Goal: Task Accomplishment & Management: Manage account settings

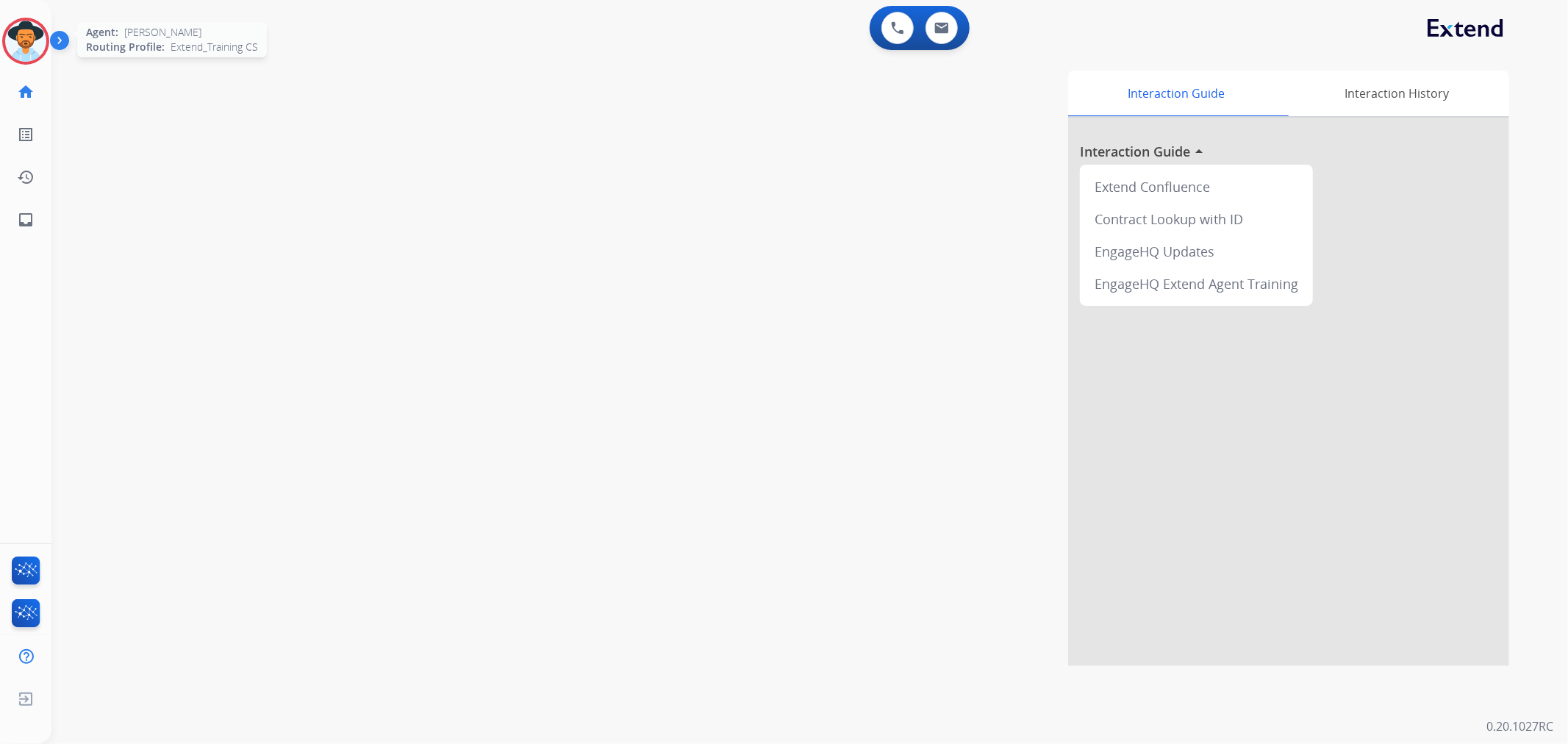
click at [22, 23] on img at bounding box center [25, 41] width 41 height 41
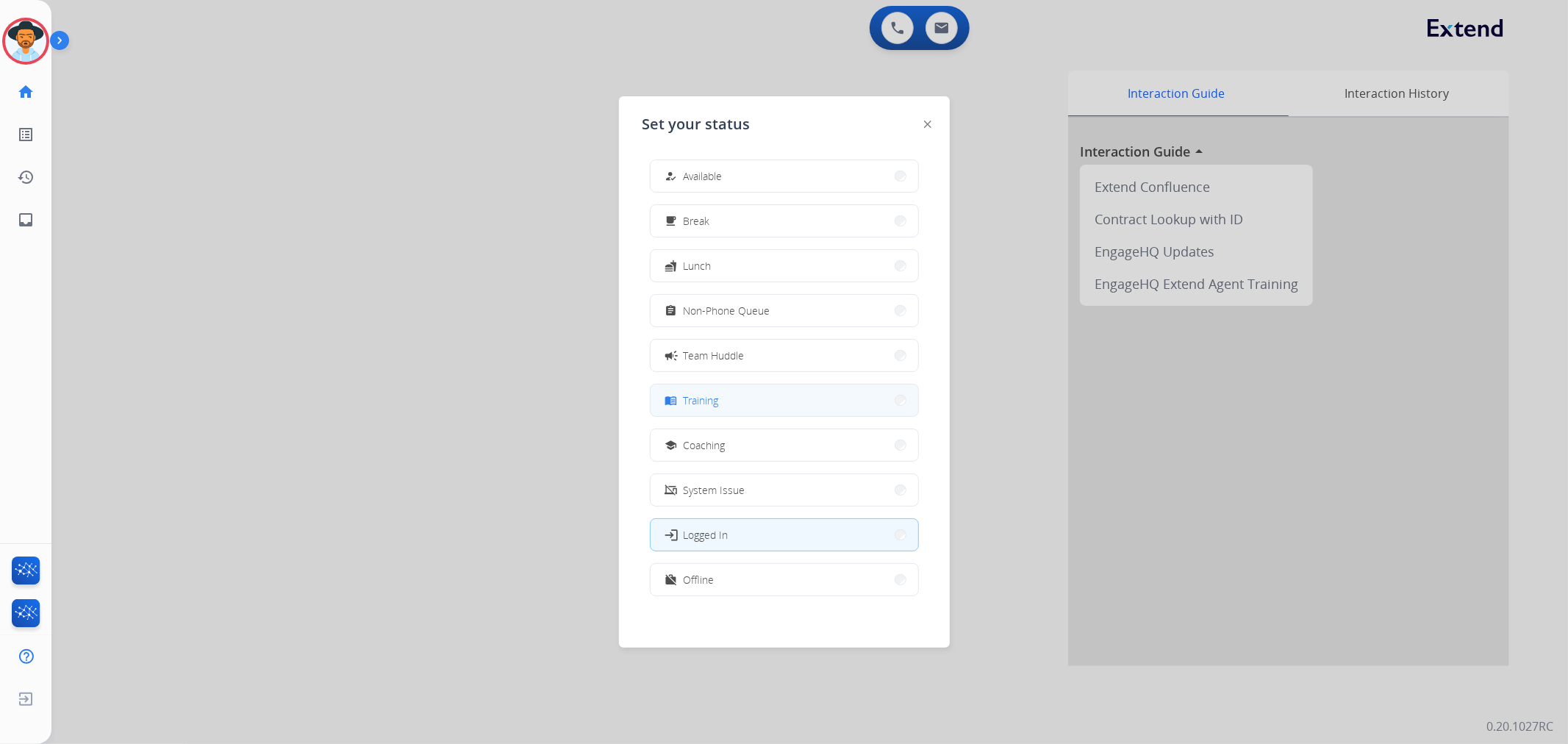
click at [731, 400] on button "menu_book Training" at bounding box center [784, 401] width 267 height 32
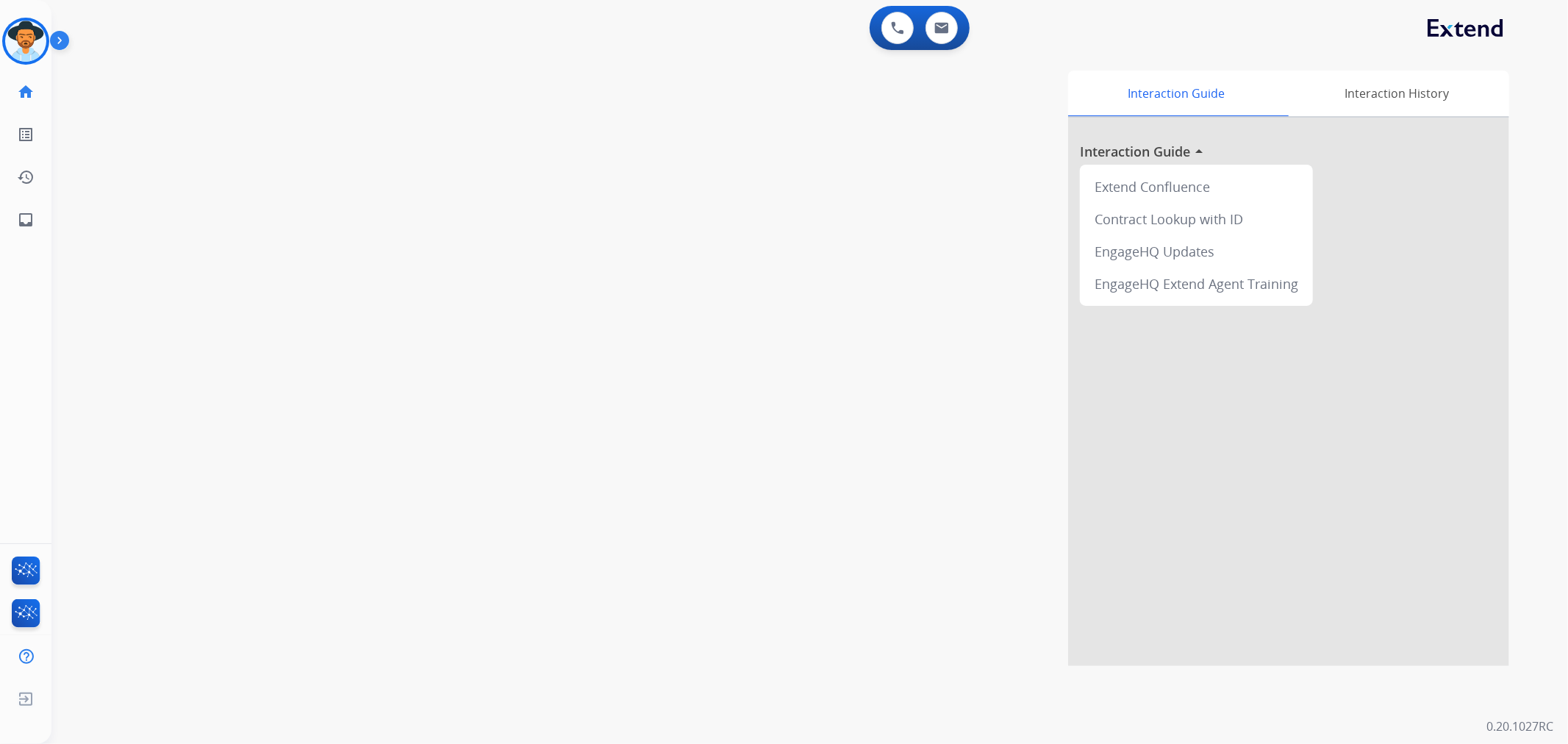
click at [336, 224] on div "swap_horiz Break voice bridge close_fullscreen Connect 3-Way Call merge_type Se…" at bounding box center [792, 360] width 1481 height 613
click at [32, 212] on mat-icon "inbox" at bounding box center [25, 219] width 17 height 17
select select "**********"
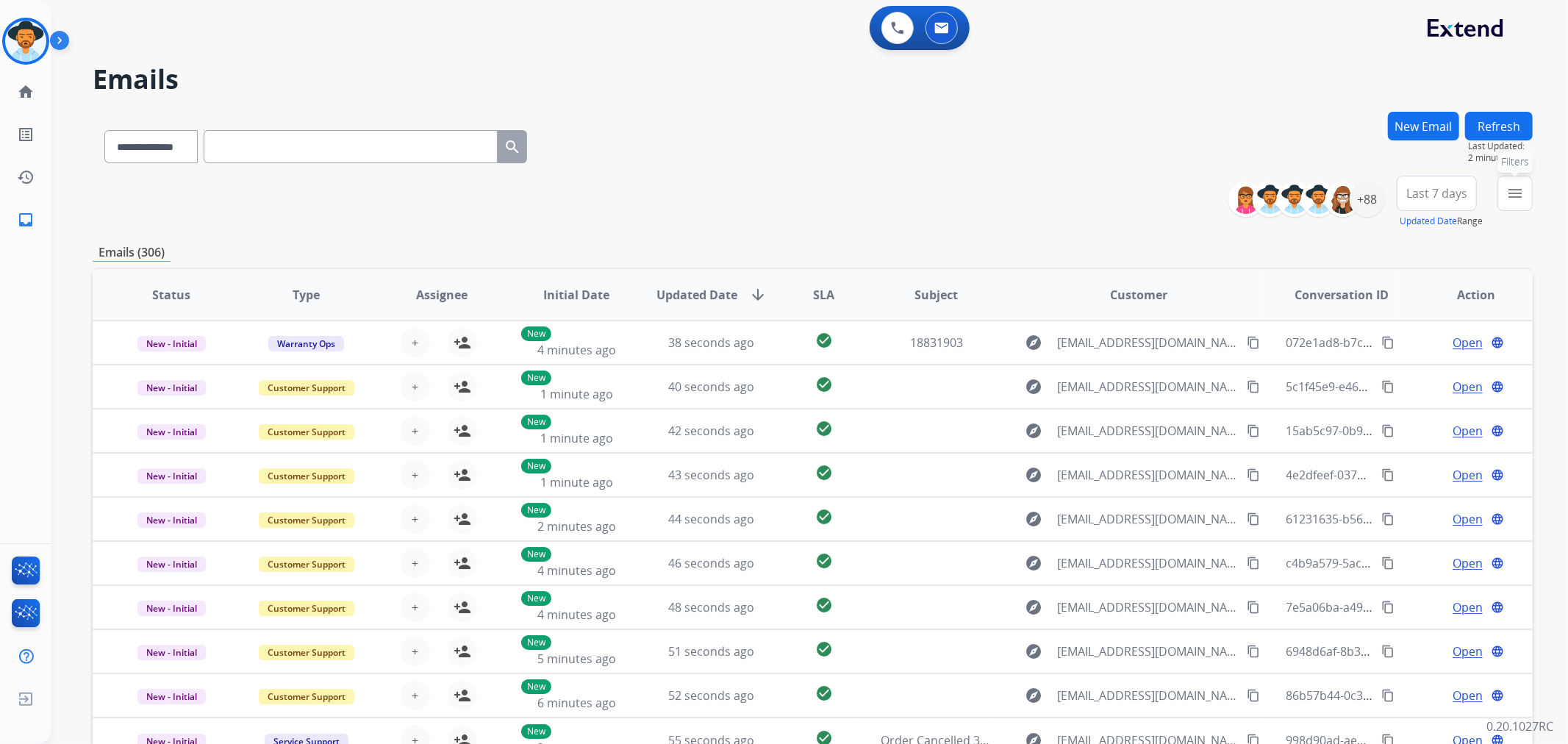
click at [1516, 187] on mat-icon "menu" at bounding box center [1514, 193] width 17 height 17
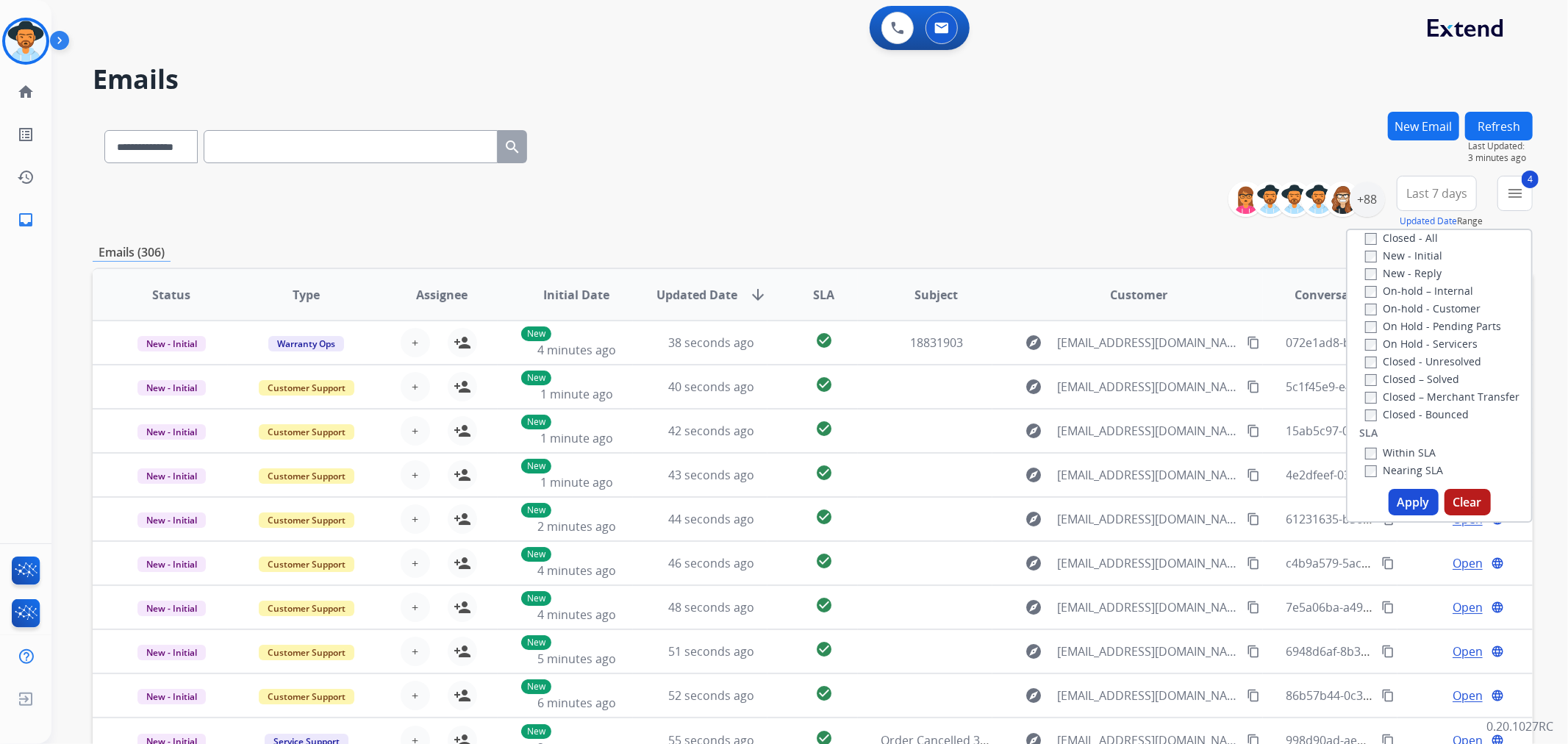
scroll to position [241, 0]
click at [1410, 495] on button "Apply" at bounding box center [1413, 502] width 50 height 27
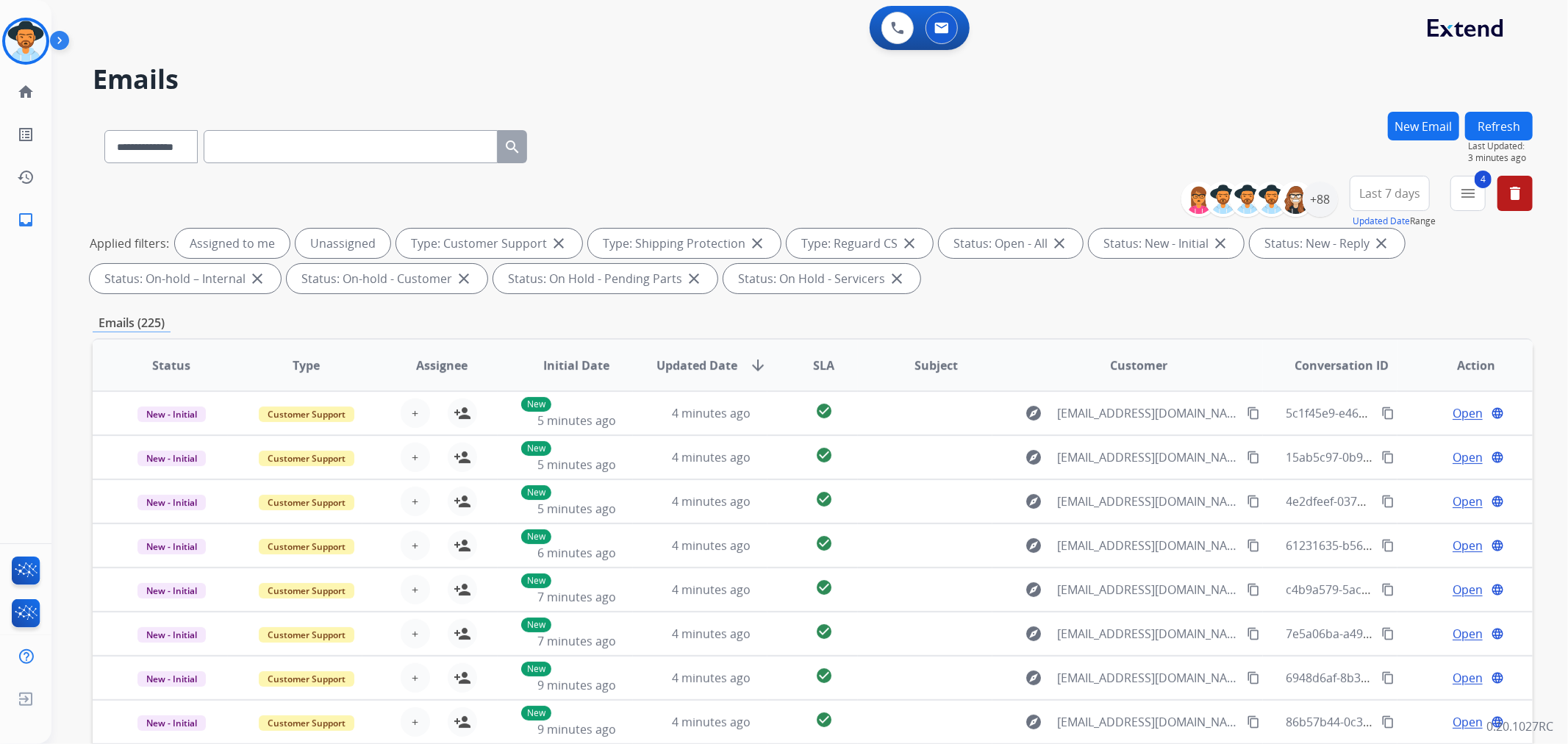
click at [1401, 191] on span "Last 7 days" at bounding box center [1389, 193] width 61 height 6
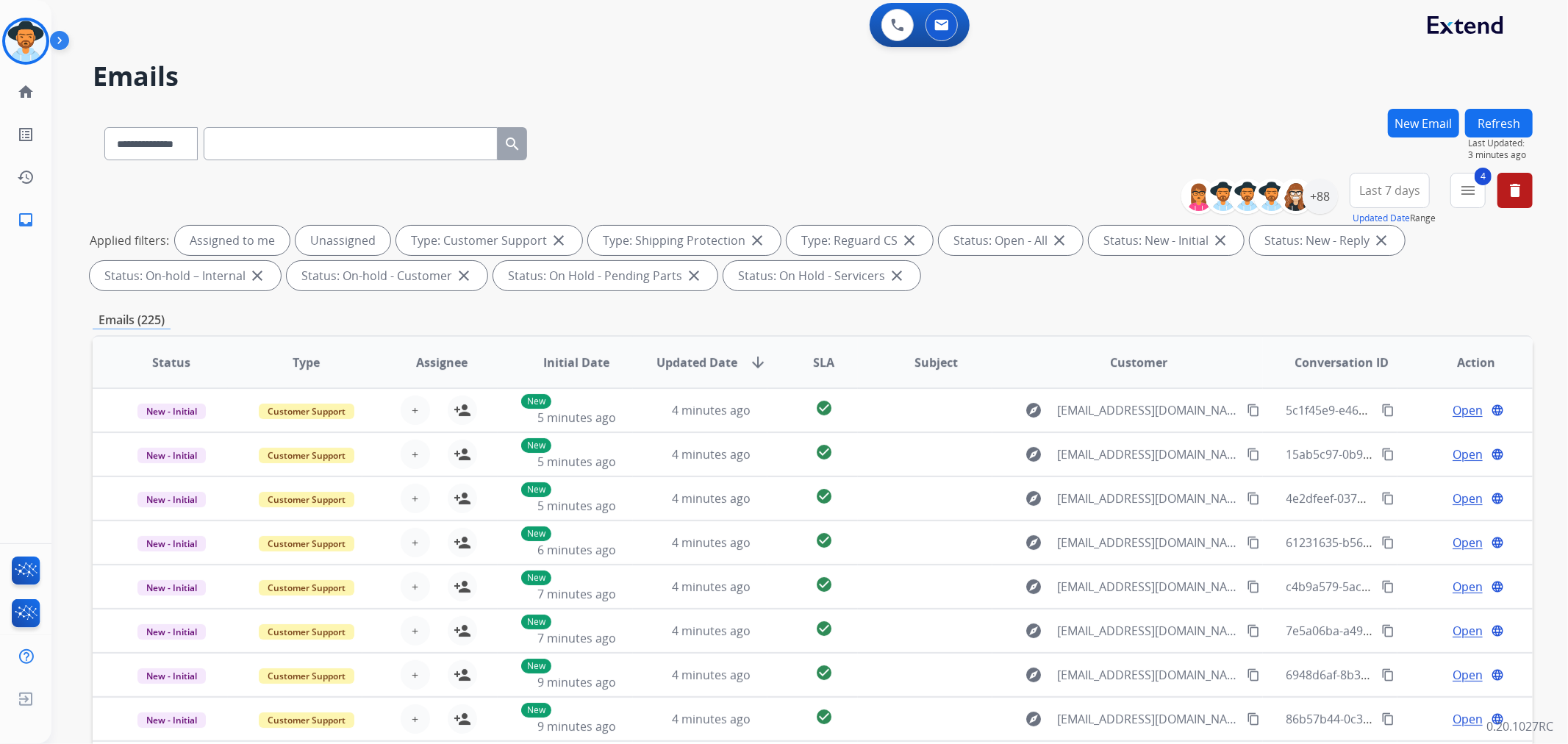
scroll to position [0, 0]
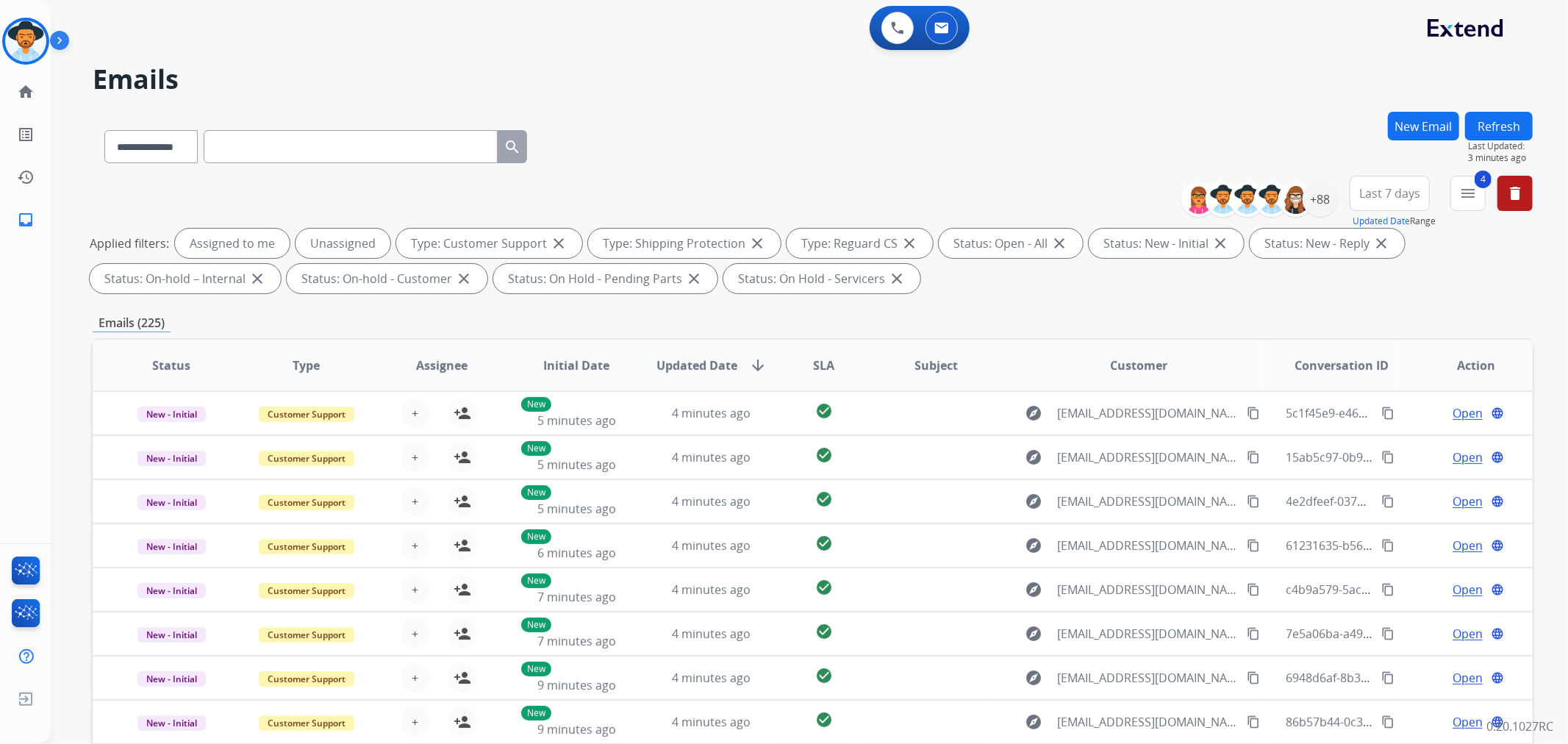
click at [1398, 192] on span "Last 7 days" at bounding box center [1389, 193] width 61 height 6
click at [1320, 198] on div "+88" at bounding box center [1320, 199] width 35 height 35
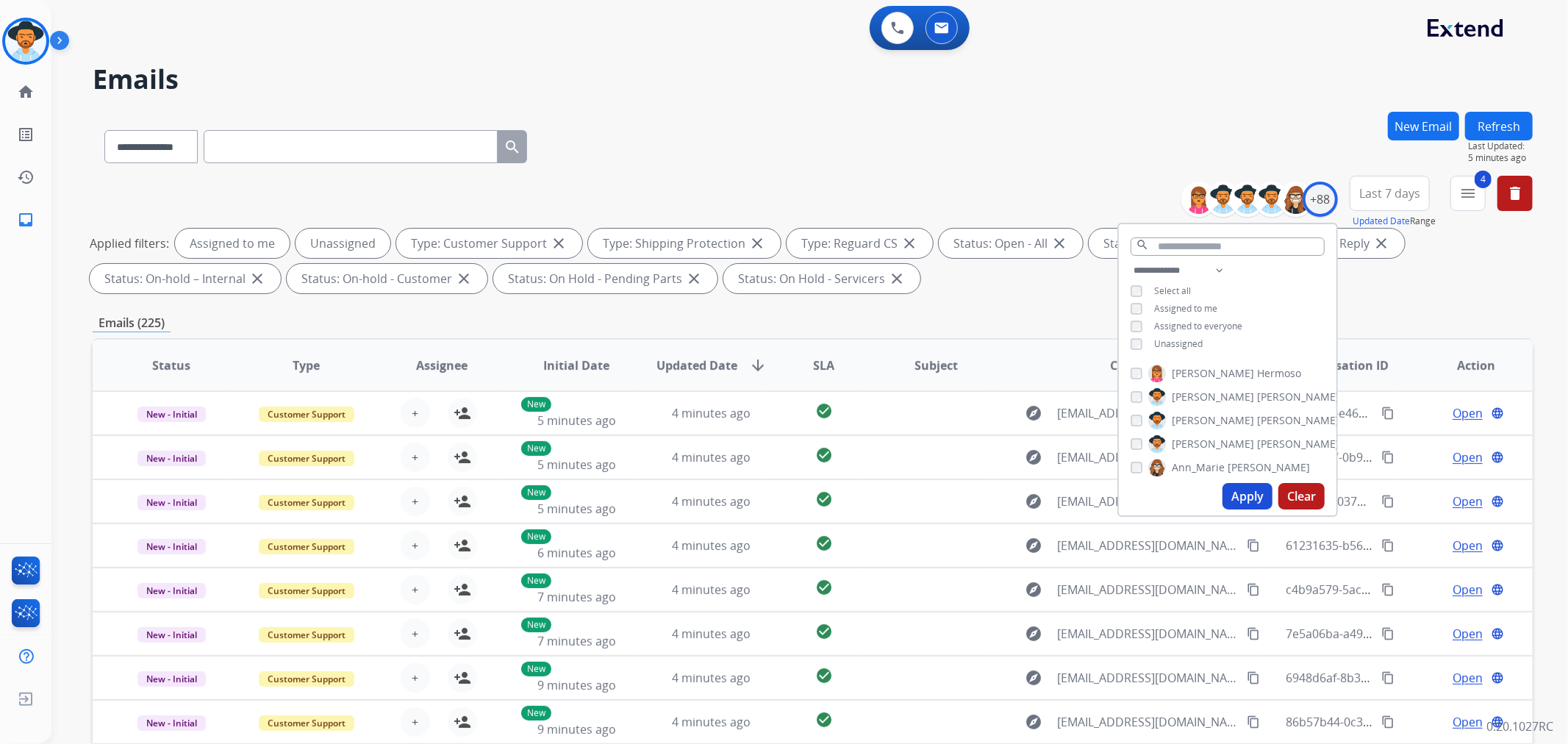
click at [1142, 299] on div "**********" at bounding box center [1227, 308] width 217 height 94
click at [1247, 492] on button "Apply" at bounding box center [1247, 497] width 50 height 27
click at [1385, 197] on span "Last 7 days" at bounding box center [1389, 193] width 61 height 6
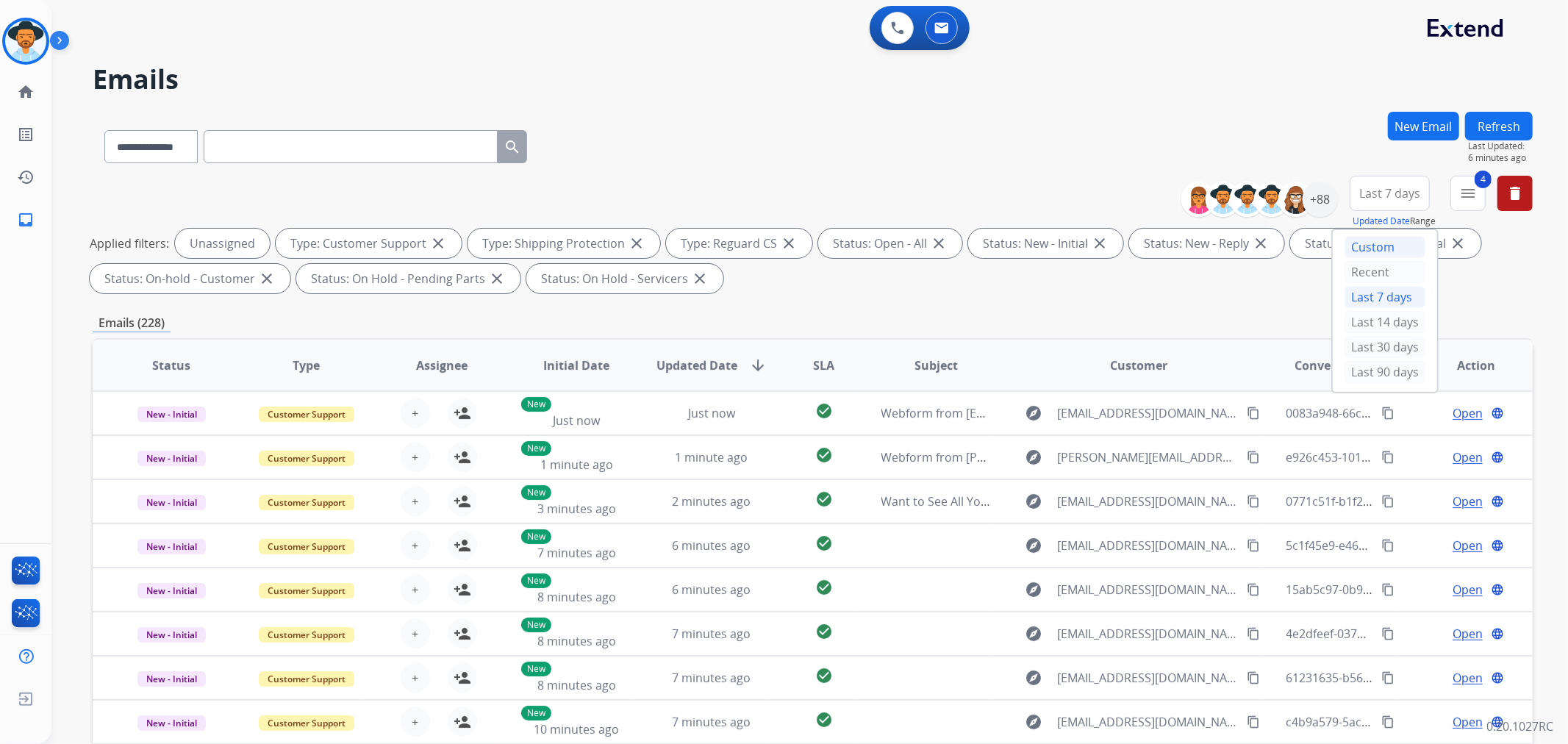
click at [1374, 246] on div "Custom" at bounding box center [1384, 247] width 81 height 22
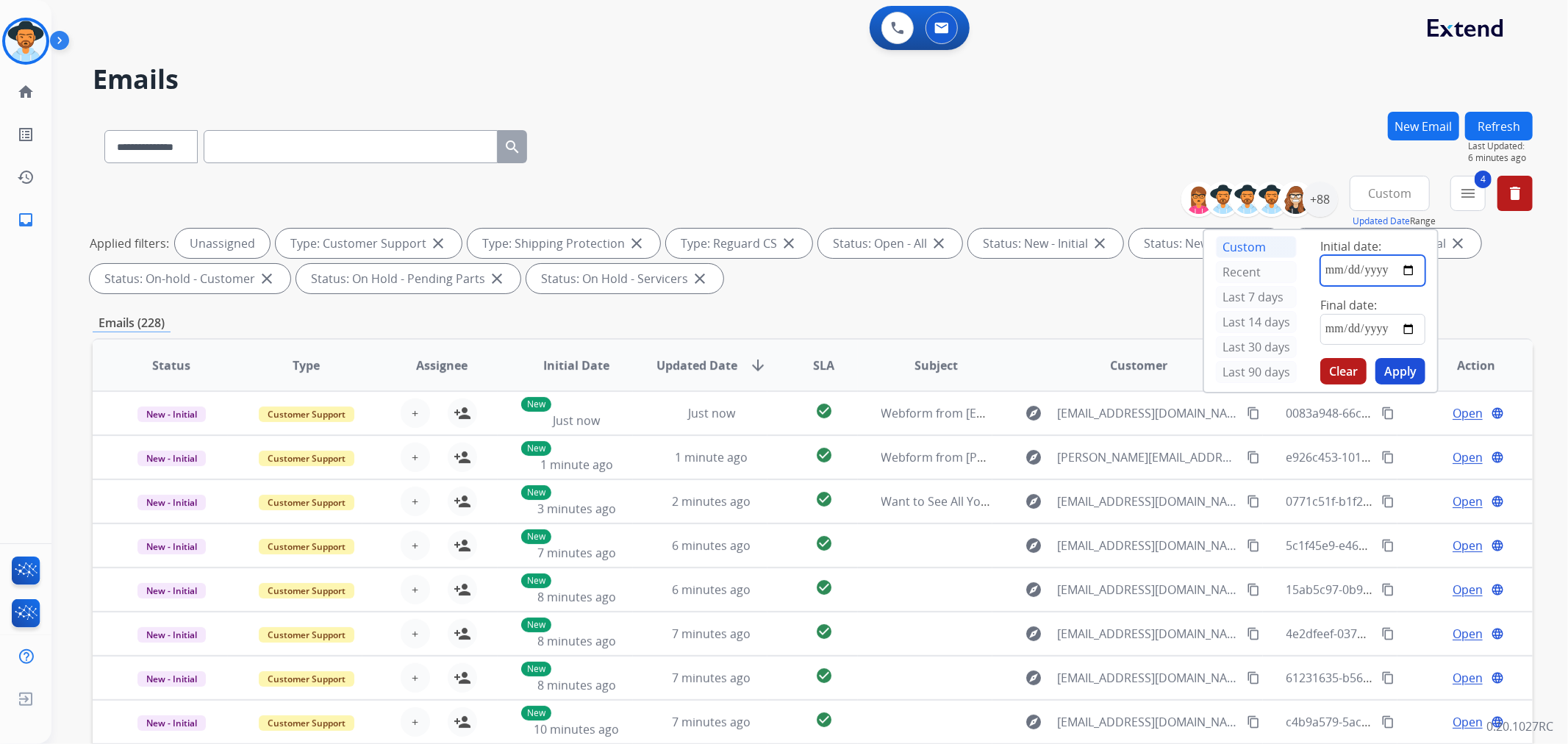
click at [1405, 269] on input "date" at bounding box center [1372, 270] width 105 height 31
type input "**********"
drag, startPoint x: 1395, startPoint y: 372, endPoint x: 1368, endPoint y: 323, distance: 55.9
click at [1368, 323] on div "**********" at bounding box center [1372, 311] width 128 height 162
click at [1368, 323] on input "date" at bounding box center [1372, 329] width 105 height 31
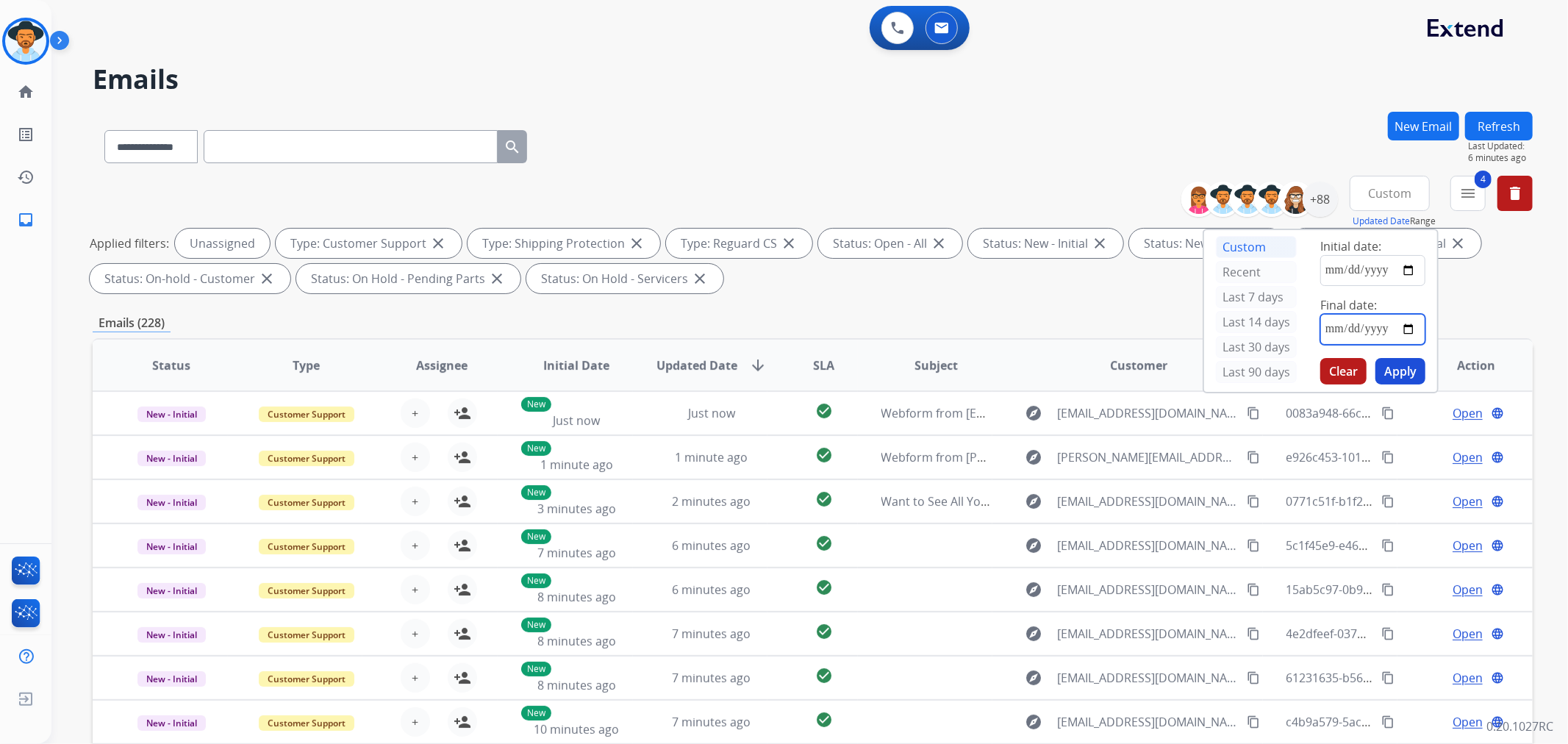
click at [1412, 327] on input "date" at bounding box center [1372, 329] width 105 height 31
click at [1408, 327] on input "date" at bounding box center [1372, 329] width 105 height 31
type input "**********"
click at [1411, 372] on button "Apply" at bounding box center [1400, 372] width 50 height 27
click at [1411, 372] on button "Apply" at bounding box center [1400, 372] width 50 height 27
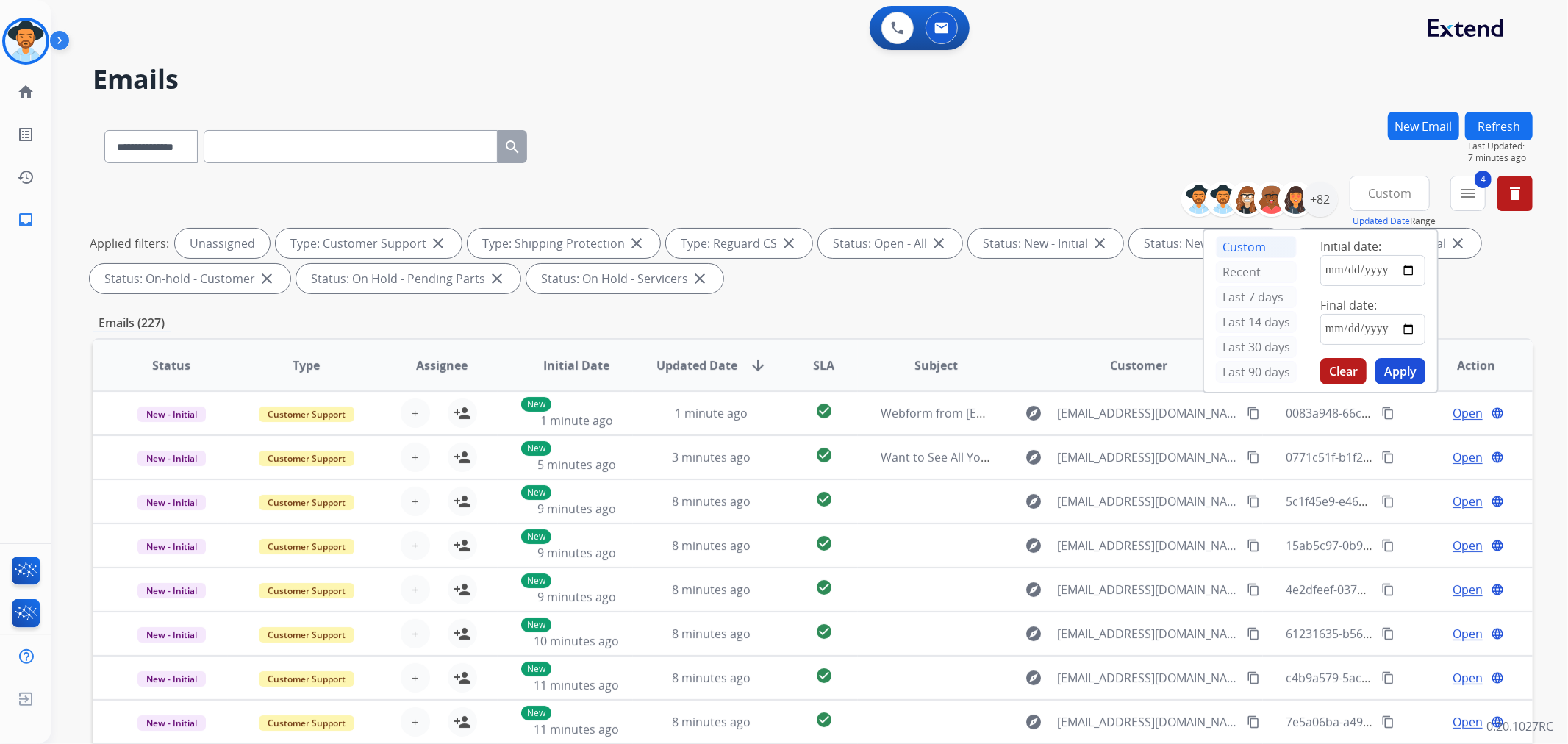
click at [1398, 371] on button "Apply" at bounding box center [1400, 372] width 50 height 27
click at [1473, 297] on div "**********" at bounding box center [812, 237] width 1440 height 123
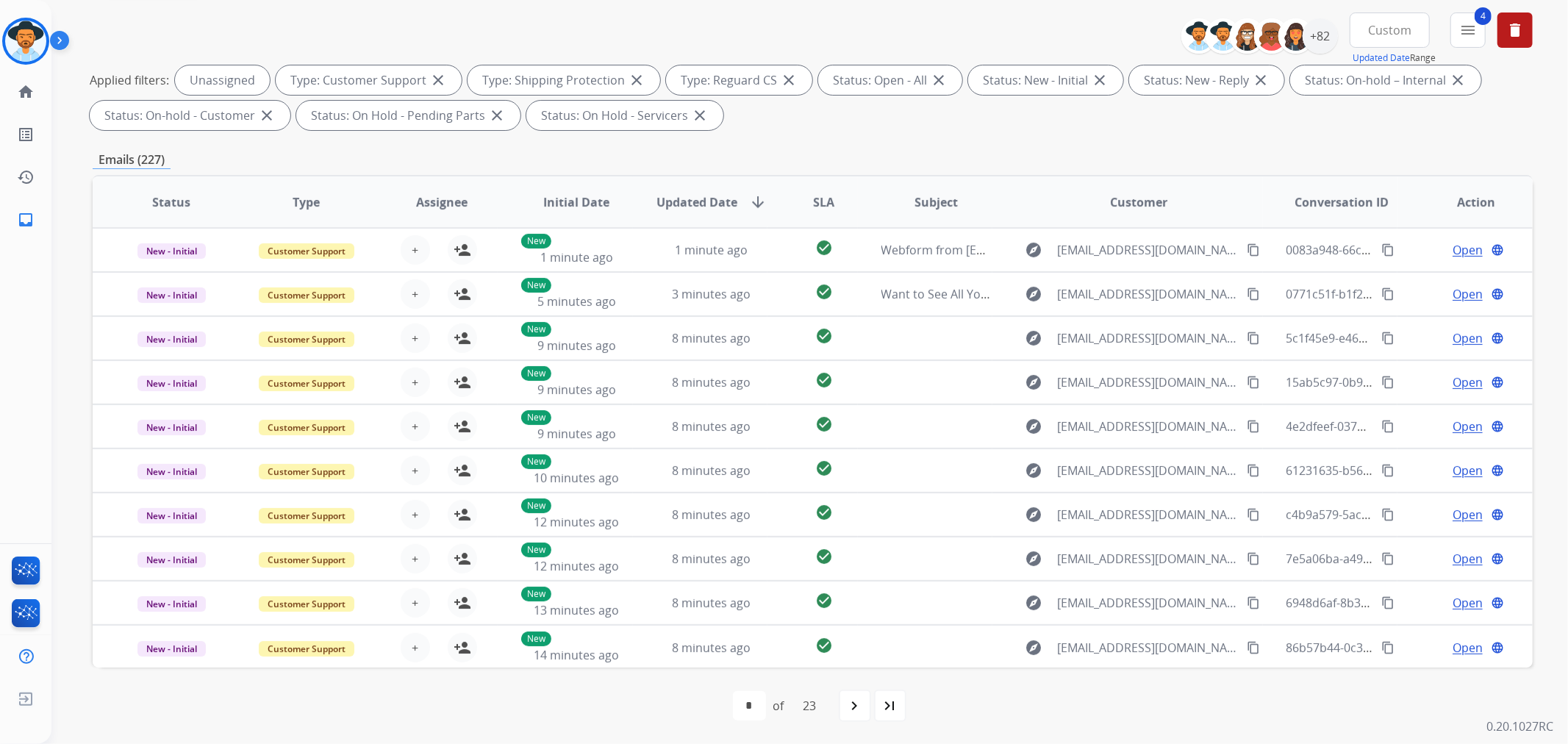
scroll to position [1, 0]
click at [857, 702] on mat-icon "navigate_next" at bounding box center [854, 706] width 17 height 17
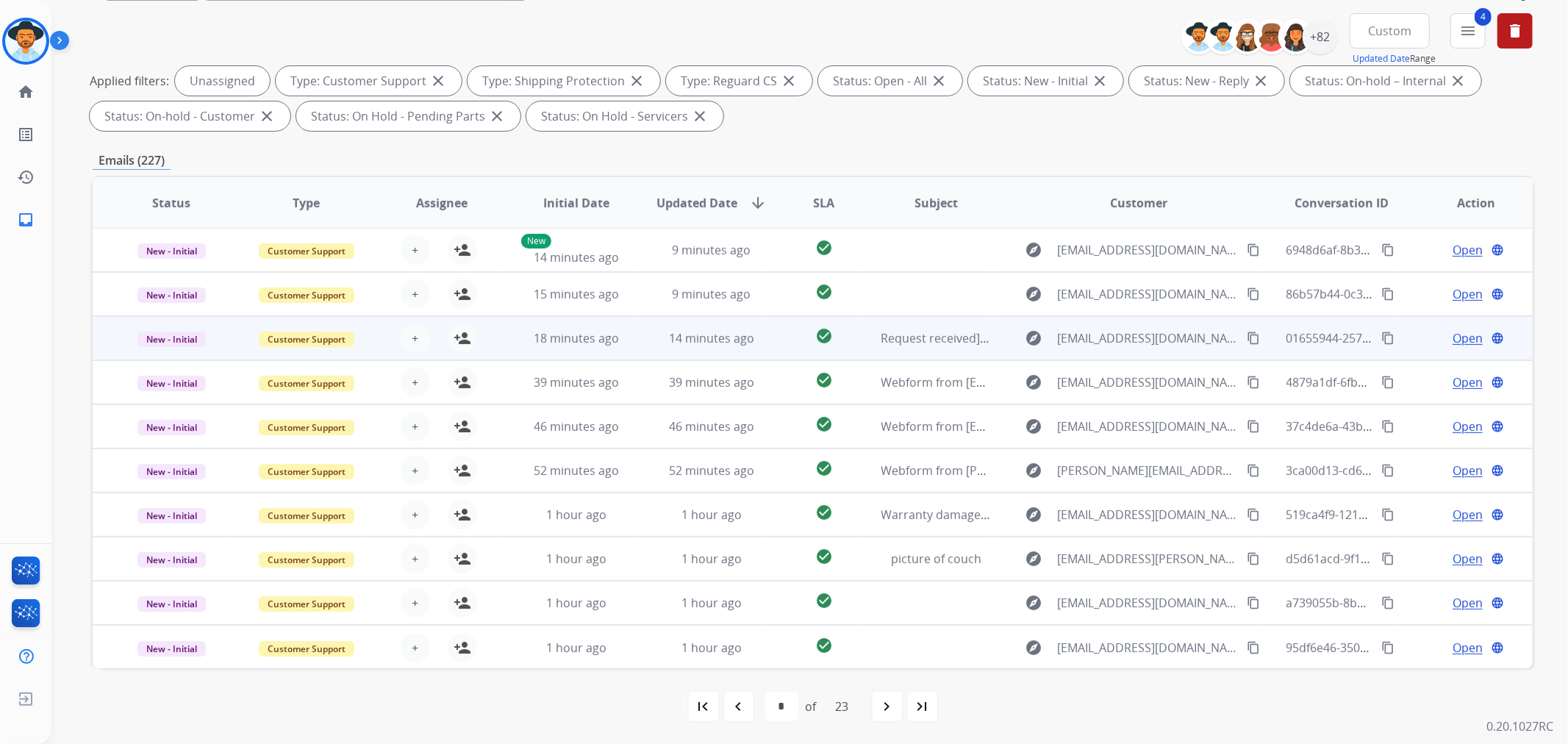
scroll to position [163, 0]
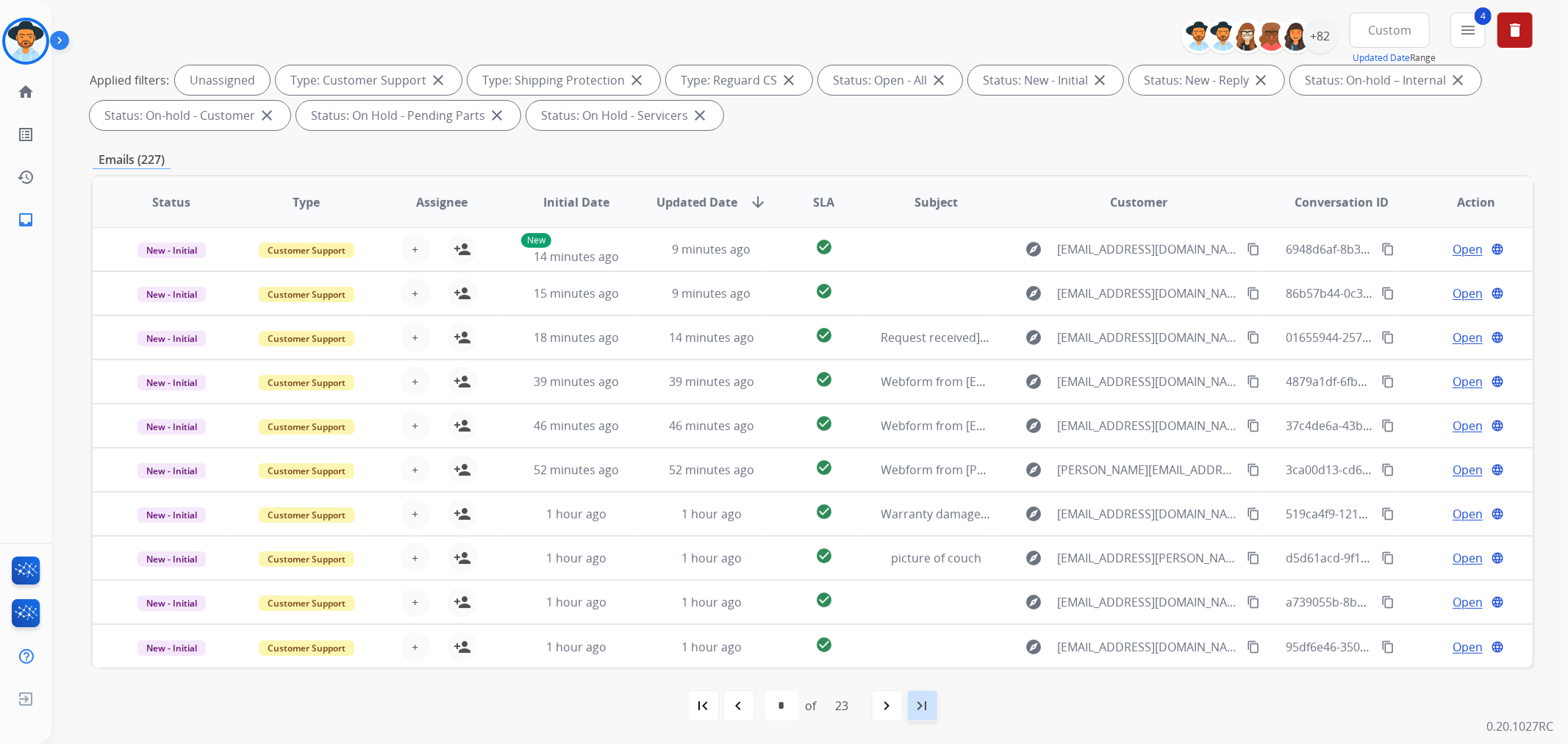
click at [917, 713] on mat-icon "last_page" at bounding box center [922, 706] width 17 height 17
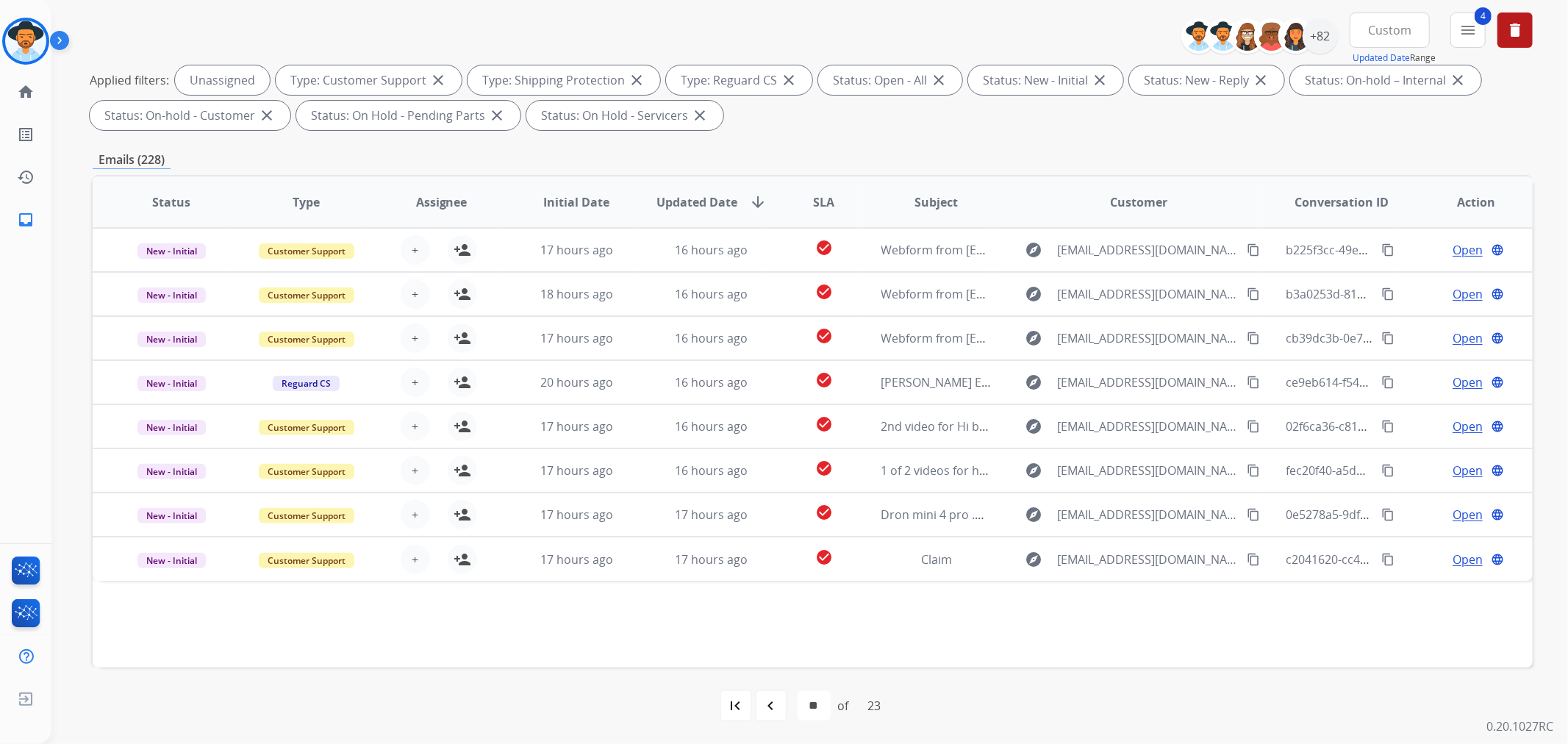
click at [839, 702] on div "of" at bounding box center [843, 706] width 11 height 17
click at [734, 711] on mat-icon "first_page" at bounding box center [735, 706] width 17 height 17
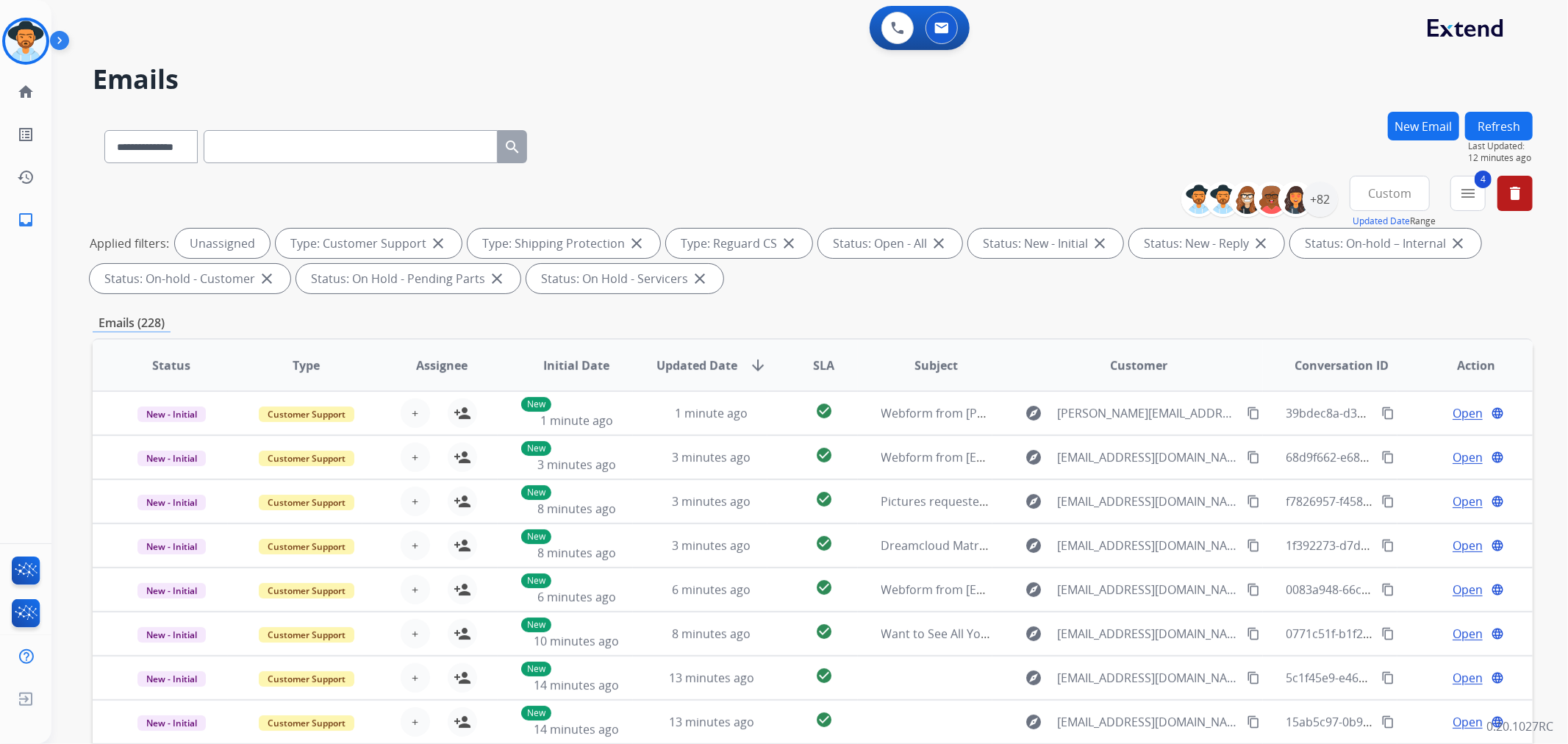
scroll to position [1, 0]
click at [1541, 319] on div "**********" at bounding box center [809, 372] width 1516 height 744
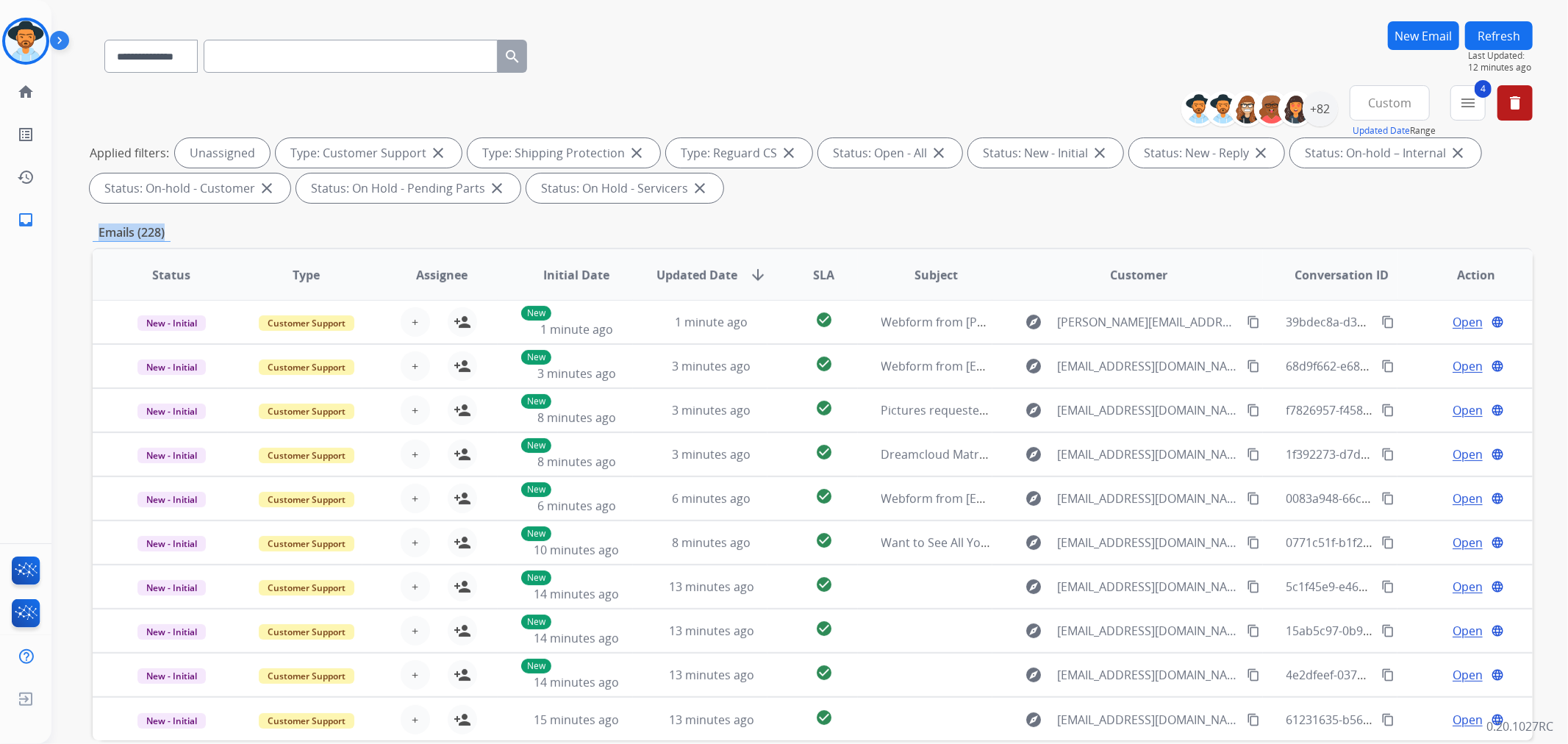
scroll to position [163, 0]
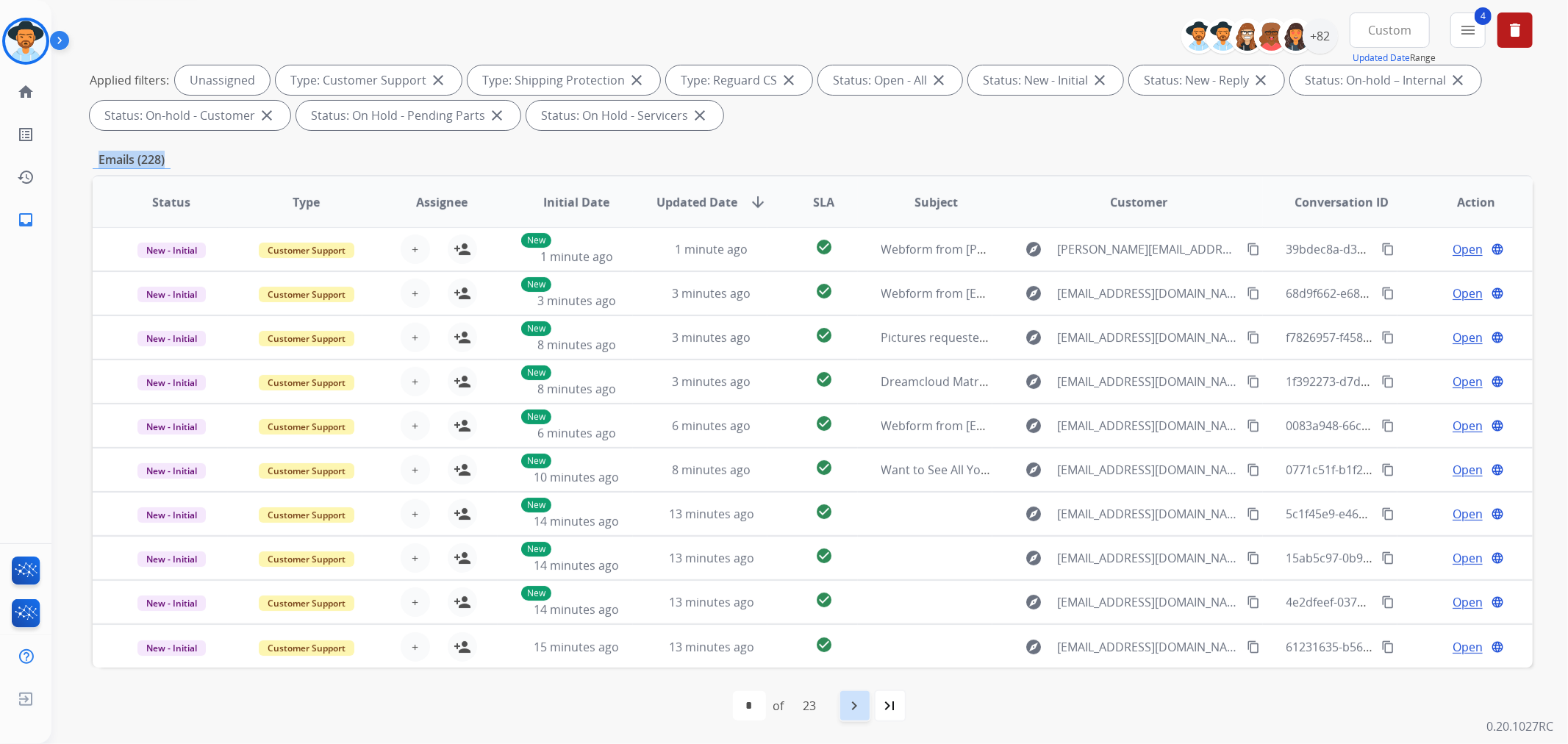
click at [859, 706] on mat-icon "navigate_next" at bounding box center [854, 706] width 17 height 17
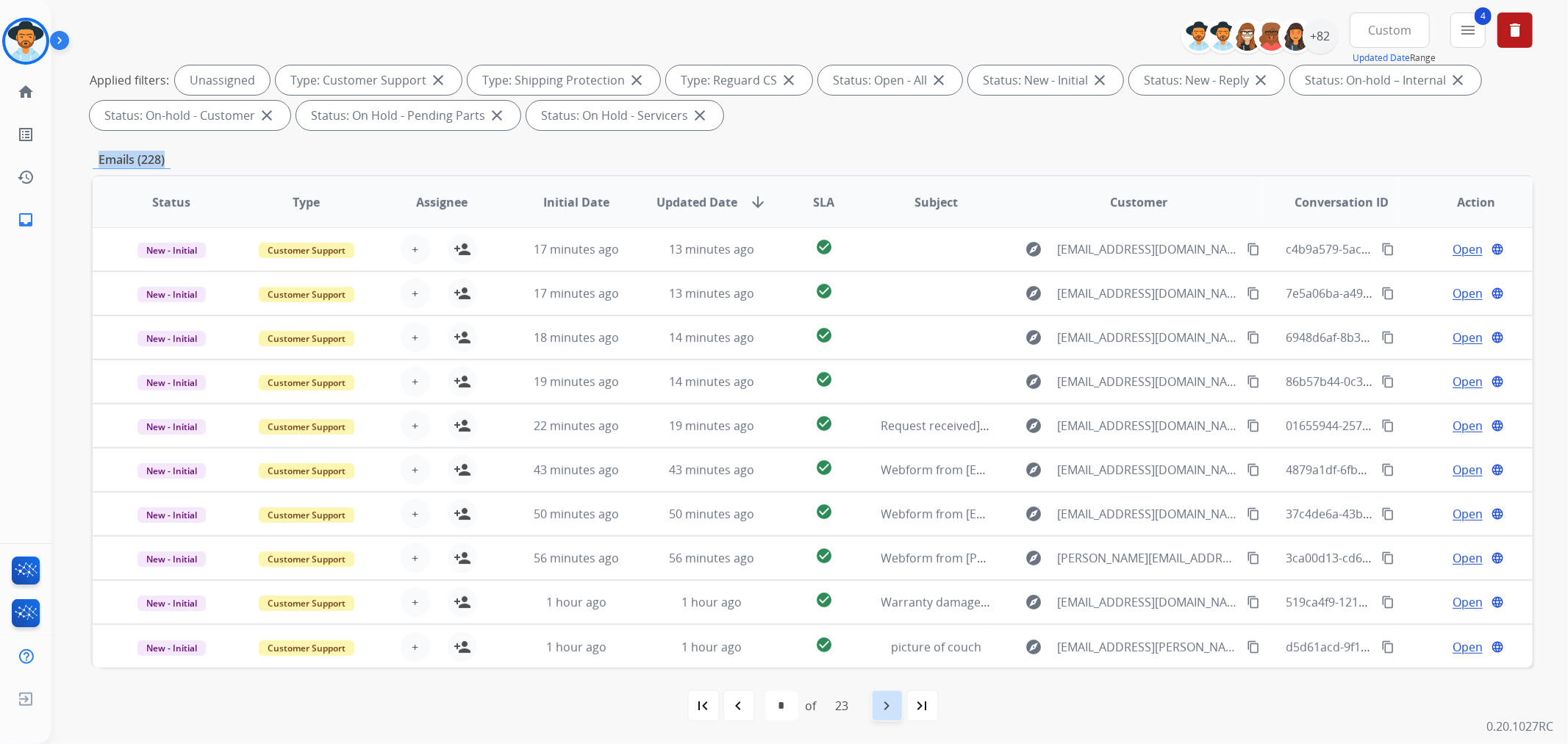
click at [880, 707] on mat-icon "navigate_next" at bounding box center [887, 706] width 17 height 17
click at [884, 707] on mat-icon "navigate_next" at bounding box center [887, 706] width 17 height 17
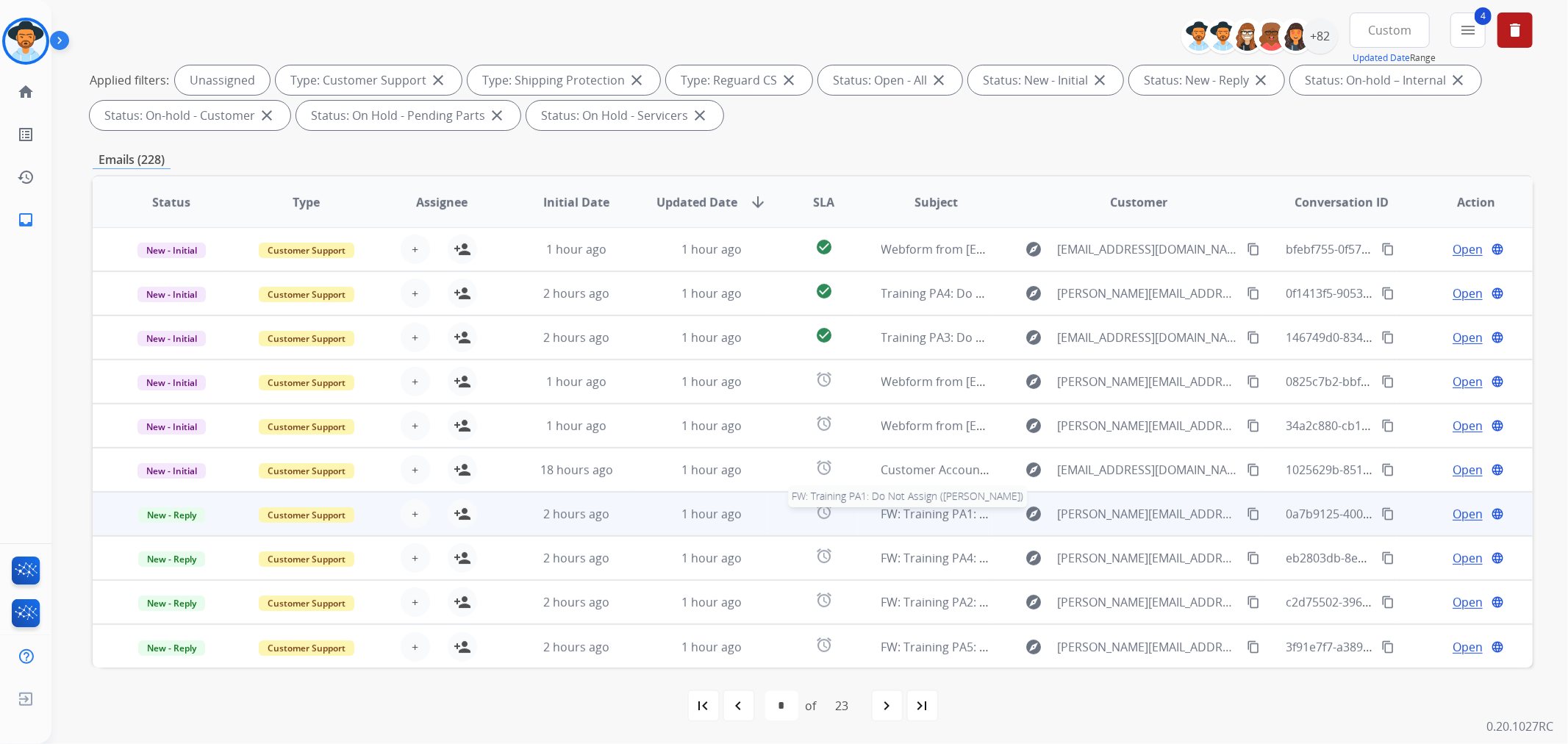
click at [908, 512] on span "FW: Training PA1: Do Not Assign ([PERSON_NAME])" at bounding box center [1020, 513] width 279 height 16
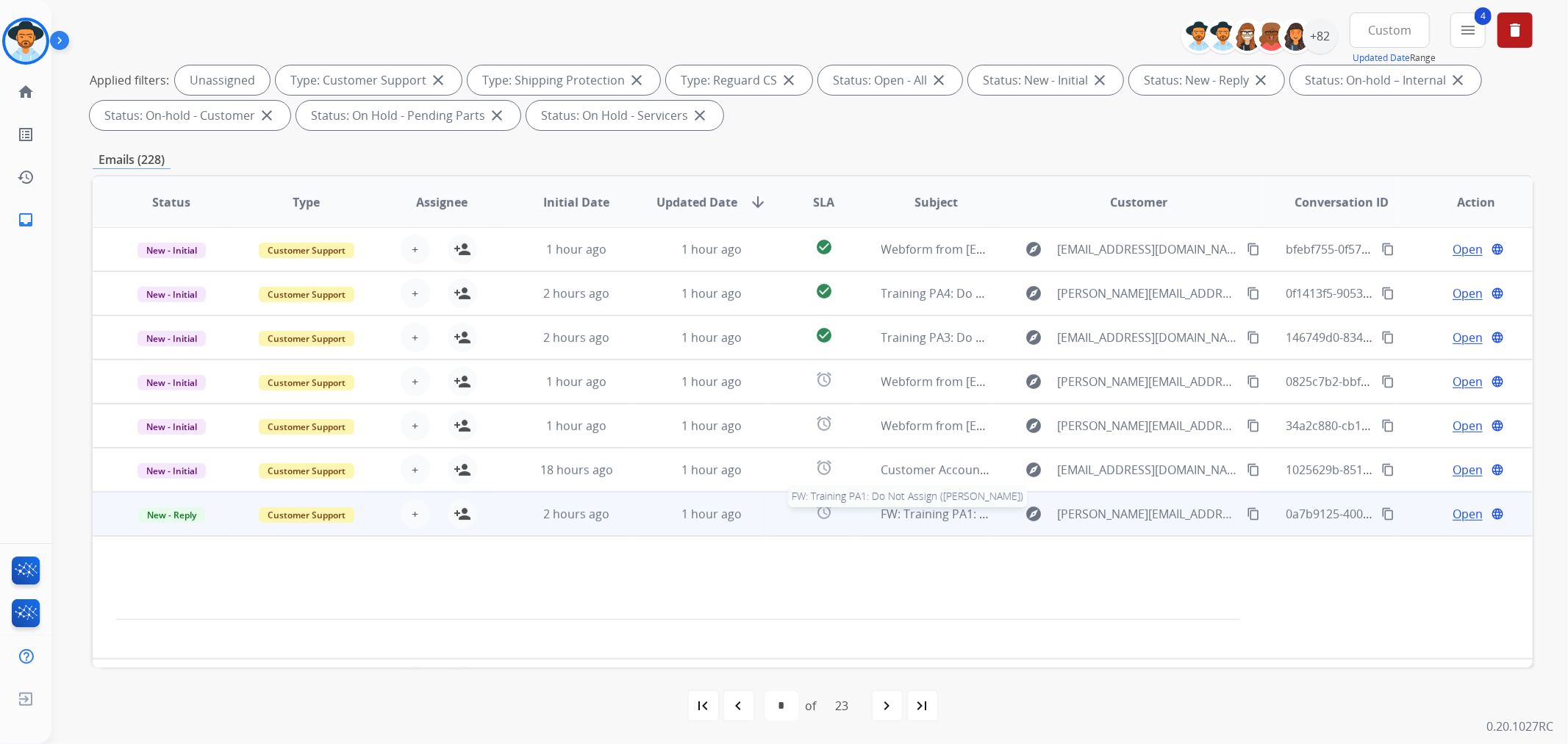
scroll to position [122, 0]
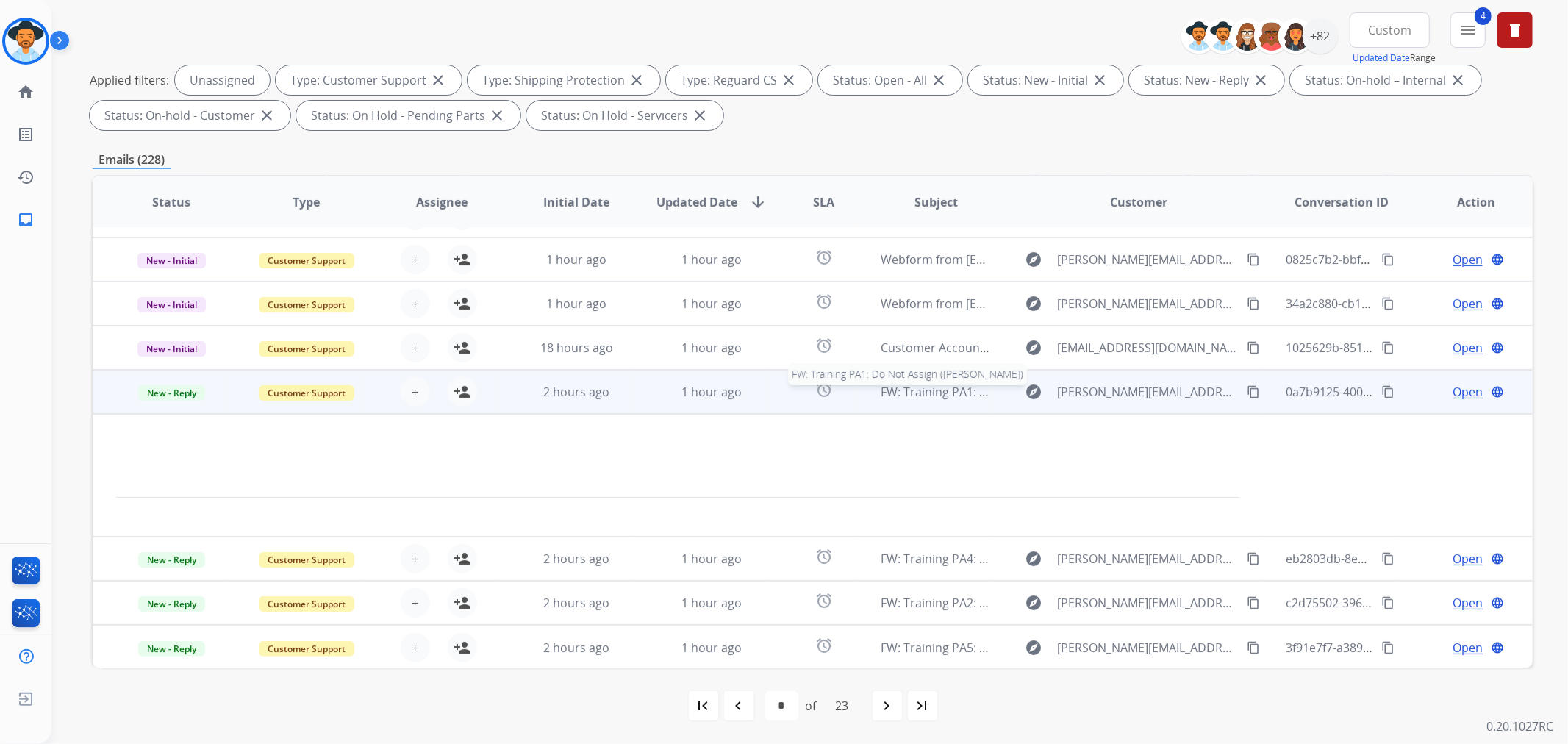
click at [941, 387] on span "FW: Training PA1: Do Not Assign ([PERSON_NAME])" at bounding box center [1020, 392] width 279 height 16
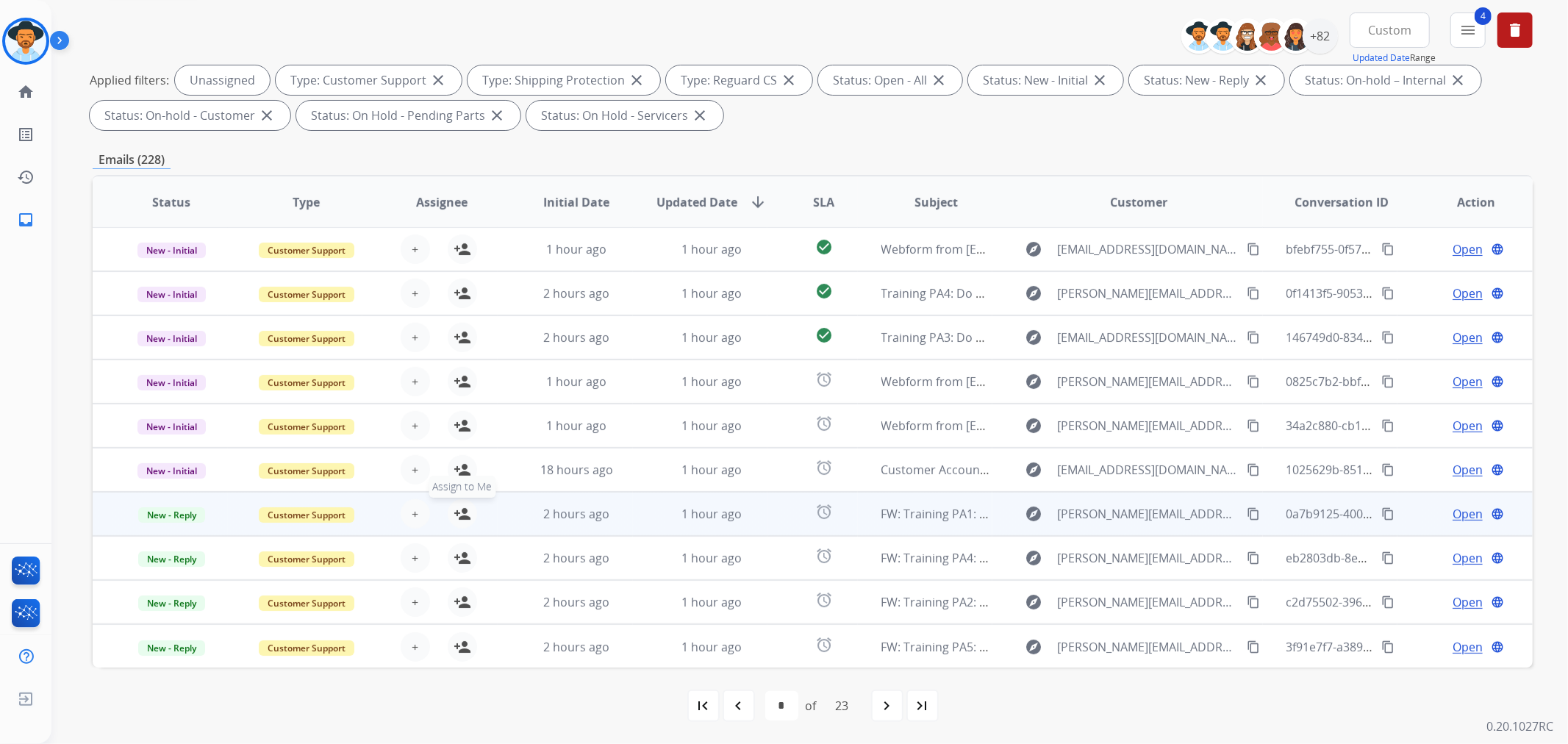
click at [454, 511] on mat-icon "person_add" at bounding box center [462, 513] width 17 height 17
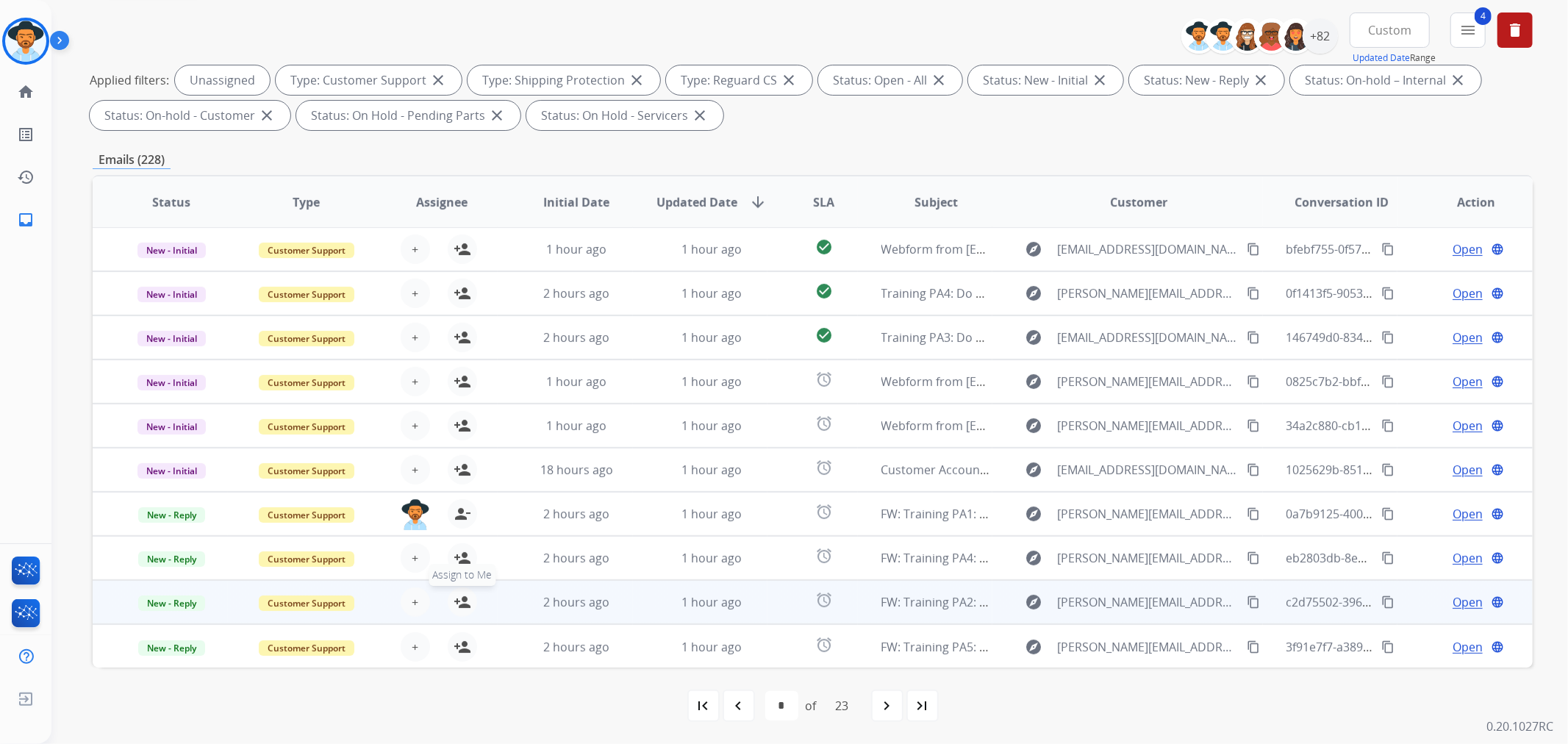
click at [450, 601] on button "person_add Assign to Me" at bounding box center [461, 602] width 29 height 29
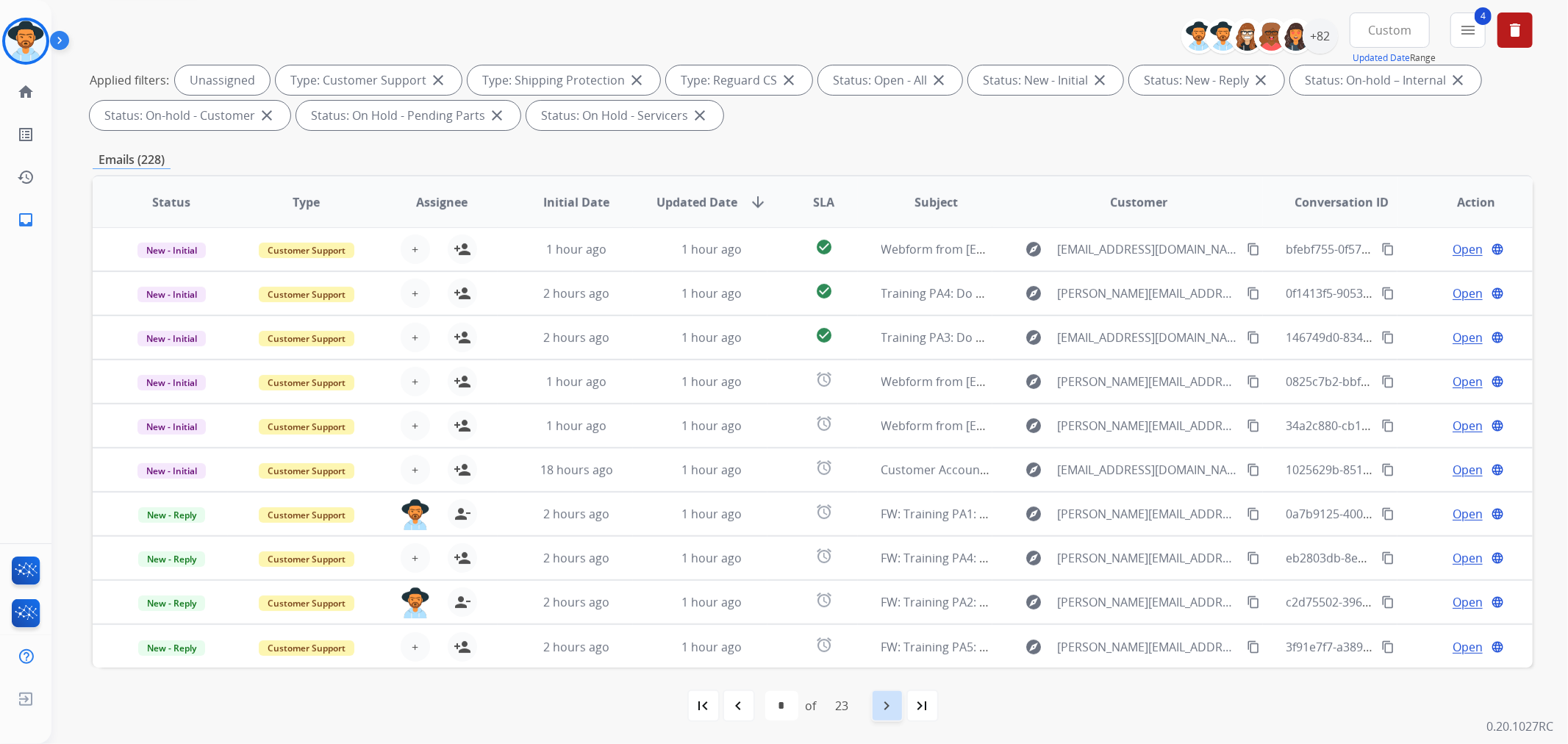
click at [879, 702] on mat-icon "navigate_next" at bounding box center [887, 706] width 17 height 17
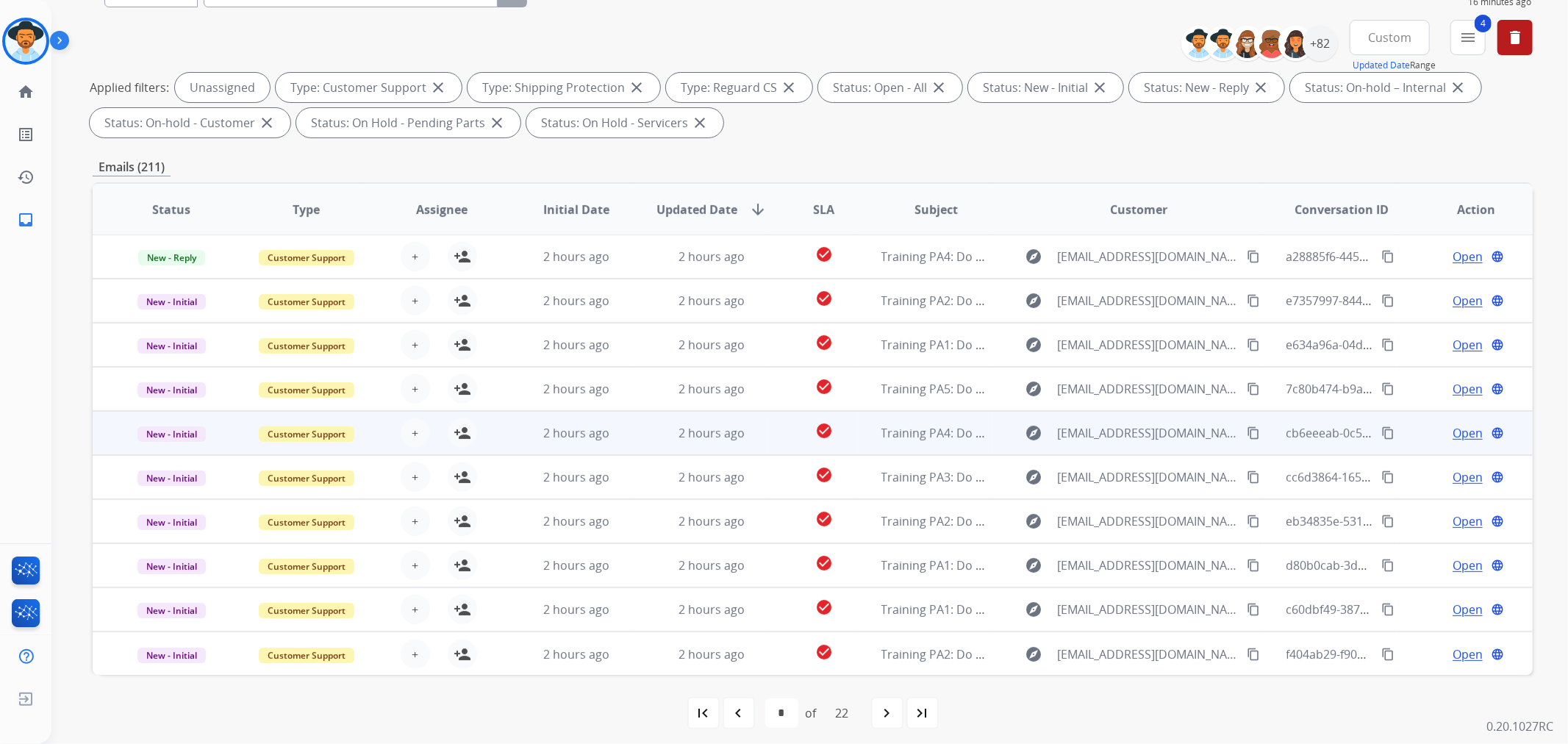
scroll to position [163, 0]
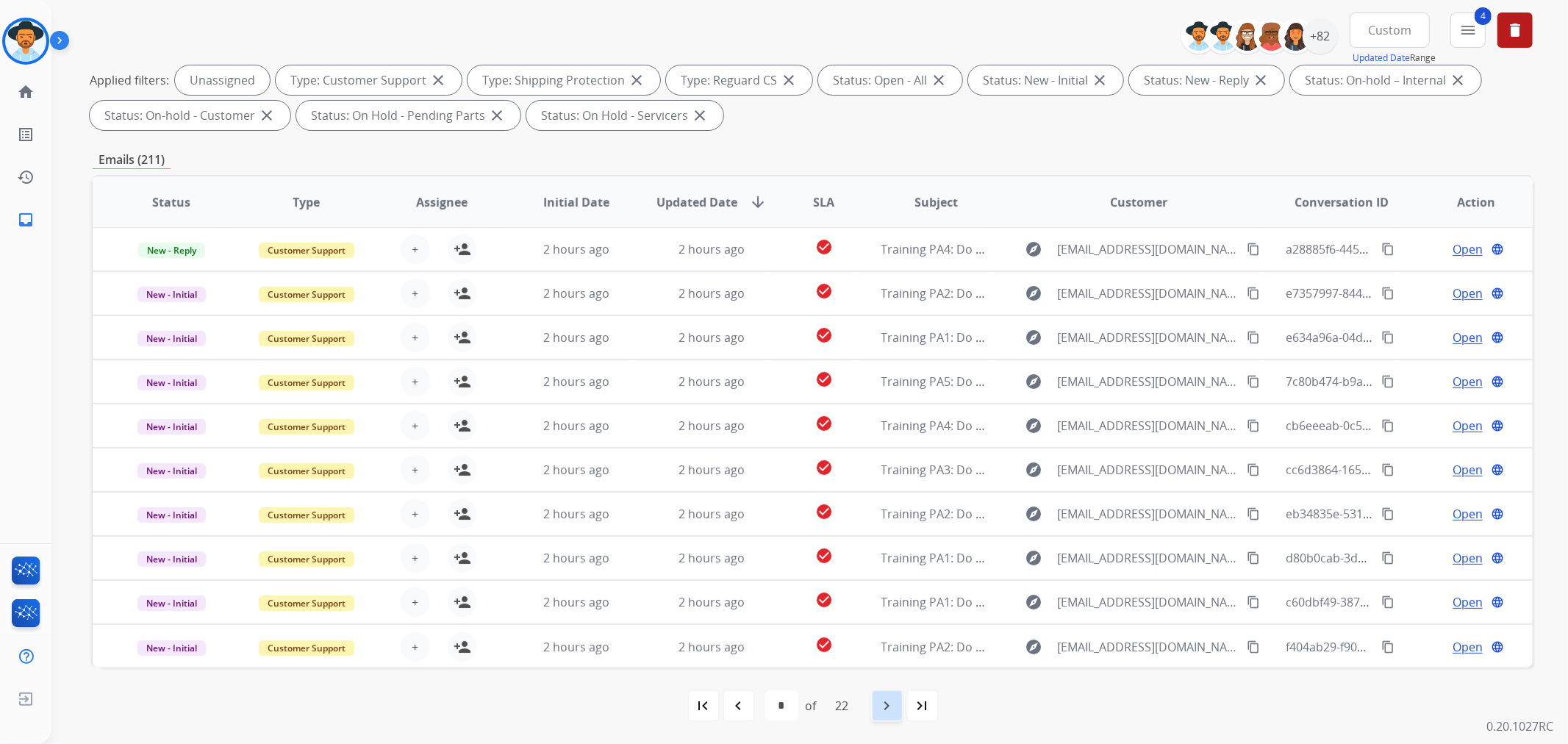
click at [882, 705] on mat-icon "navigate_next" at bounding box center [887, 706] width 17 height 17
click at [892, 700] on mat-icon "navigate_next" at bounding box center [887, 706] width 17 height 17
click at [892, 705] on mat-icon "navigate_next" at bounding box center [887, 706] width 17 height 17
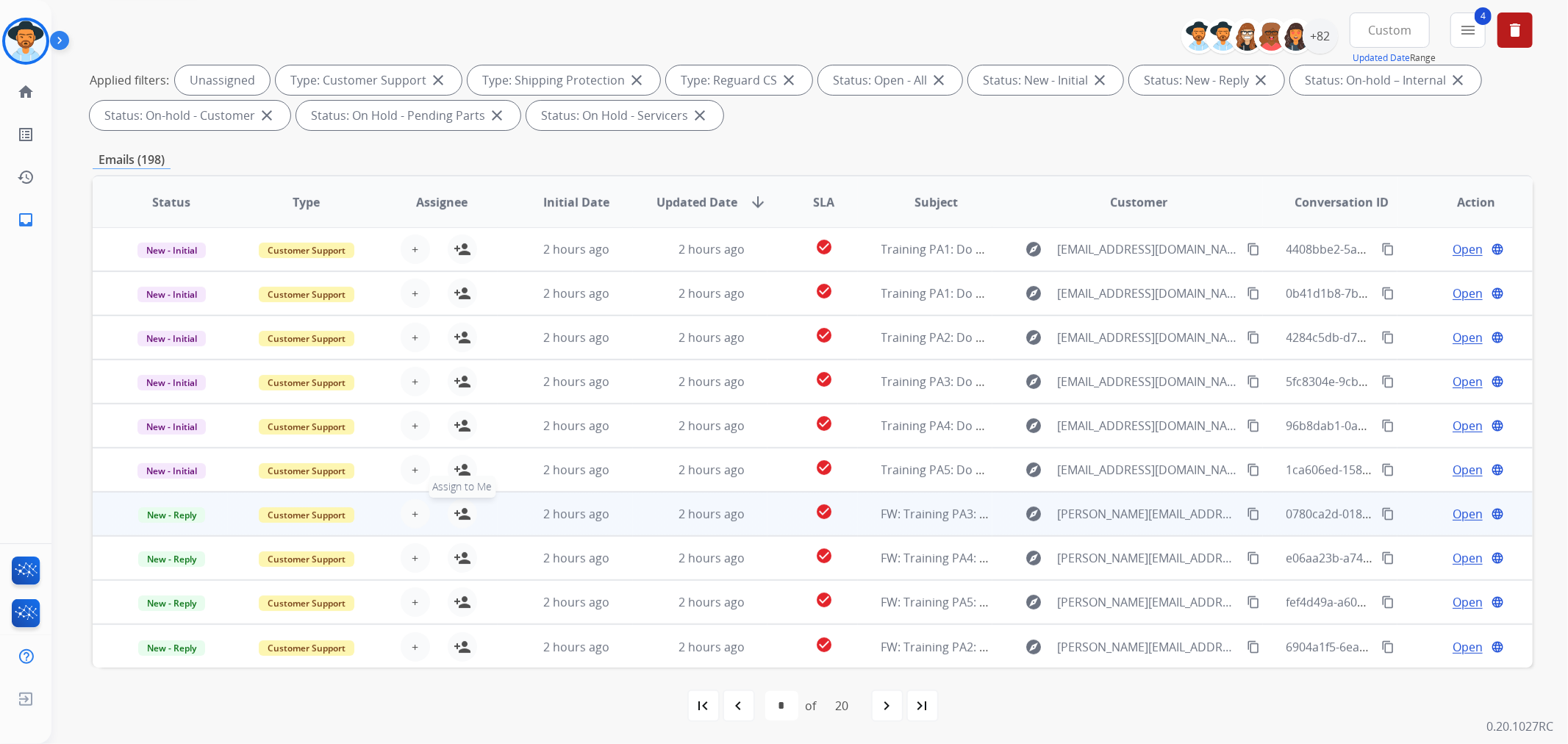
click at [455, 515] on mat-icon "person_add" at bounding box center [462, 513] width 17 height 17
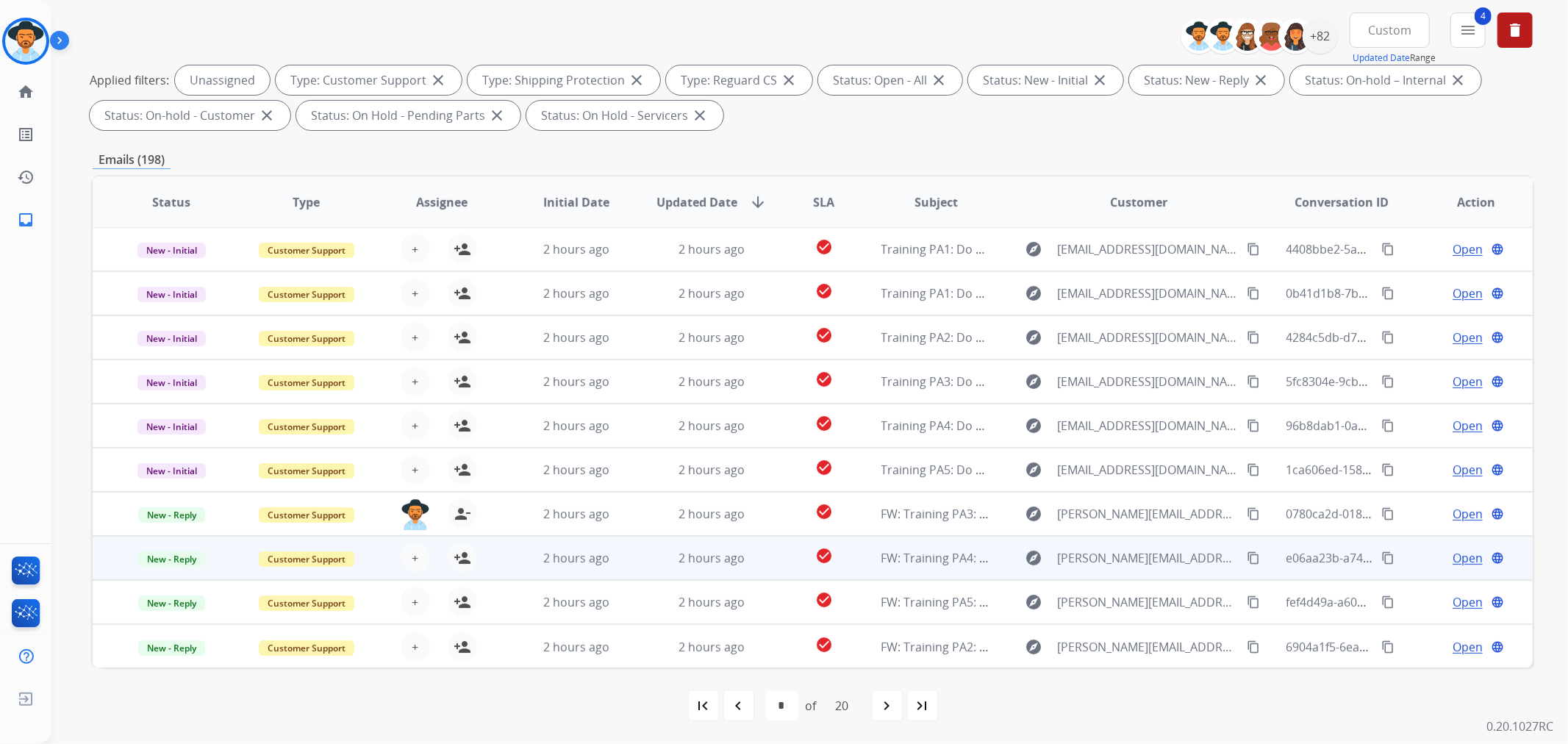
click at [439, 550] on div "+ Select agent person_add Assign to Me" at bounding box center [430, 557] width 94 height 29
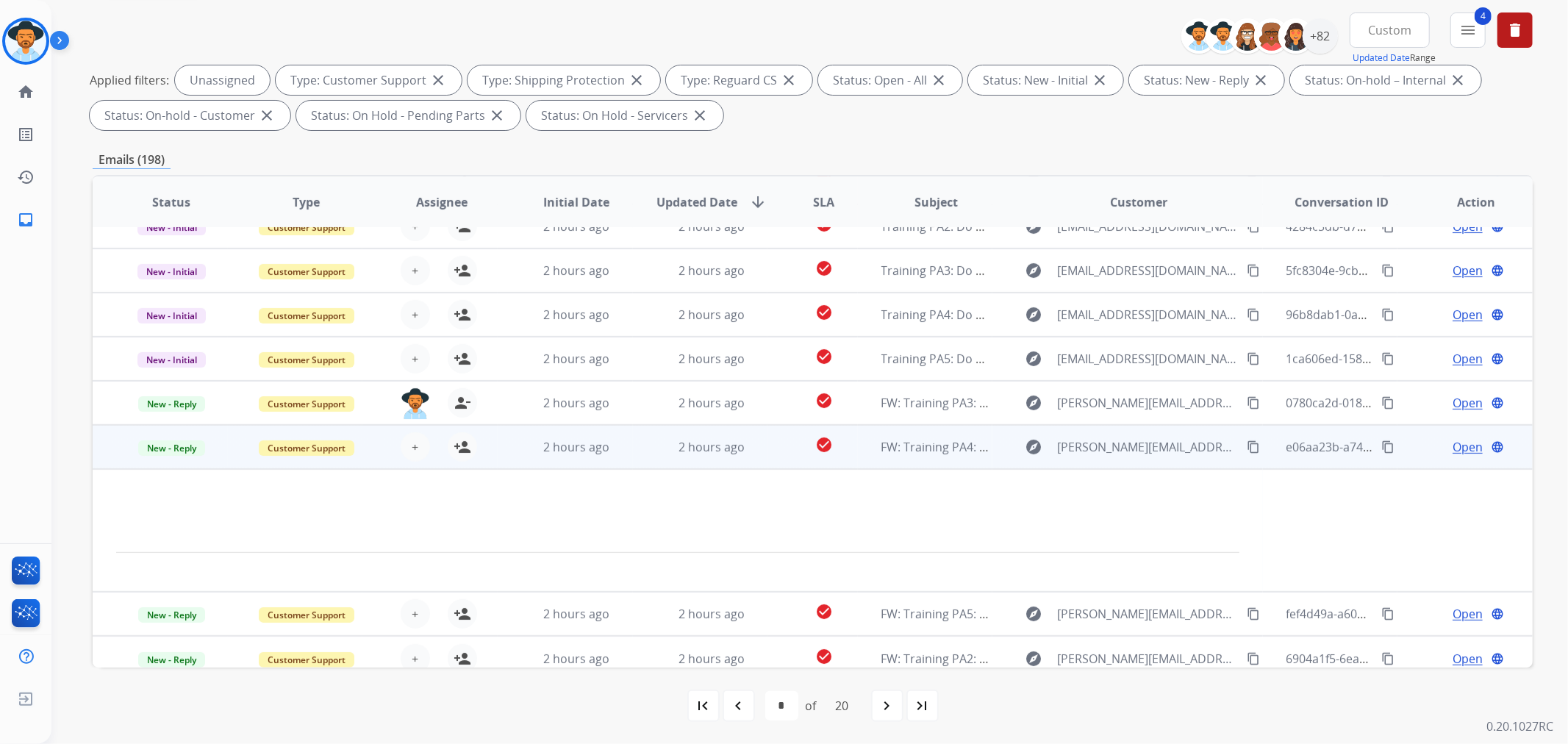
scroll to position [122, 0]
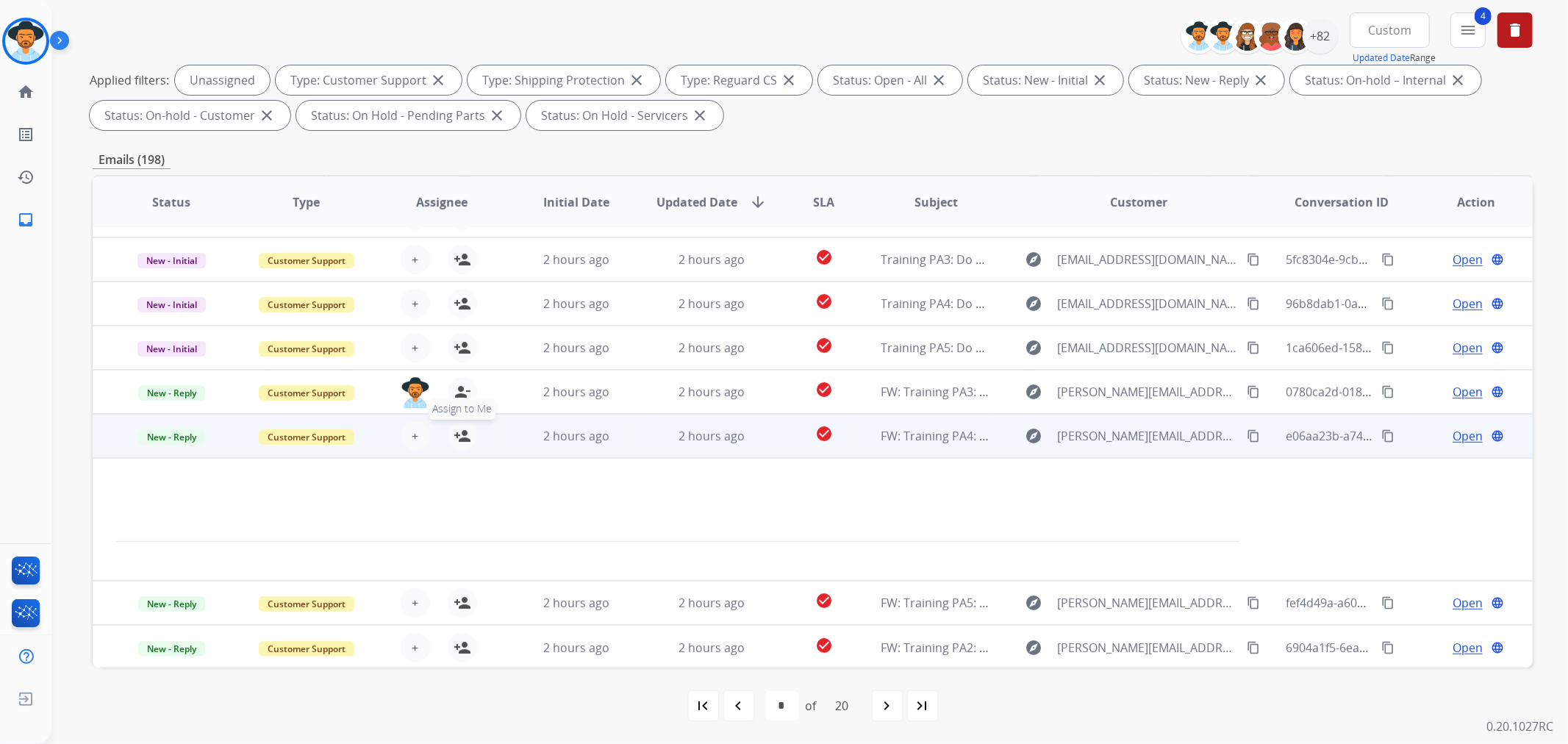
click at [465, 432] on mat-icon "person_add" at bounding box center [462, 436] width 17 height 17
click at [585, 492] on p at bounding box center [677, 491] width 1123 height 17
click at [543, 434] on span "2 hours ago" at bounding box center [575, 436] width 66 height 16
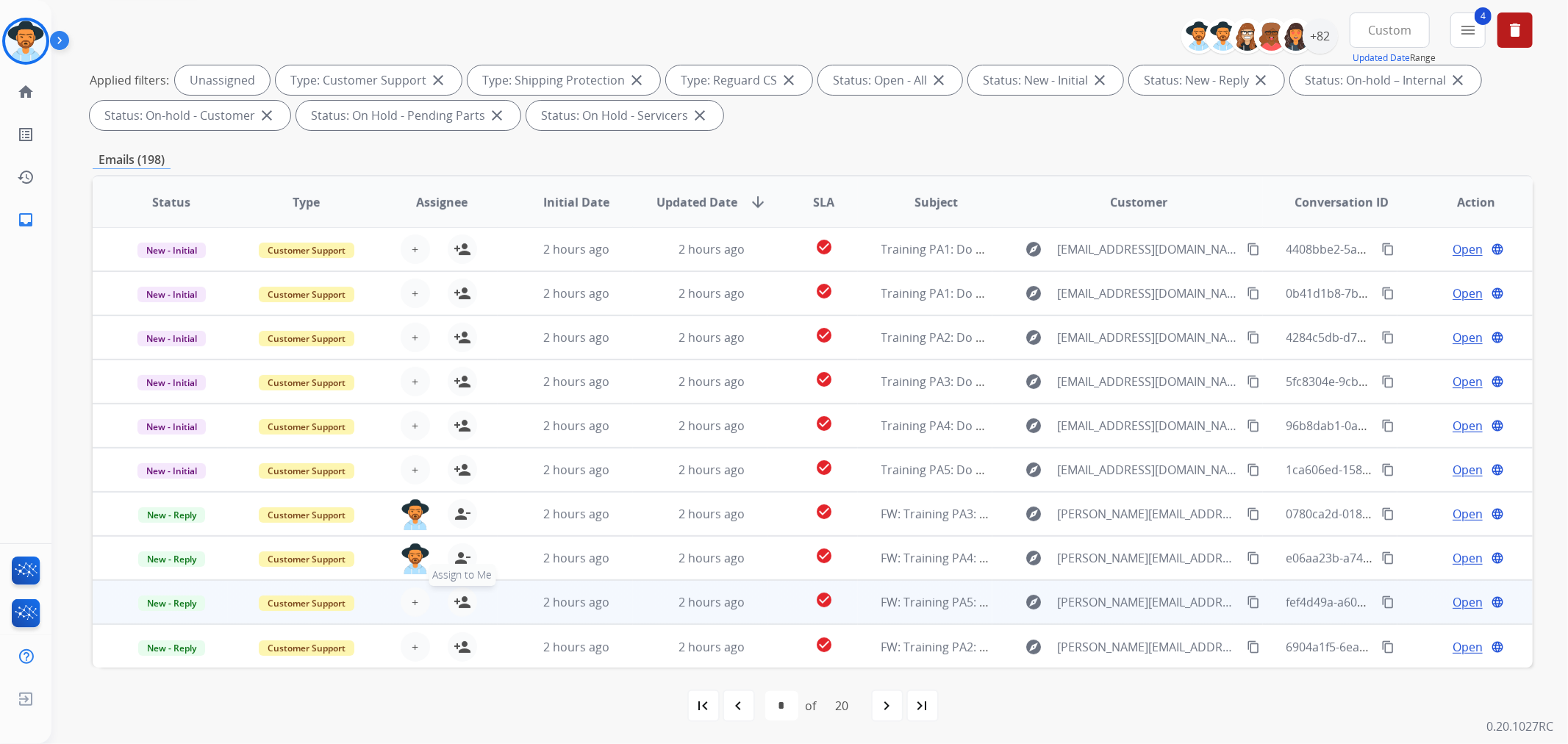
click at [461, 603] on mat-icon "person_add" at bounding box center [462, 602] width 17 height 17
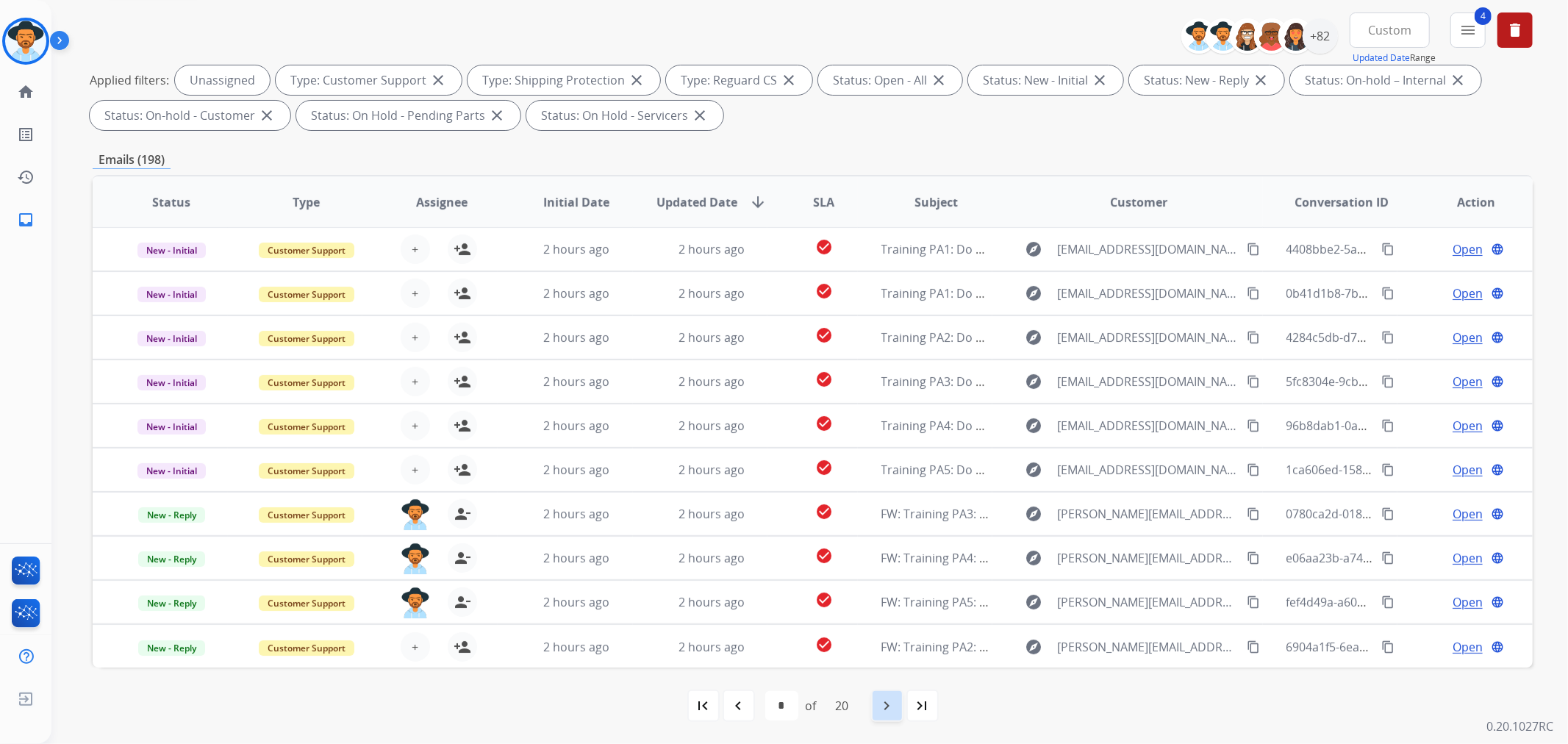
click at [888, 695] on div "navigate_next" at bounding box center [887, 706] width 32 height 32
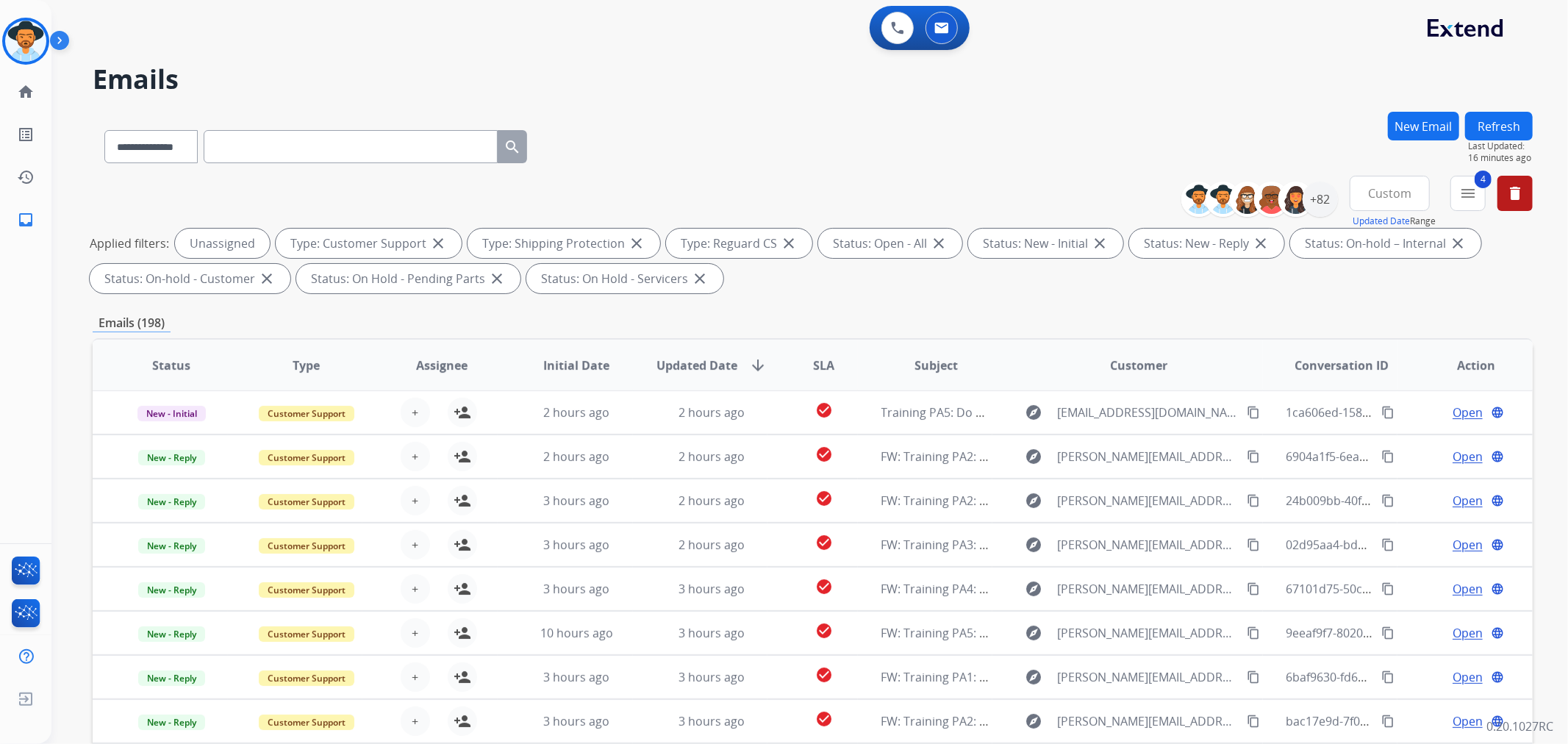
scroll to position [163, 0]
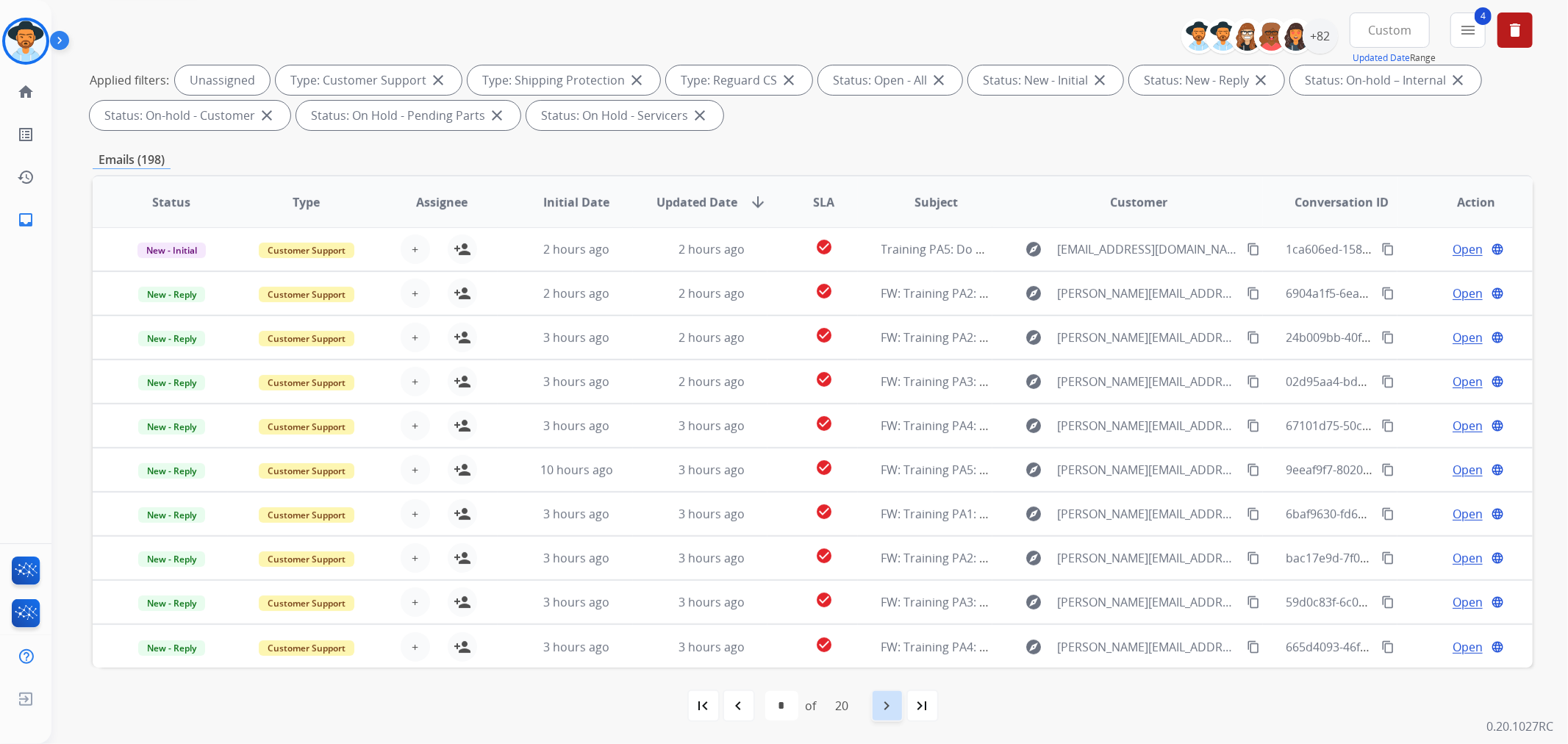
click at [891, 710] on mat-icon "navigate_next" at bounding box center [887, 706] width 17 height 17
click at [890, 704] on mat-icon "navigate_next" at bounding box center [887, 706] width 17 height 17
click at [888, 702] on mat-icon "navigate_next" at bounding box center [887, 706] width 17 height 17
click at [888, 713] on mat-icon "navigate_next" at bounding box center [887, 706] width 17 height 17
click at [890, 706] on mat-icon "navigate_next" at bounding box center [887, 706] width 17 height 17
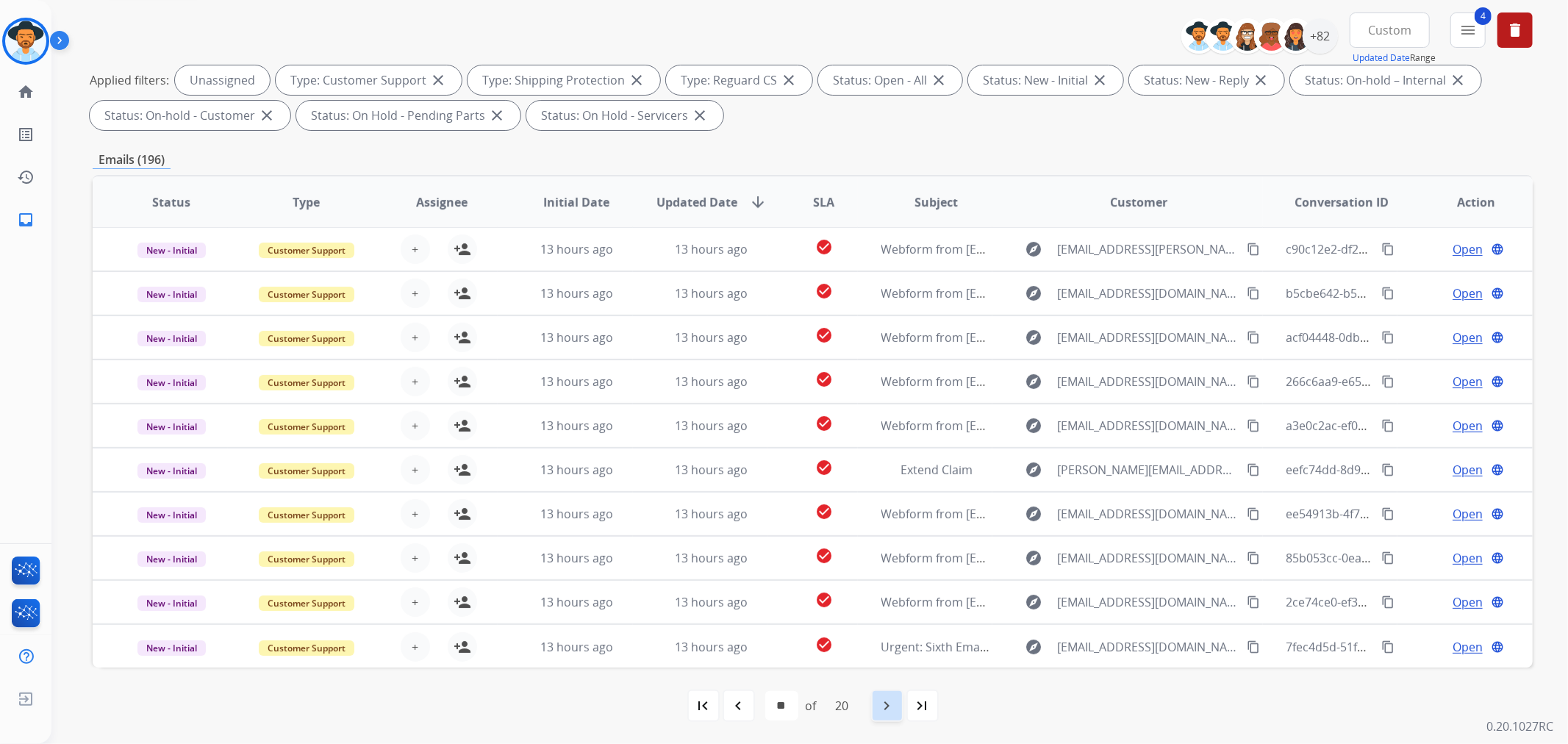
click at [886, 695] on div "navigate_next" at bounding box center [887, 706] width 32 height 32
click at [895, 707] on mat-icon "navigate_next" at bounding box center [887, 706] width 17 height 17
click at [892, 700] on mat-icon "navigate_next" at bounding box center [887, 706] width 17 height 17
click at [893, 708] on mat-icon "navigate_next" at bounding box center [887, 706] width 17 height 17
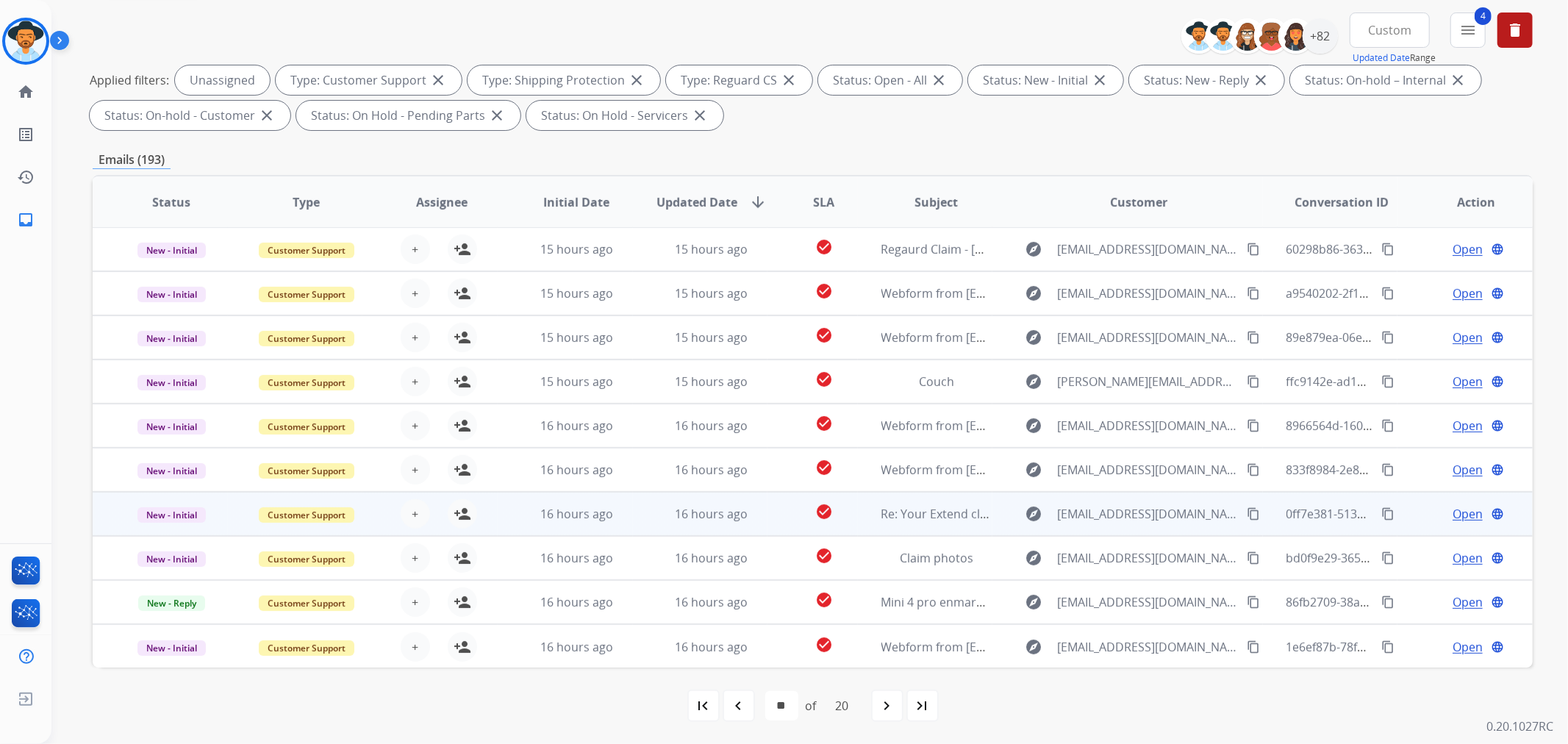
drag, startPoint x: 928, startPoint y: 442, endPoint x: 923, endPoint y: 498, distance: 56.2
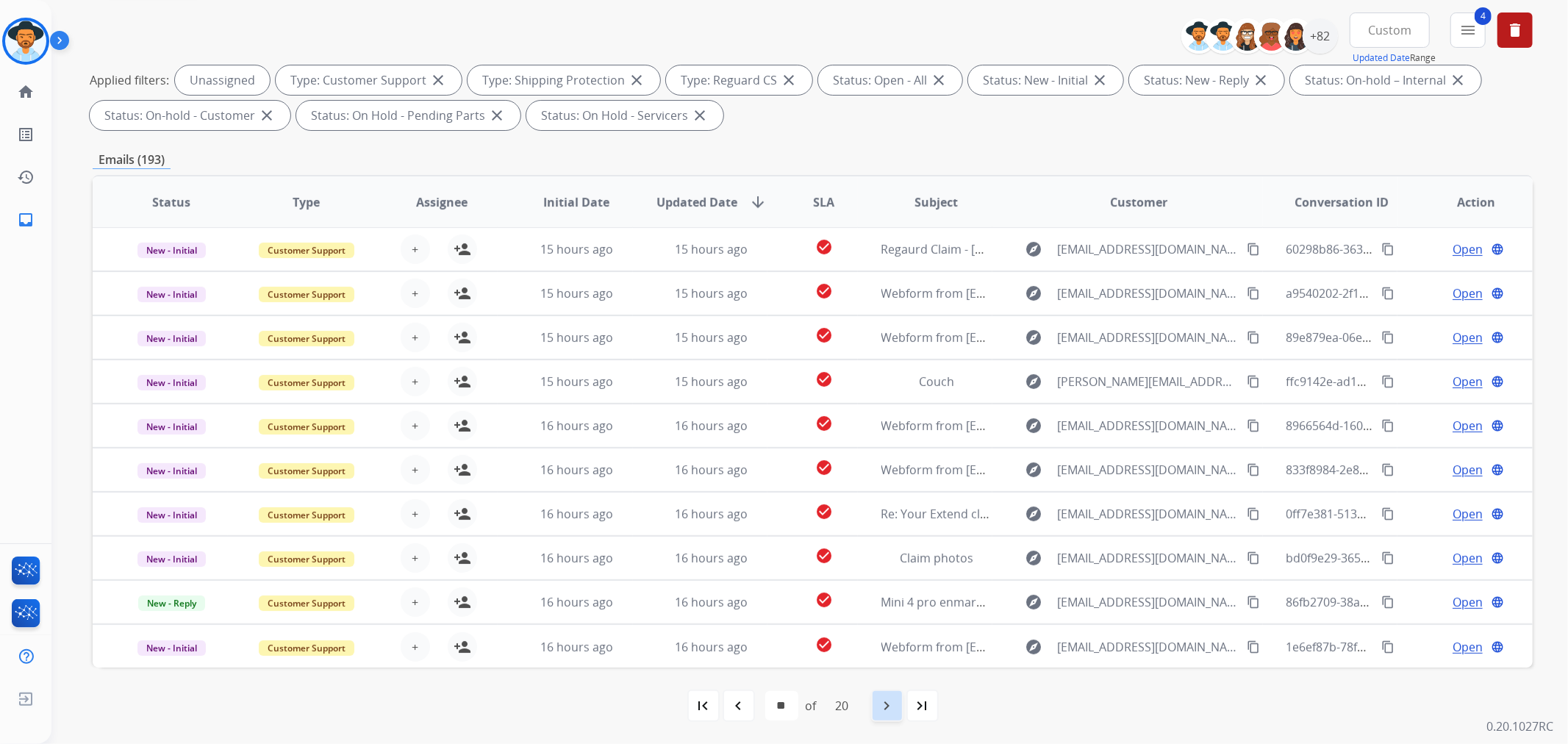
click at [887, 704] on mat-icon "navigate_next" at bounding box center [887, 706] width 17 height 17
click at [892, 692] on div "navigate_next" at bounding box center [887, 706] width 32 height 32
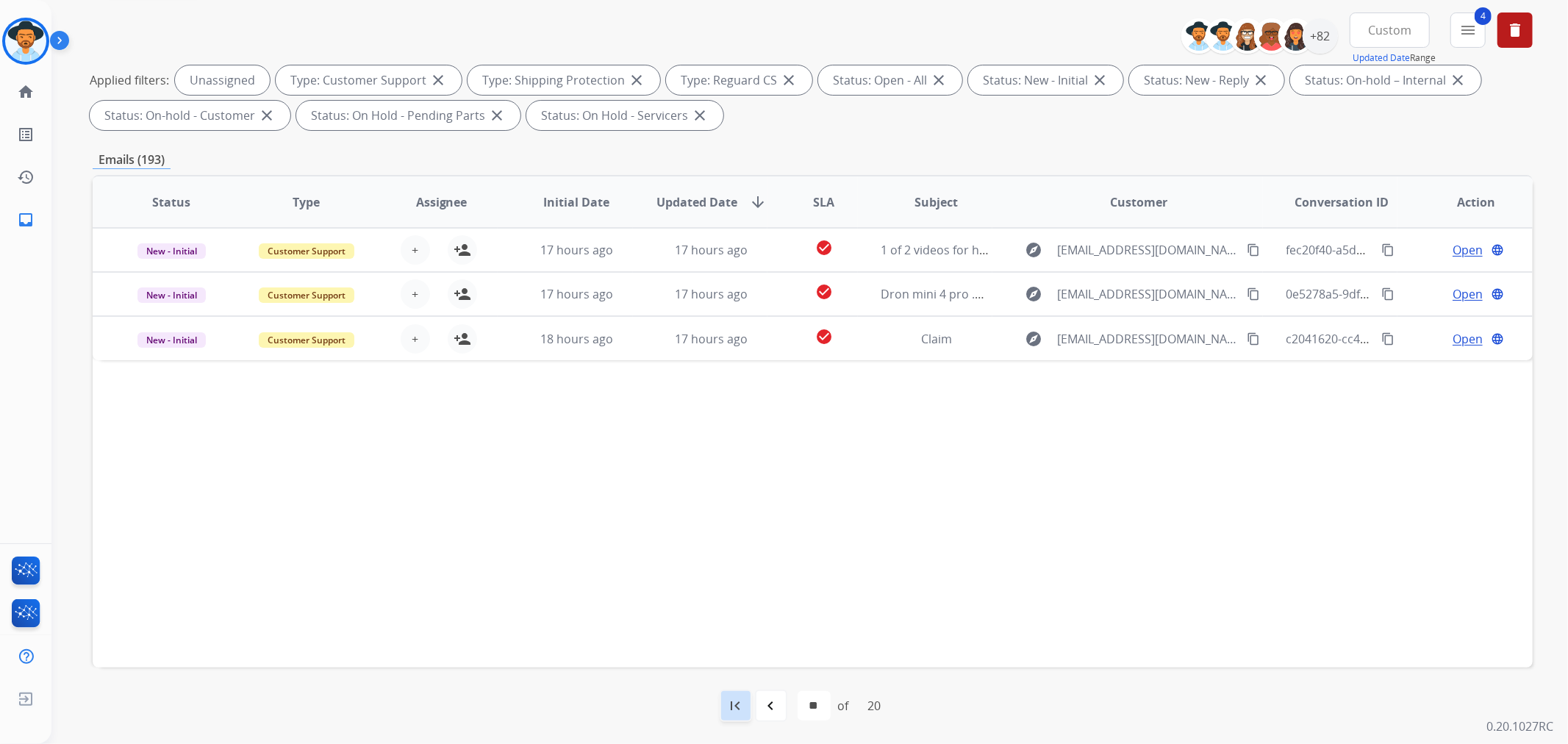
click at [738, 707] on mat-icon "first_page" at bounding box center [735, 706] width 17 height 17
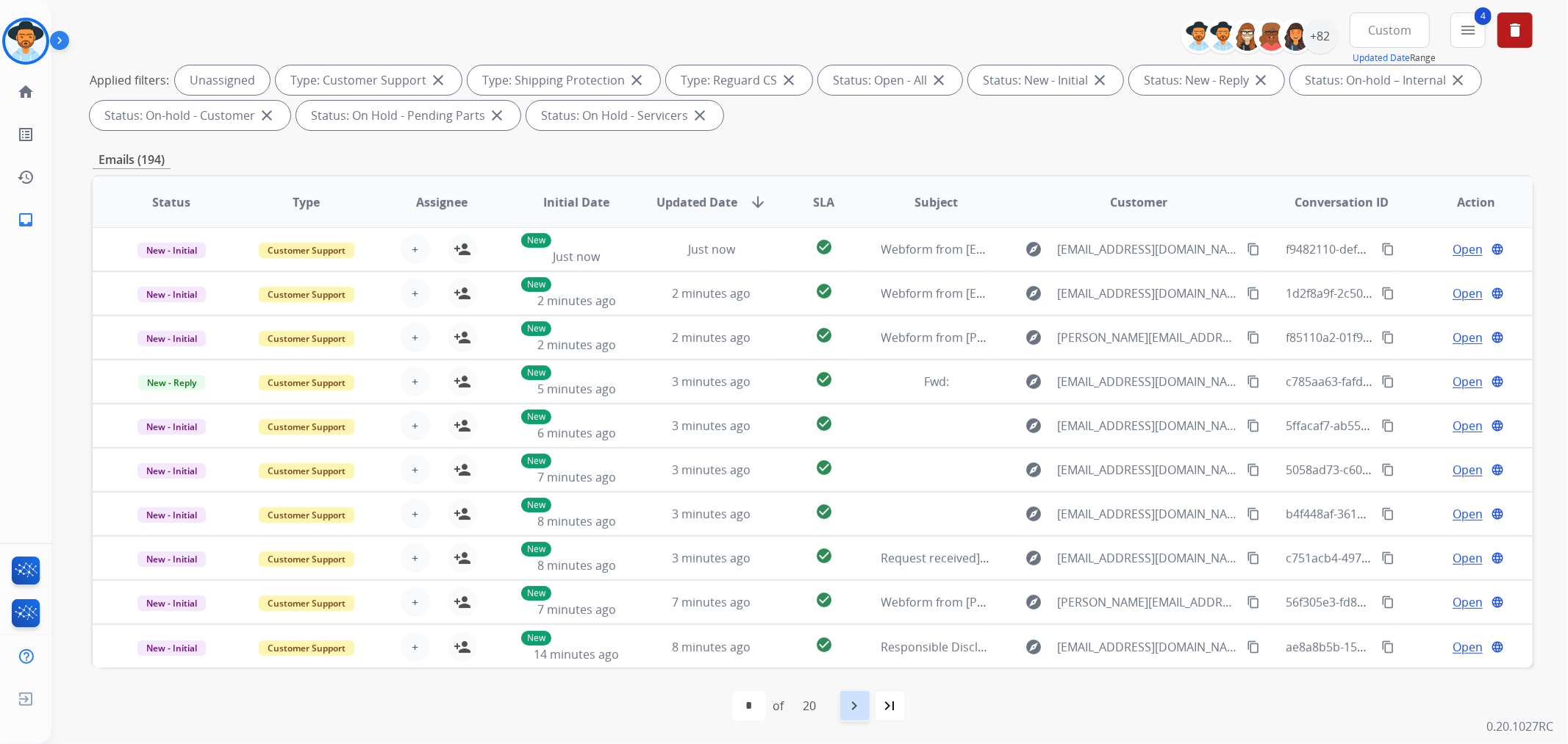
click at [861, 702] on mat-icon "navigate_next" at bounding box center [854, 706] width 17 height 17
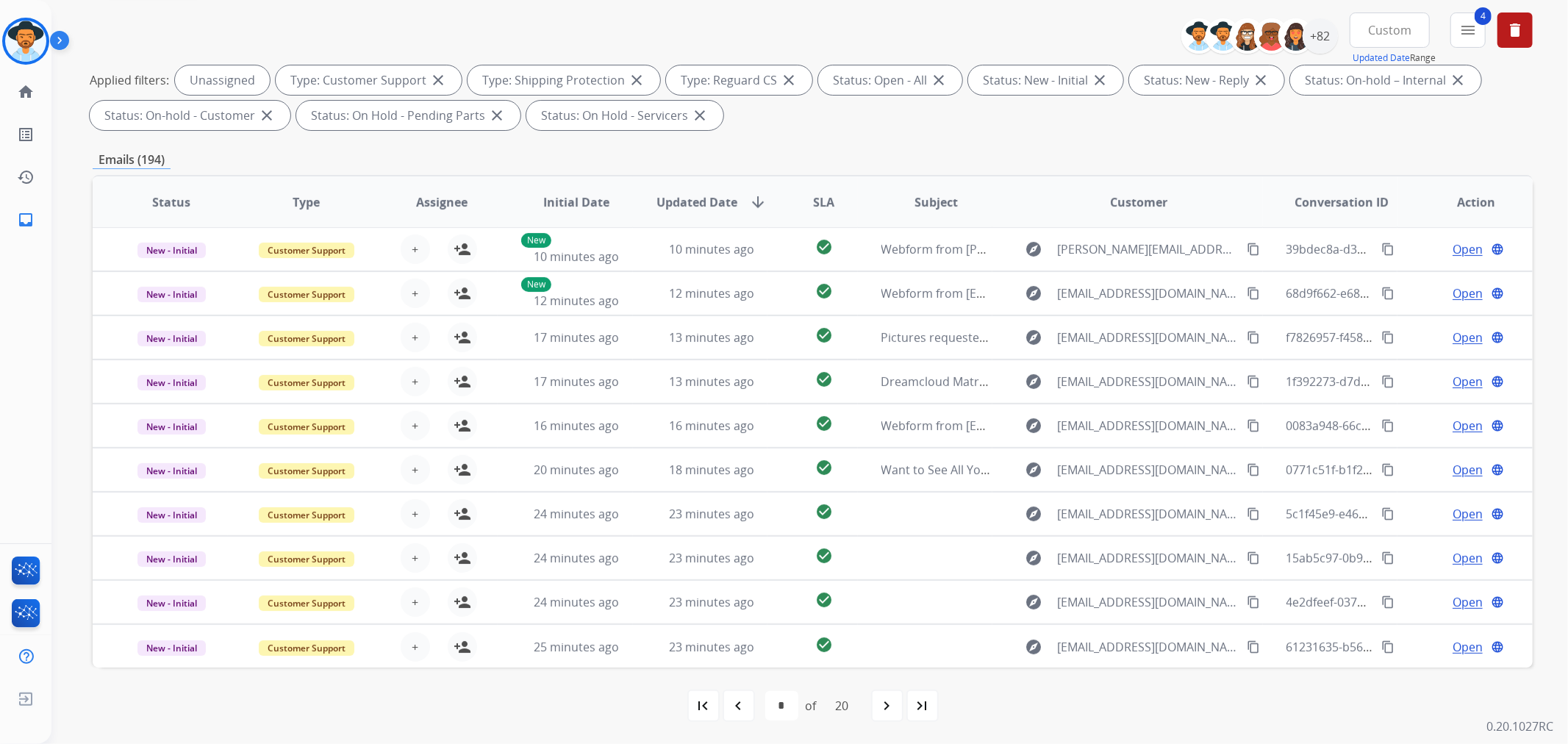
click at [849, 704] on div "20" at bounding box center [842, 706] width 37 height 29
click at [886, 699] on mat-icon "navigate_next" at bounding box center [887, 706] width 17 height 17
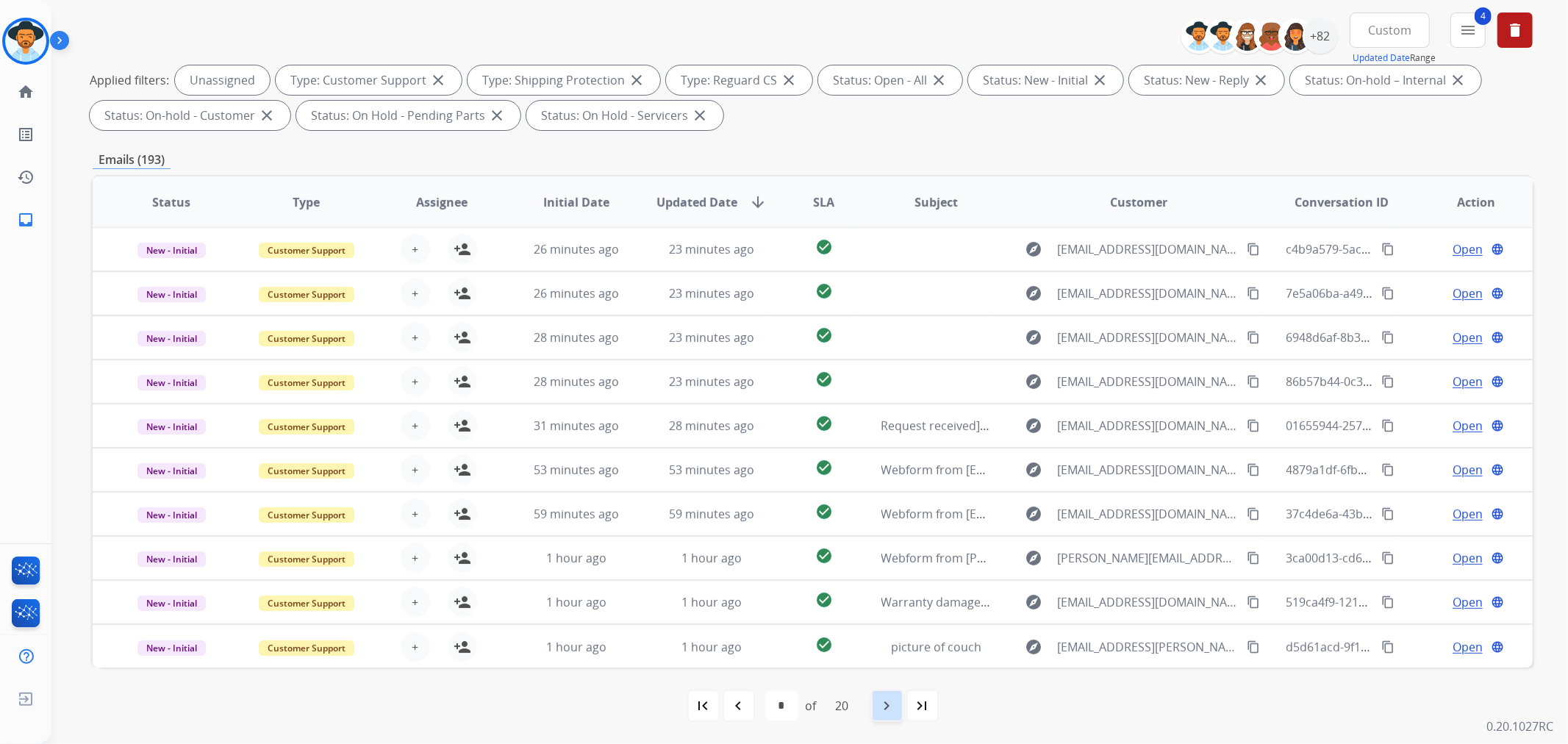
click at [884, 707] on mat-icon "navigate_next" at bounding box center [887, 706] width 17 height 17
click at [891, 704] on mat-icon "navigate_next" at bounding box center [887, 706] width 17 height 17
click at [877, 704] on div "navigate_next" at bounding box center [887, 706] width 32 height 32
click at [888, 703] on mat-icon "navigate_next" at bounding box center [887, 706] width 17 height 17
click at [884, 705] on mat-icon "navigate_next" at bounding box center [887, 706] width 17 height 17
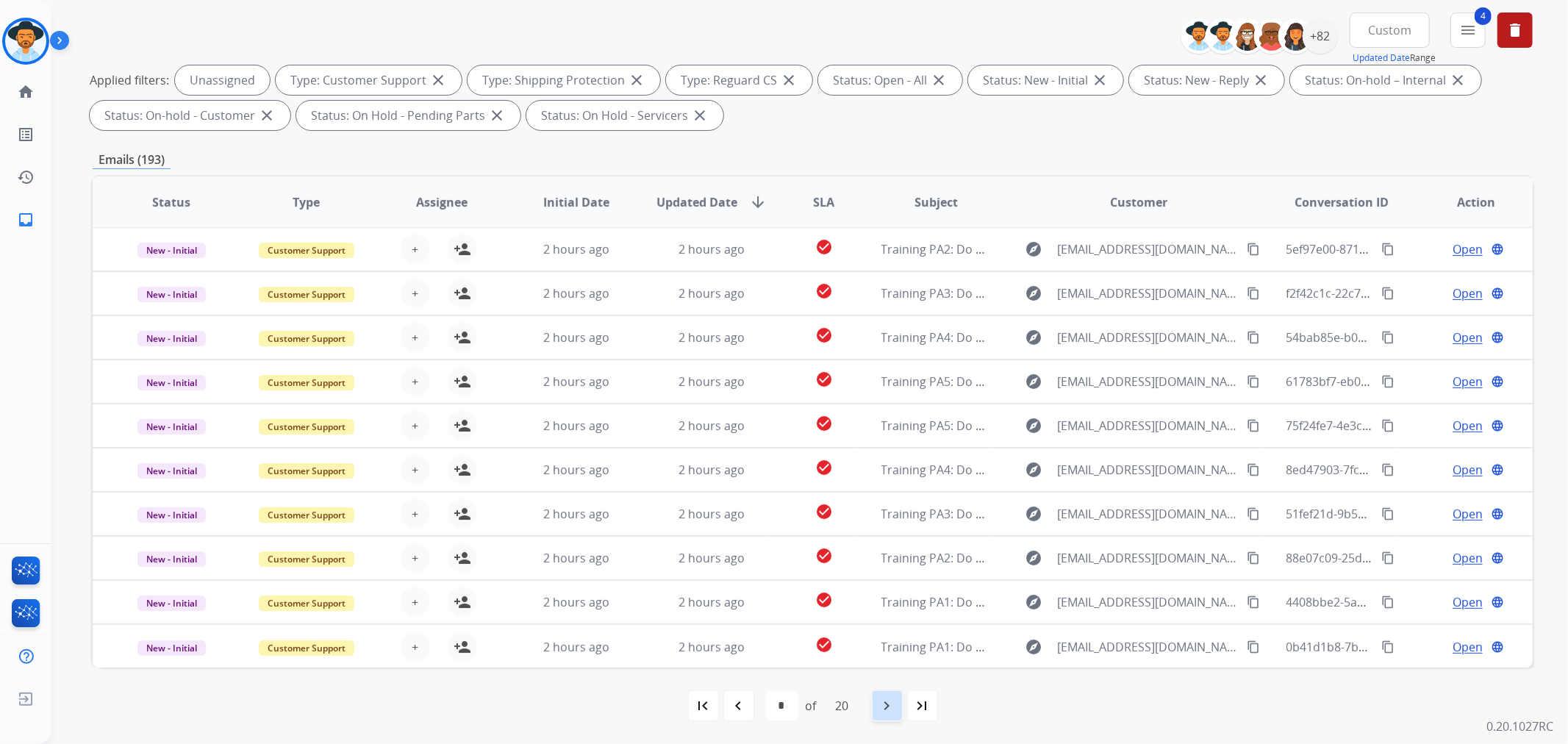
click at [896, 704] on mat-icon "navigate_next" at bounding box center [887, 706] width 17 height 17
click at [879, 701] on mat-icon "navigate_next" at bounding box center [887, 706] width 17 height 17
click at [890, 705] on mat-icon "navigate_next" at bounding box center [887, 706] width 17 height 17
click at [886, 702] on mat-icon "navigate_next" at bounding box center [887, 706] width 17 height 17
click at [892, 709] on mat-icon "navigate_next" at bounding box center [887, 706] width 17 height 17
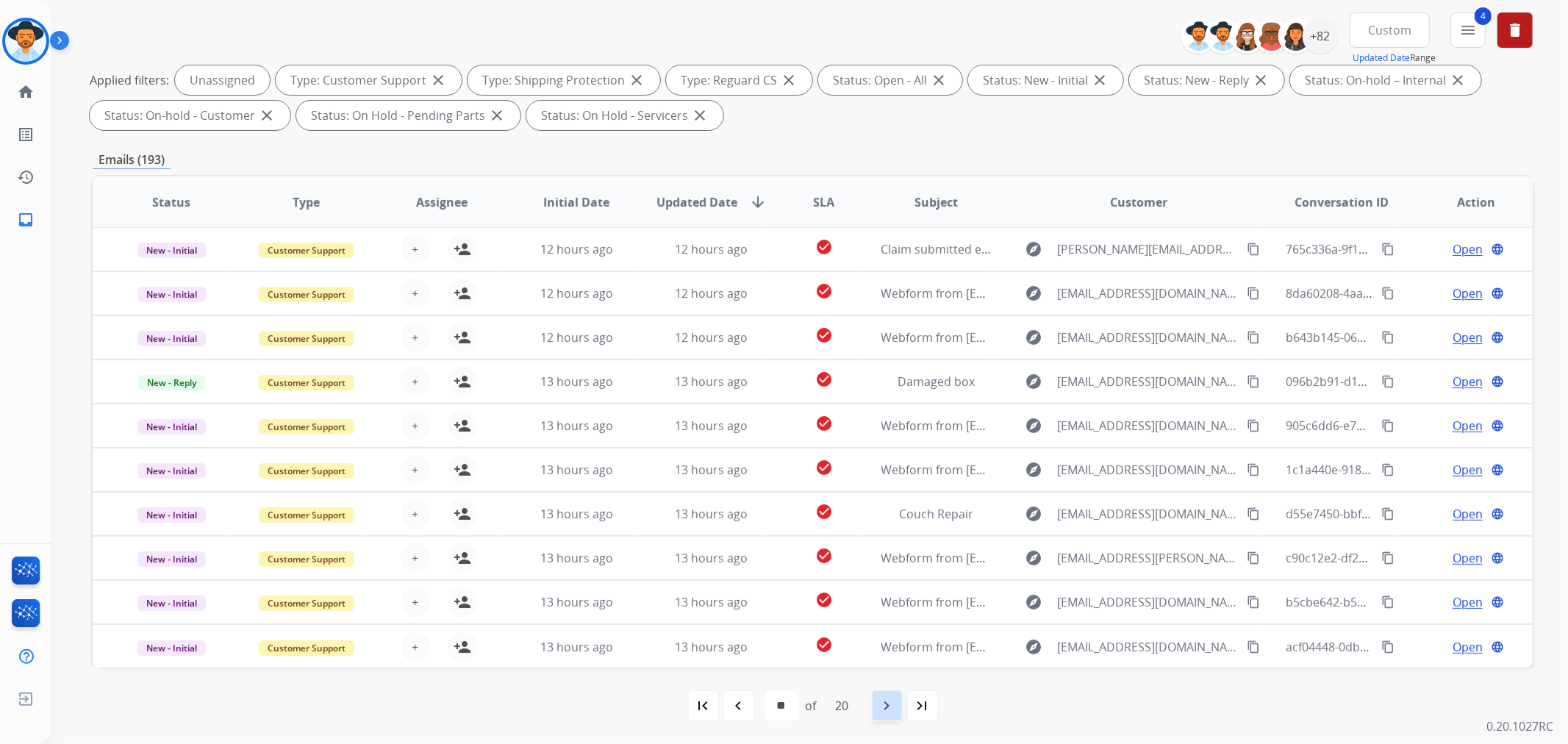
click at [884, 702] on mat-icon "navigate_next" at bounding box center [887, 706] width 17 height 17
click at [886, 709] on mat-icon "navigate_next" at bounding box center [887, 706] width 17 height 17
click at [887, 707] on mat-icon "navigate_next" at bounding box center [887, 706] width 17 height 17
click at [892, 707] on mat-icon "navigate_next" at bounding box center [887, 706] width 17 height 17
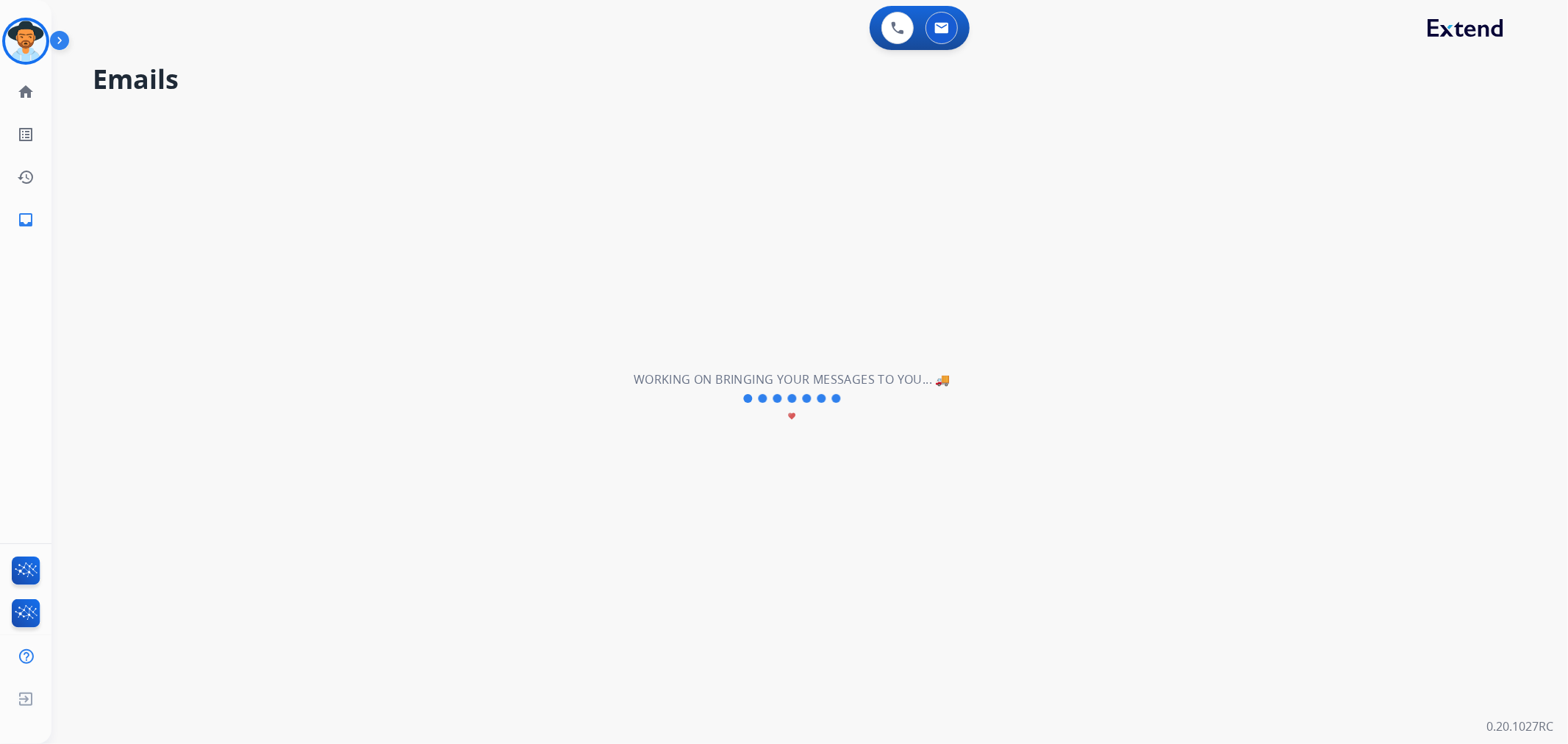
scroll to position [0, 0]
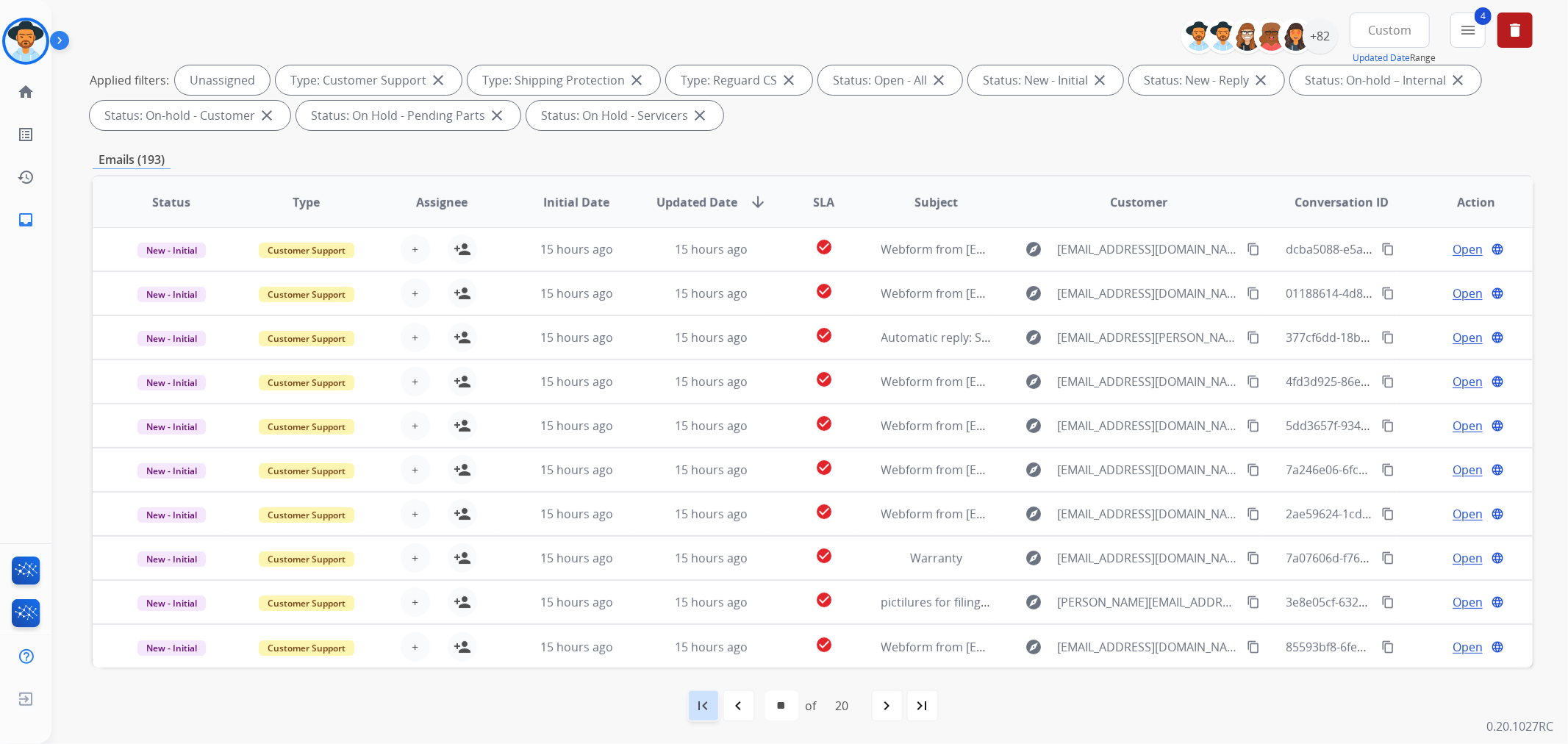
click at [698, 705] on mat-icon "first_page" at bounding box center [703, 706] width 17 height 17
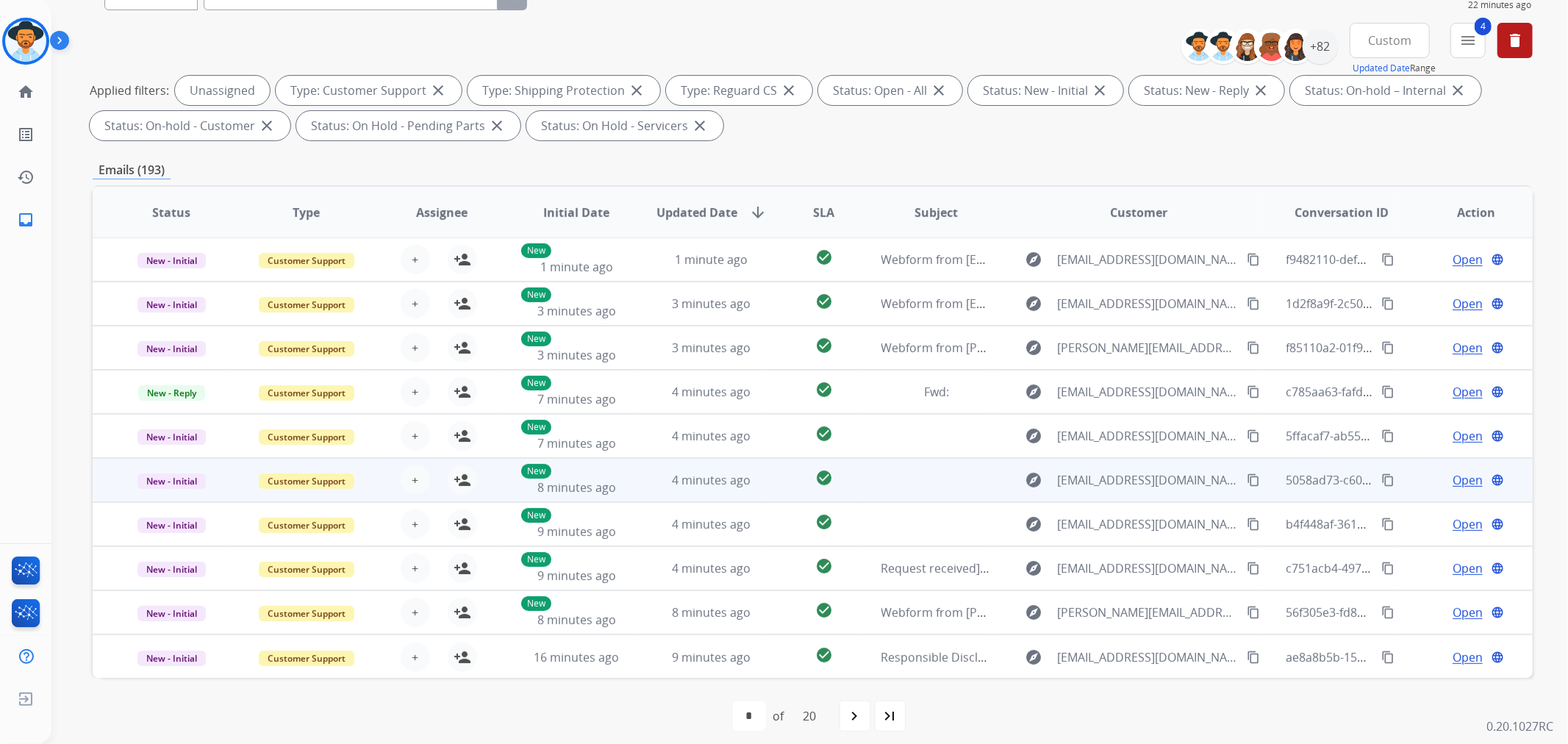
scroll to position [163, 0]
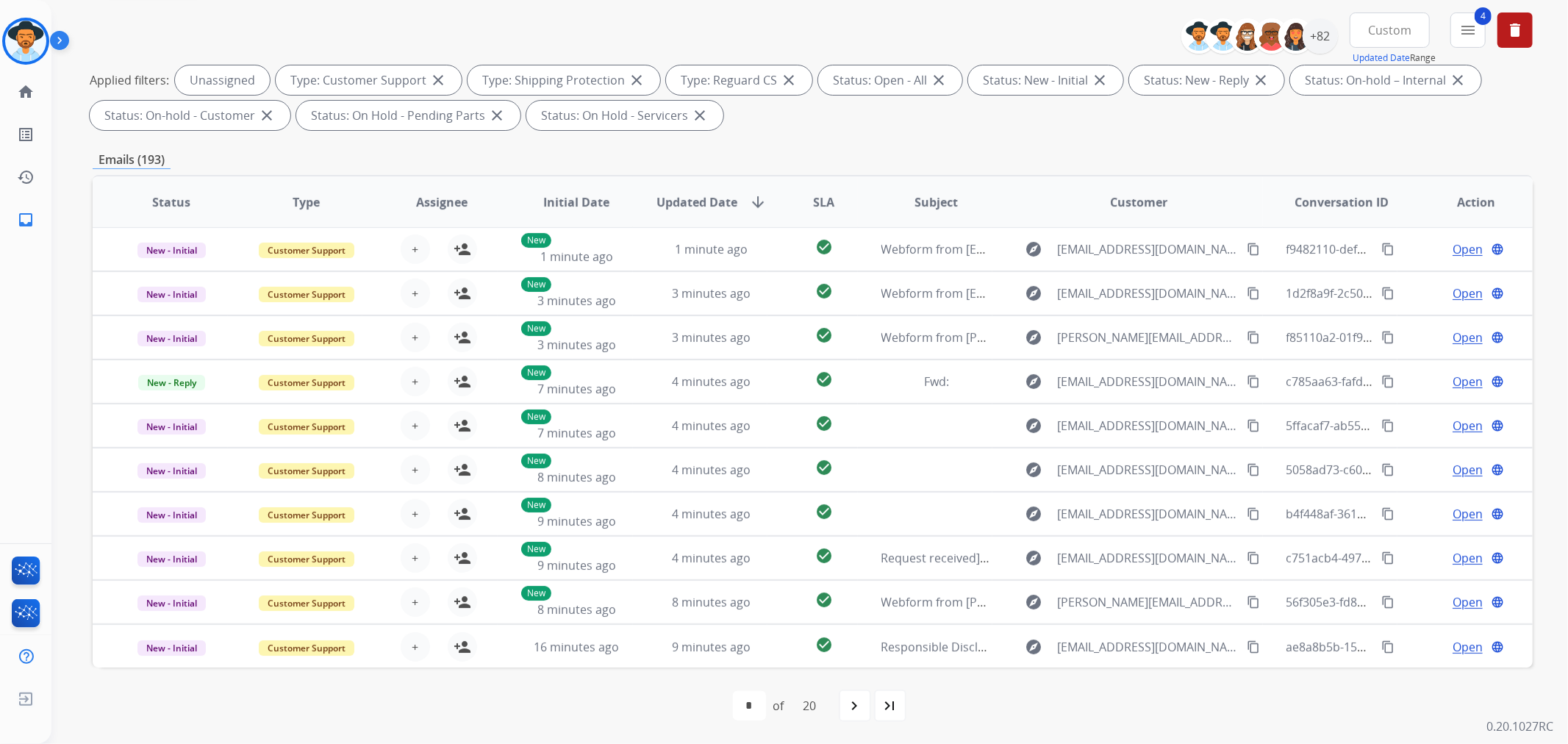
click at [857, 701] on mat-icon "navigate_next" at bounding box center [854, 706] width 17 height 17
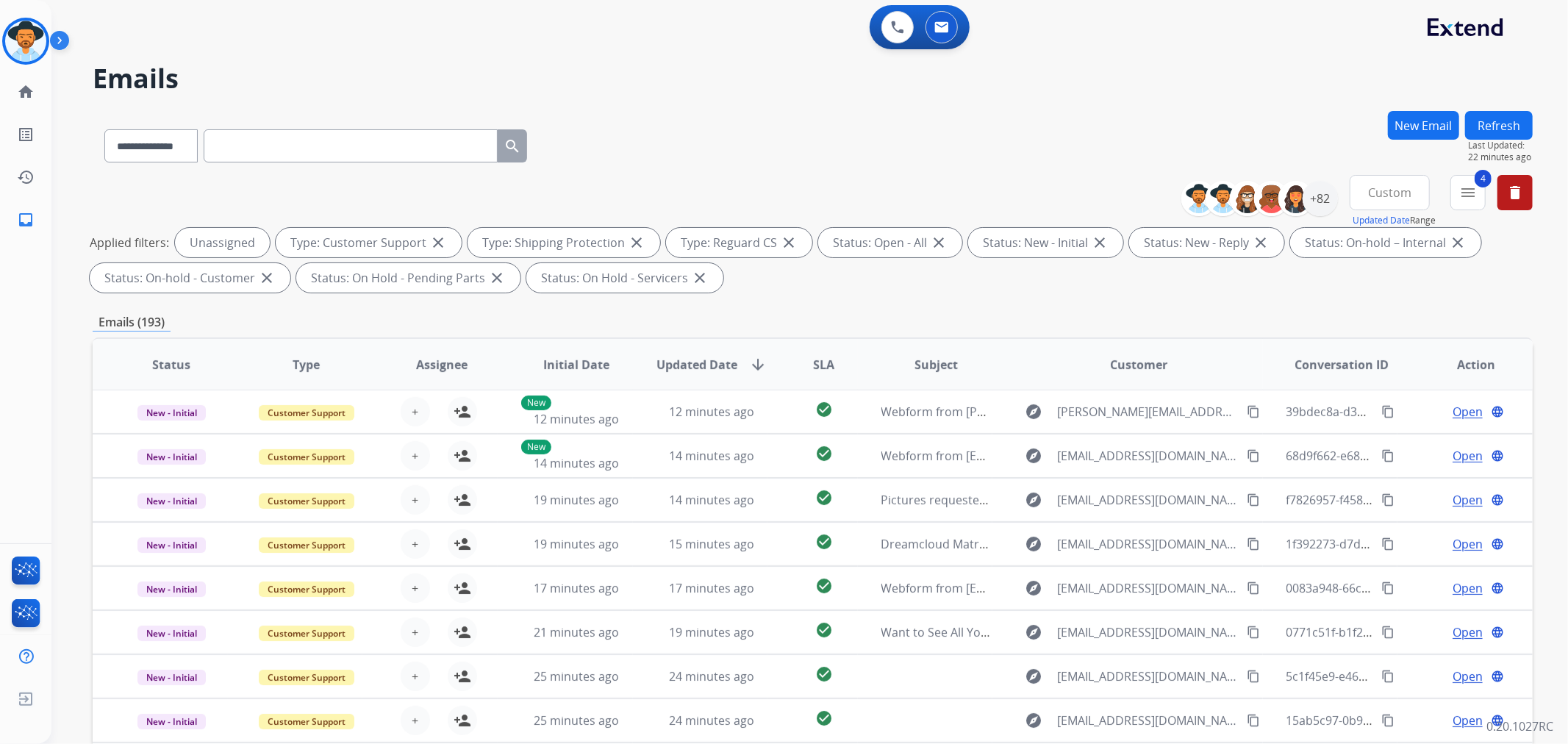
scroll to position [0, 0]
click at [1321, 202] on div "+82" at bounding box center [1320, 199] width 35 height 35
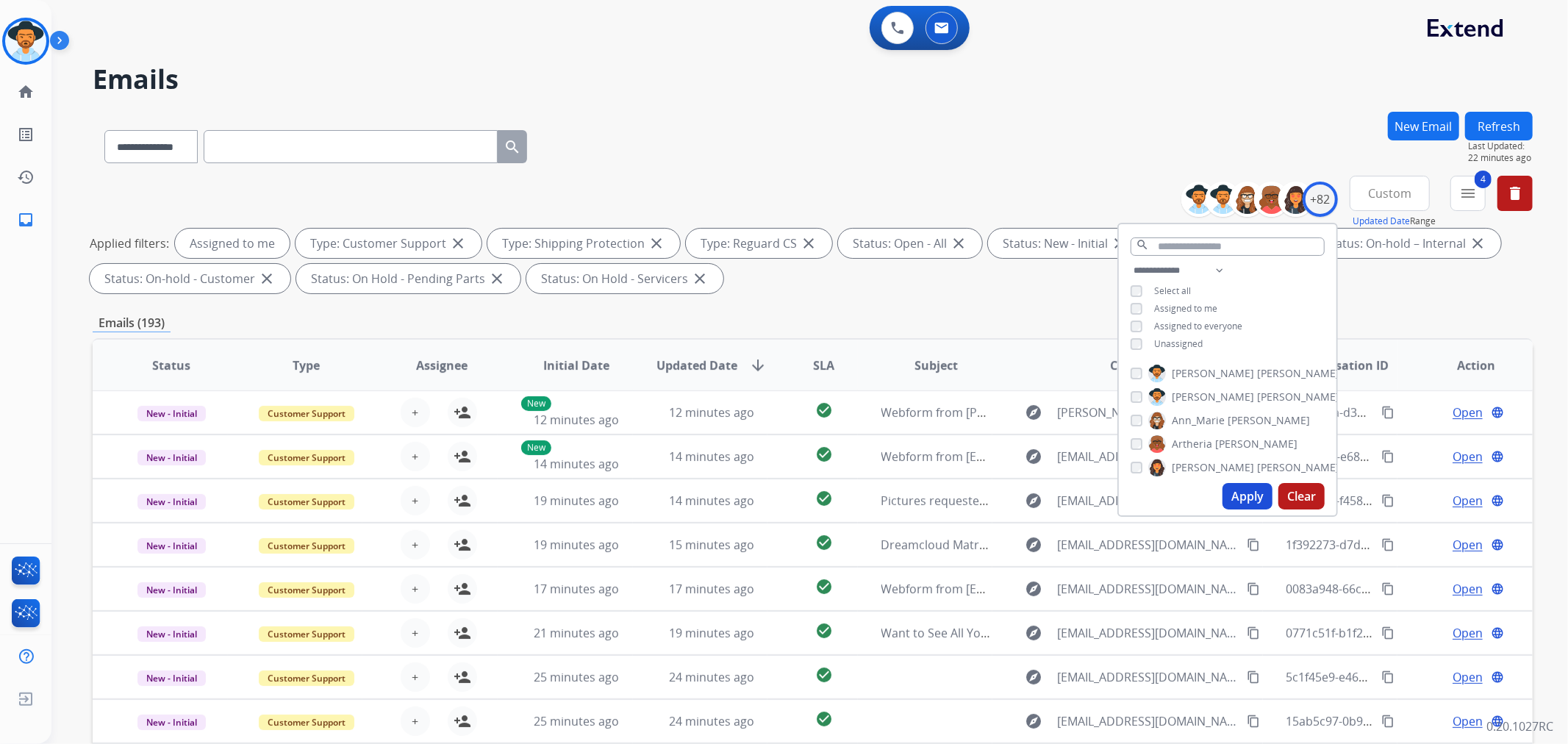
click at [1245, 495] on button "Apply" at bounding box center [1247, 497] width 50 height 27
select select "*"
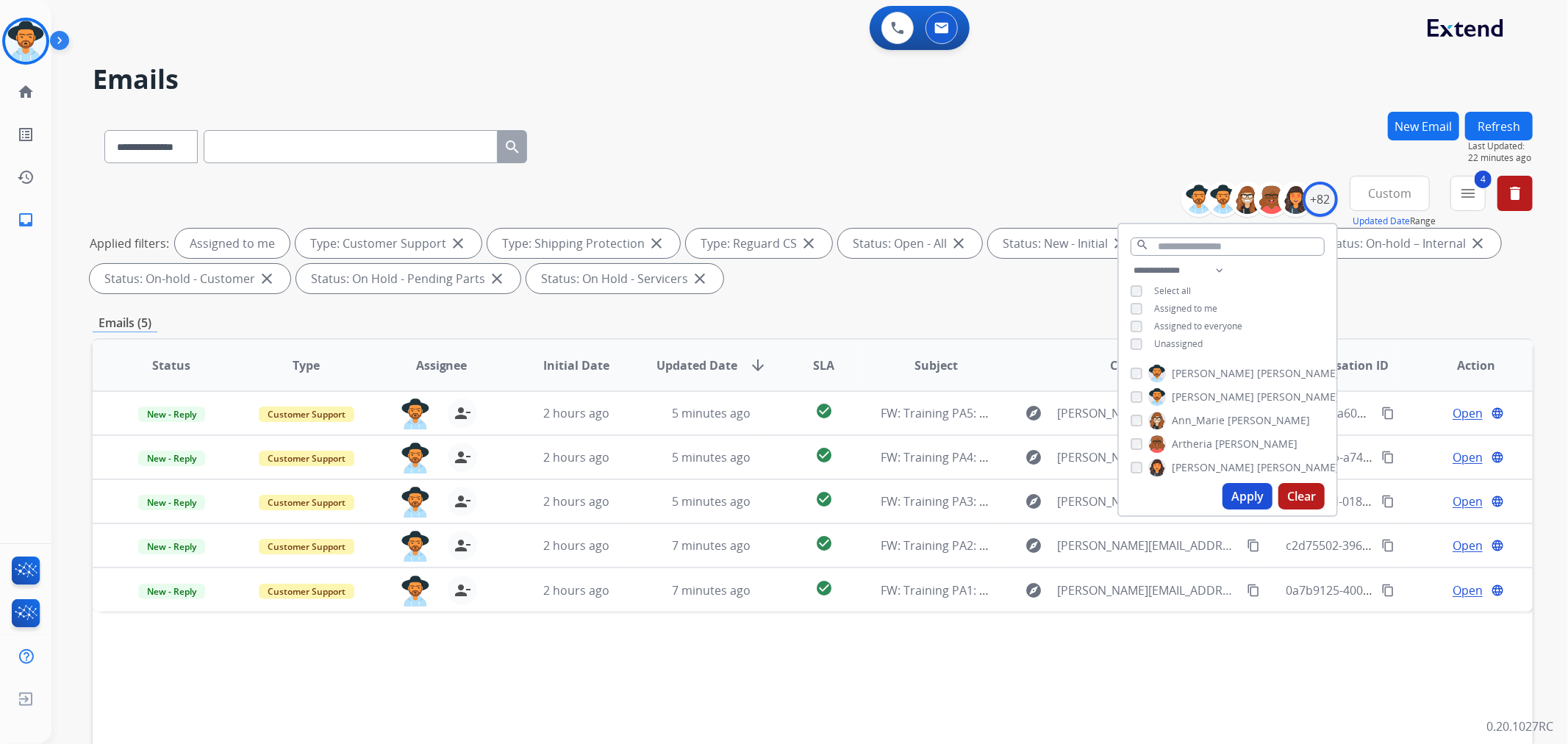
click at [978, 268] on div "Applied filters: Assigned to me Type: Customer Support close Type: Shipping Pro…" at bounding box center [809, 261] width 1440 height 65
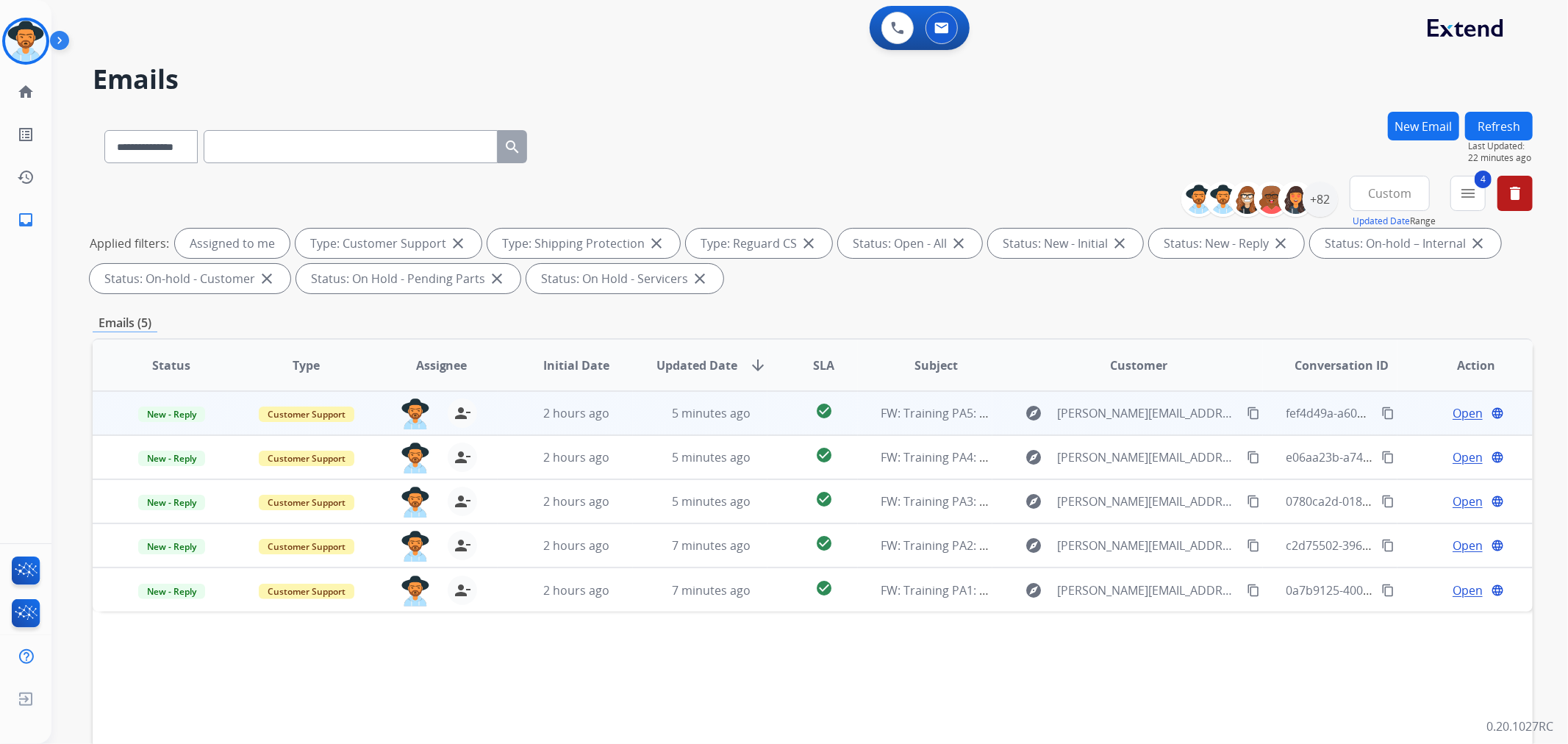
click at [563, 402] on td "2 hours ago" at bounding box center [565, 413] width 135 height 44
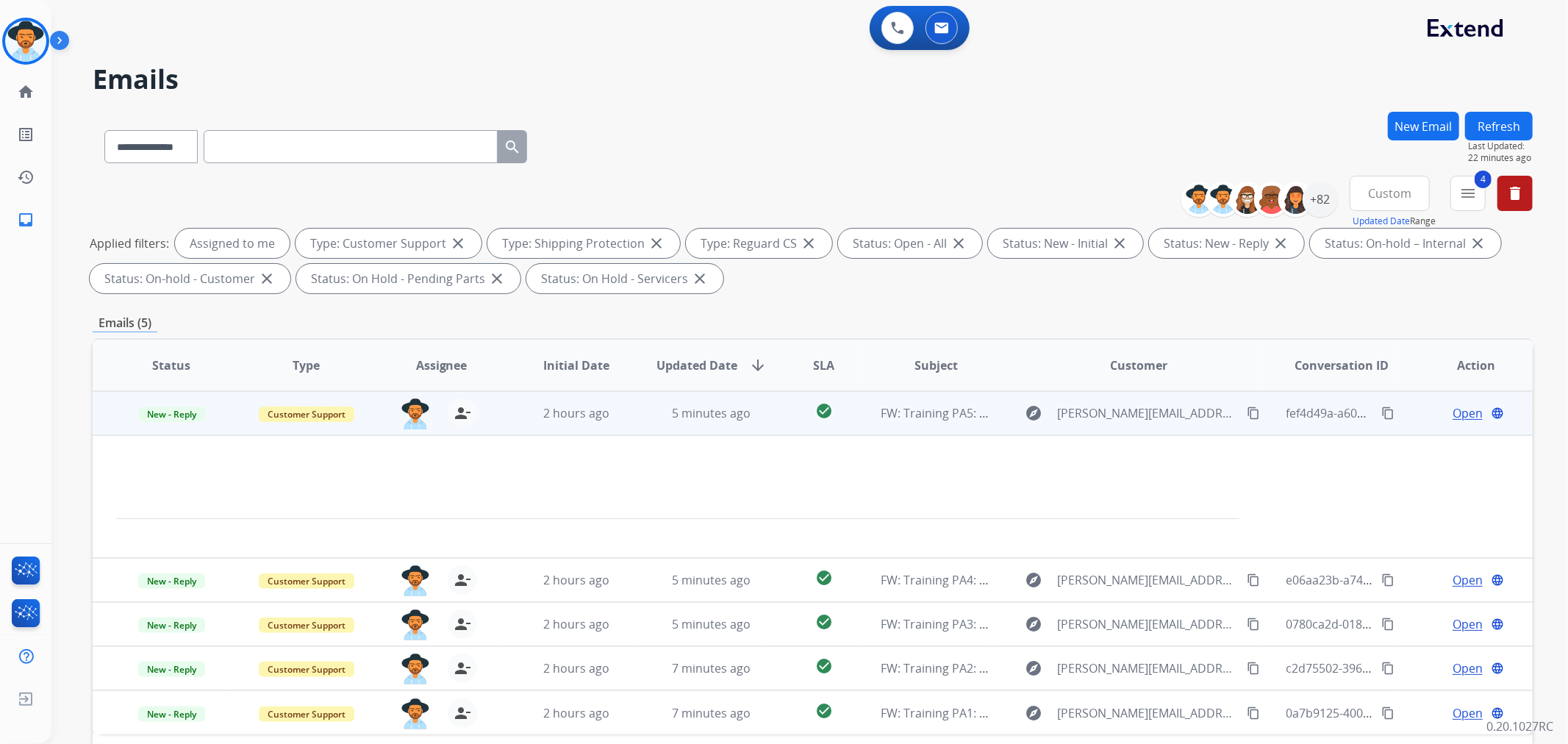
click at [1452, 414] on span "Open" at bounding box center [1467, 412] width 30 height 17
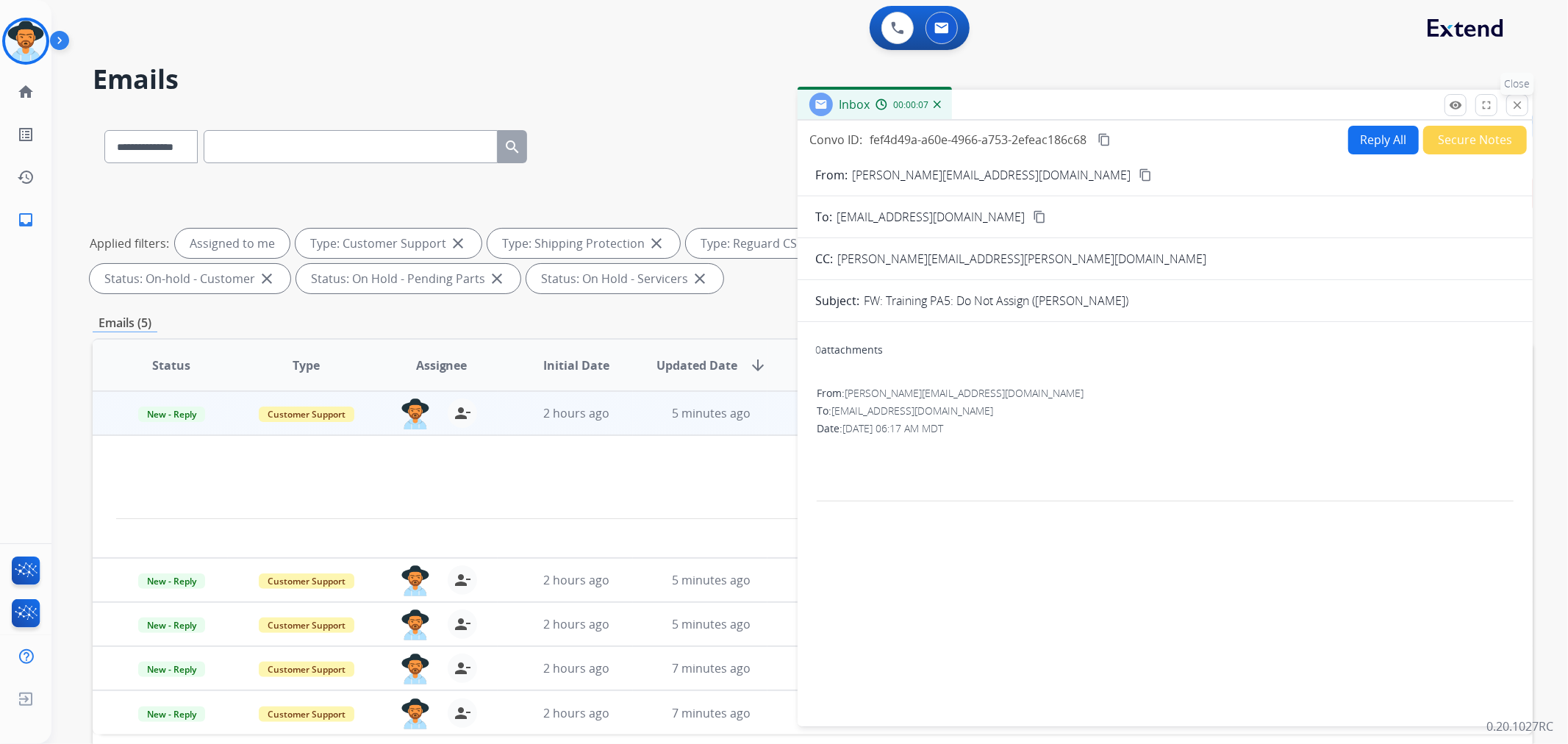
click at [1517, 106] on mat-icon "close" at bounding box center [1517, 105] width 13 height 13
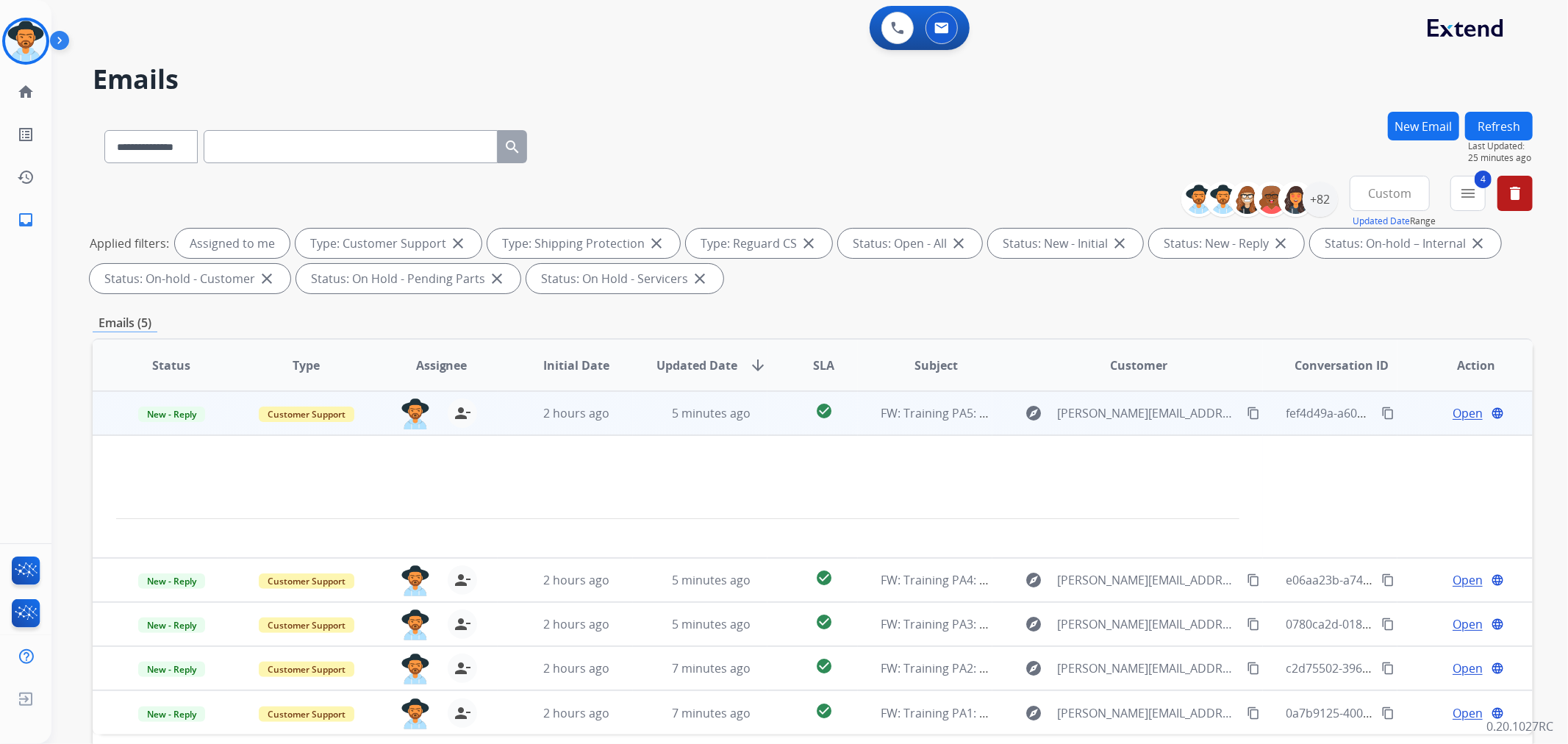
click at [480, 406] on div "[PERSON_NAME][EMAIL_ADDRESS][PERSON_NAME][DOMAIN_NAME] person_remove Unassign t…" at bounding box center [430, 412] width 135 height 41
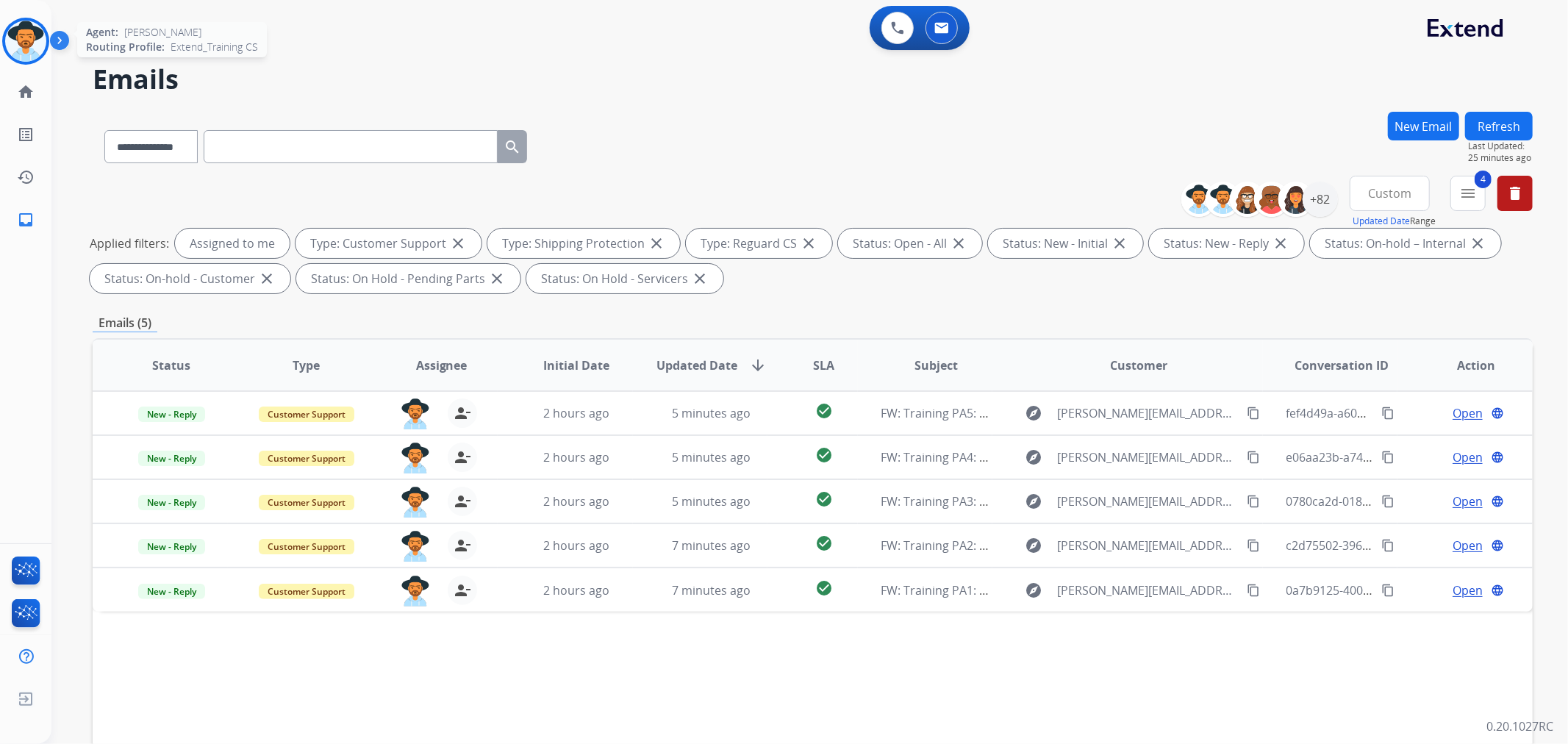
click at [31, 29] on img at bounding box center [25, 41] width 41 height 41
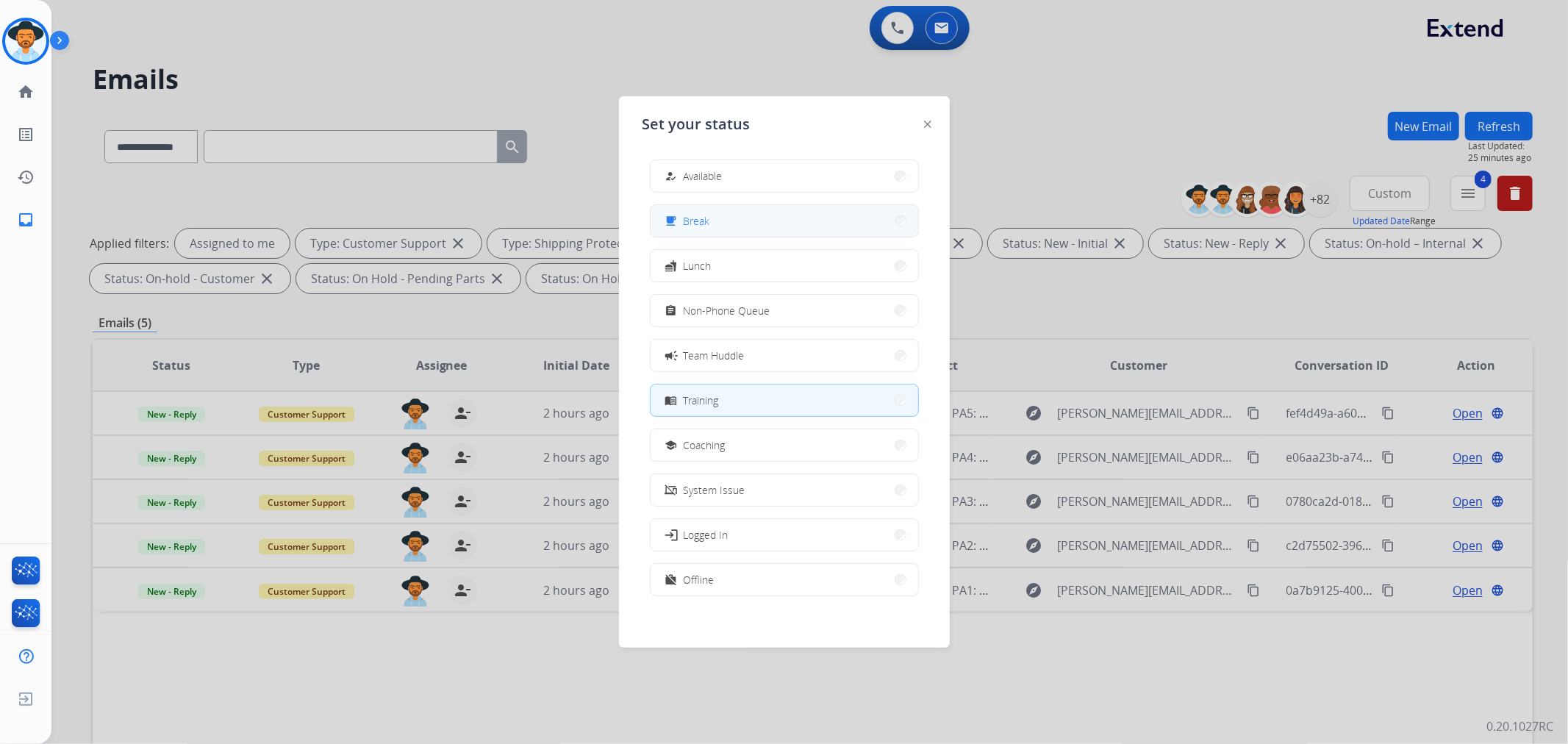
click at [700, 214] on span "Break" at bounding box center [697, 221] width 27 height 16
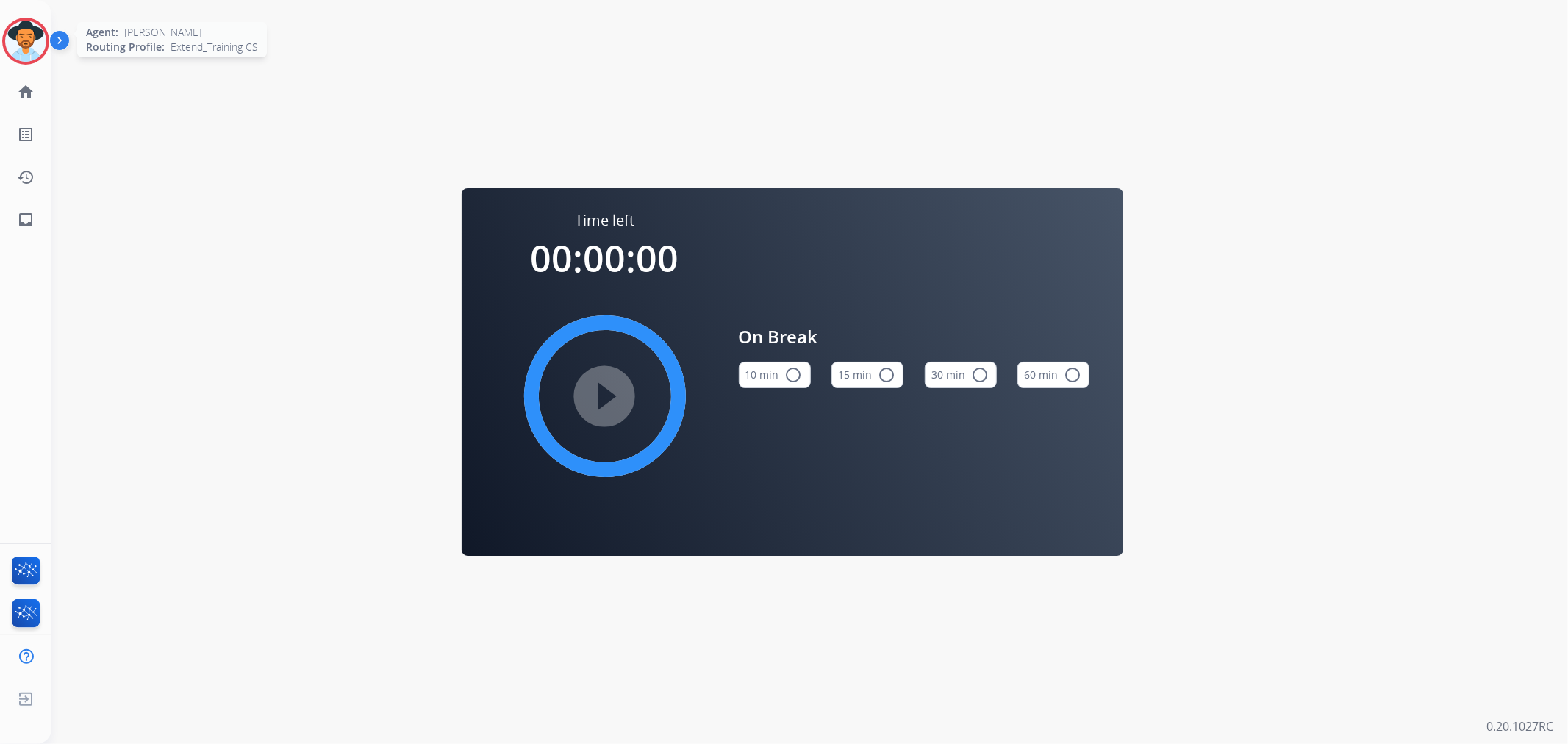
click at [31, 42] on img at bounding box center [25, 41] width 41 height 41
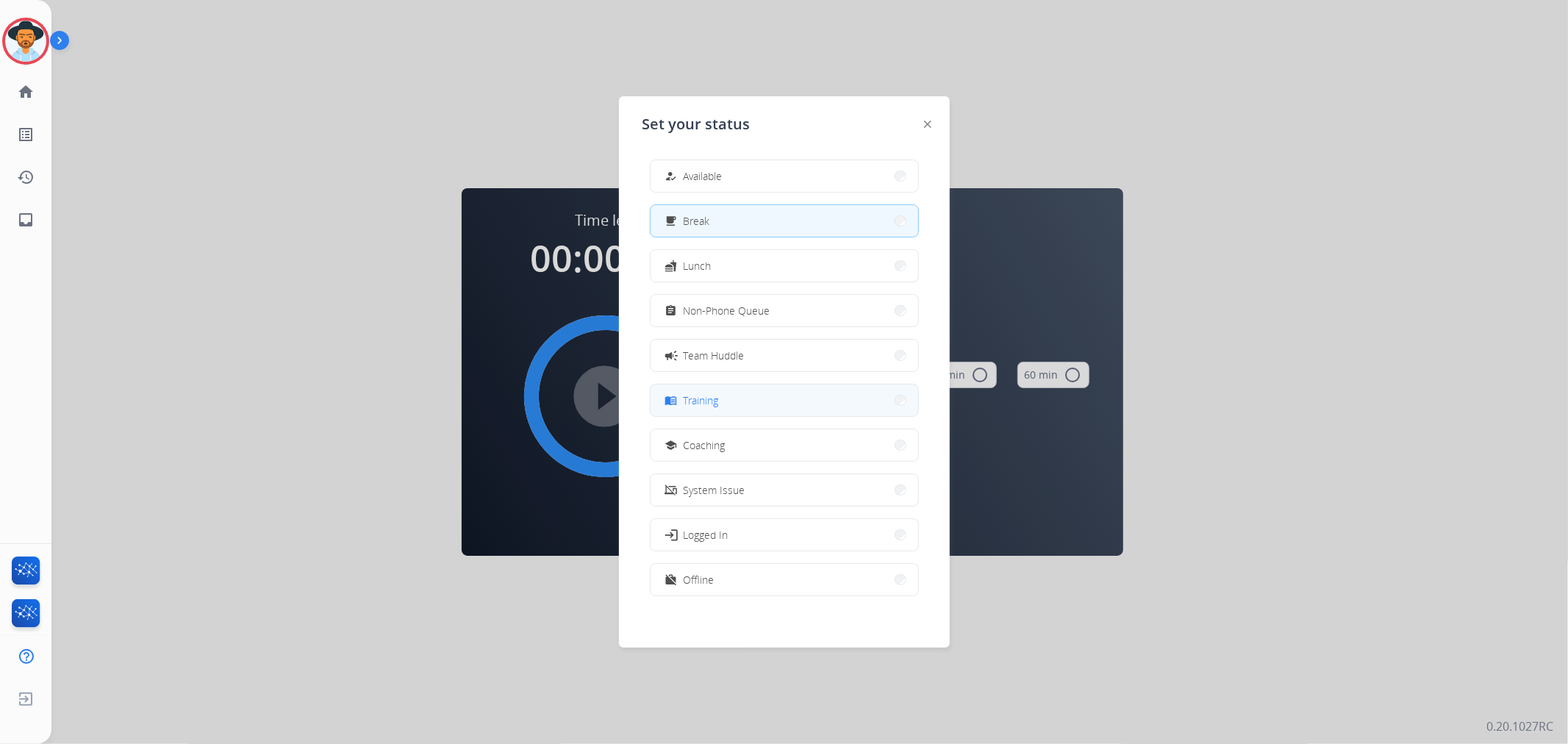
click at [701, 397] on span "Training" at bounding box center [701, 400] width 35 height 16
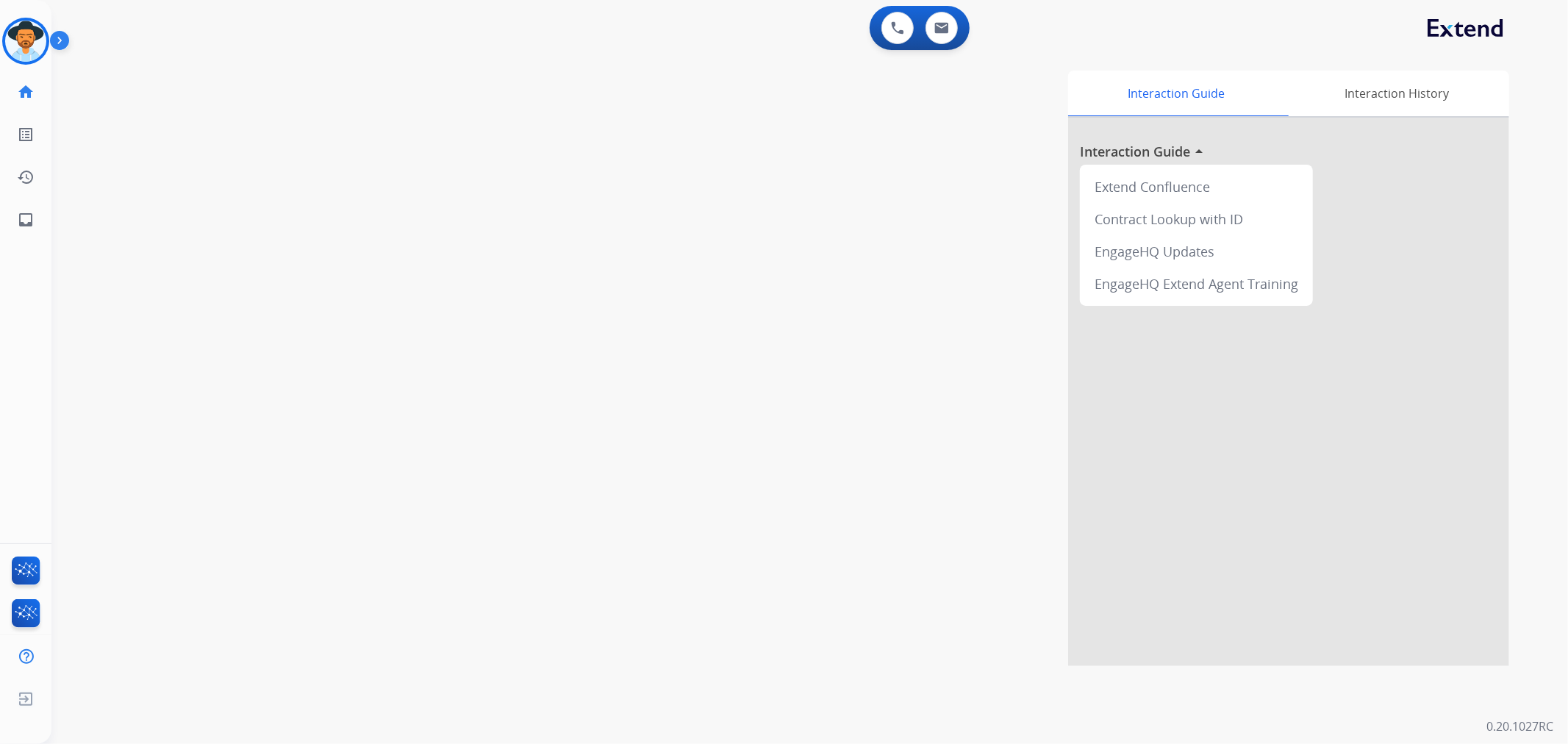
click at [61, 42] on img at bounding box center [62, 43] width 25 height 28
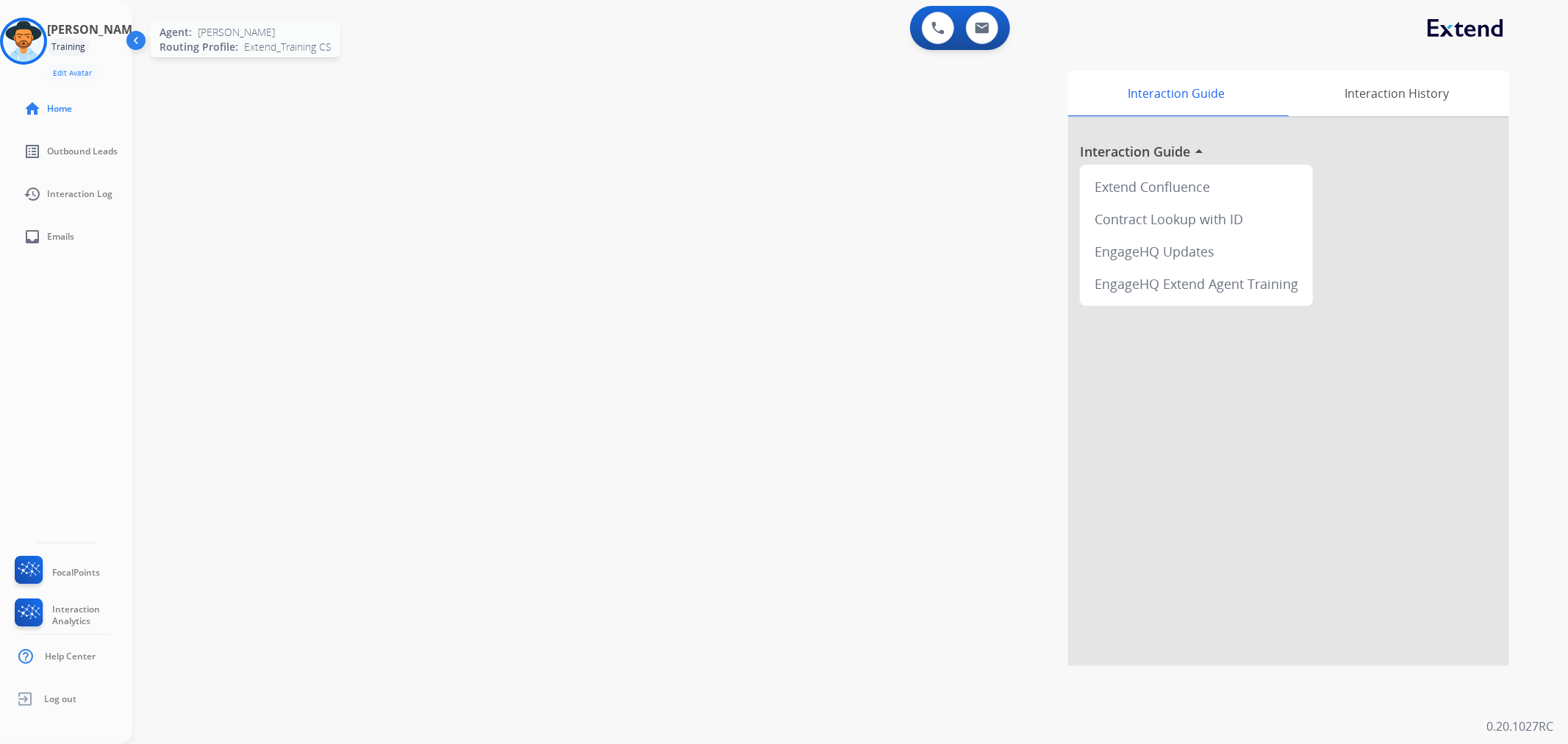
click at [42, 41] on img at bounding box center [23, 41] width 41 height 41
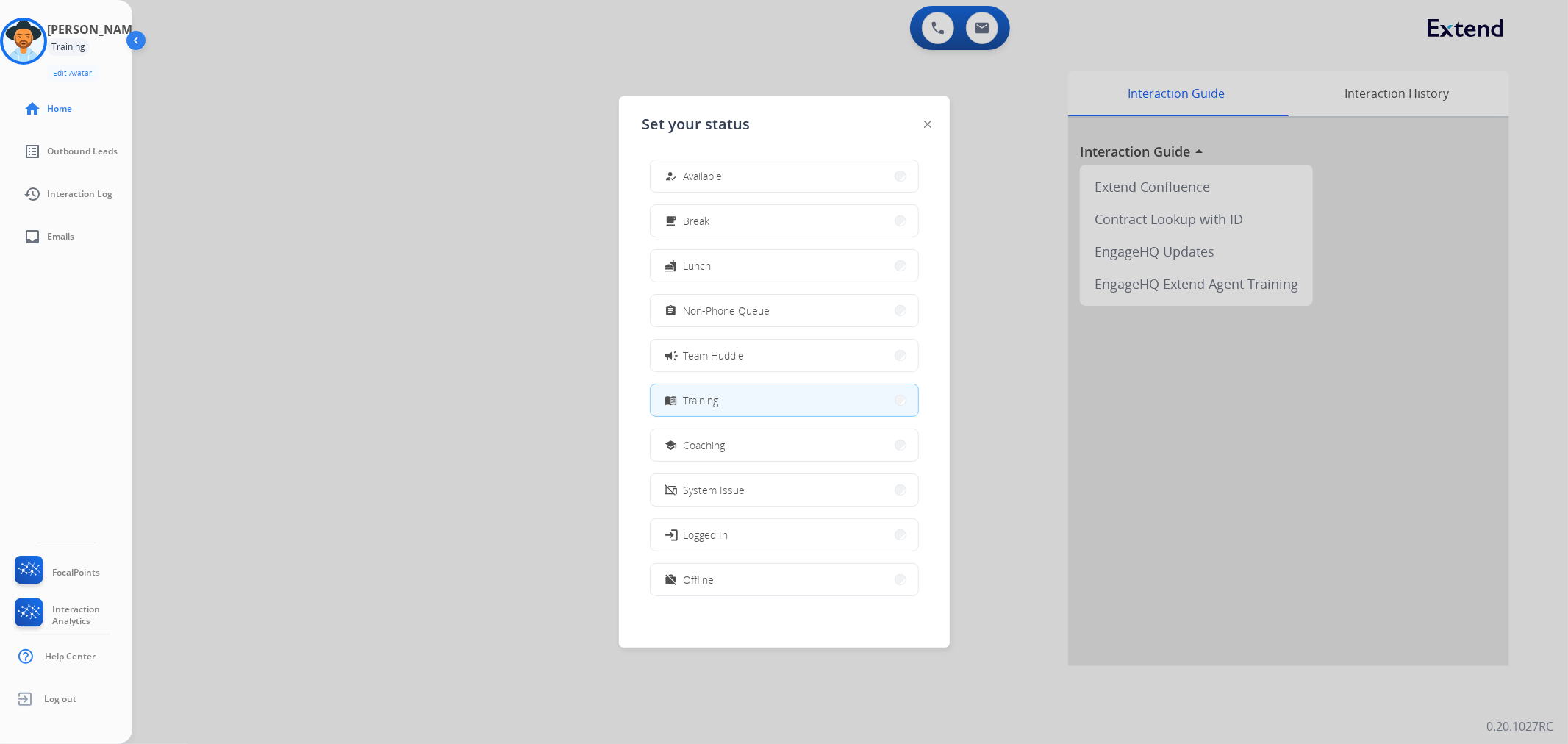
click at [194, 64] on div at bounding box center [784, 372] width 1568 height 744
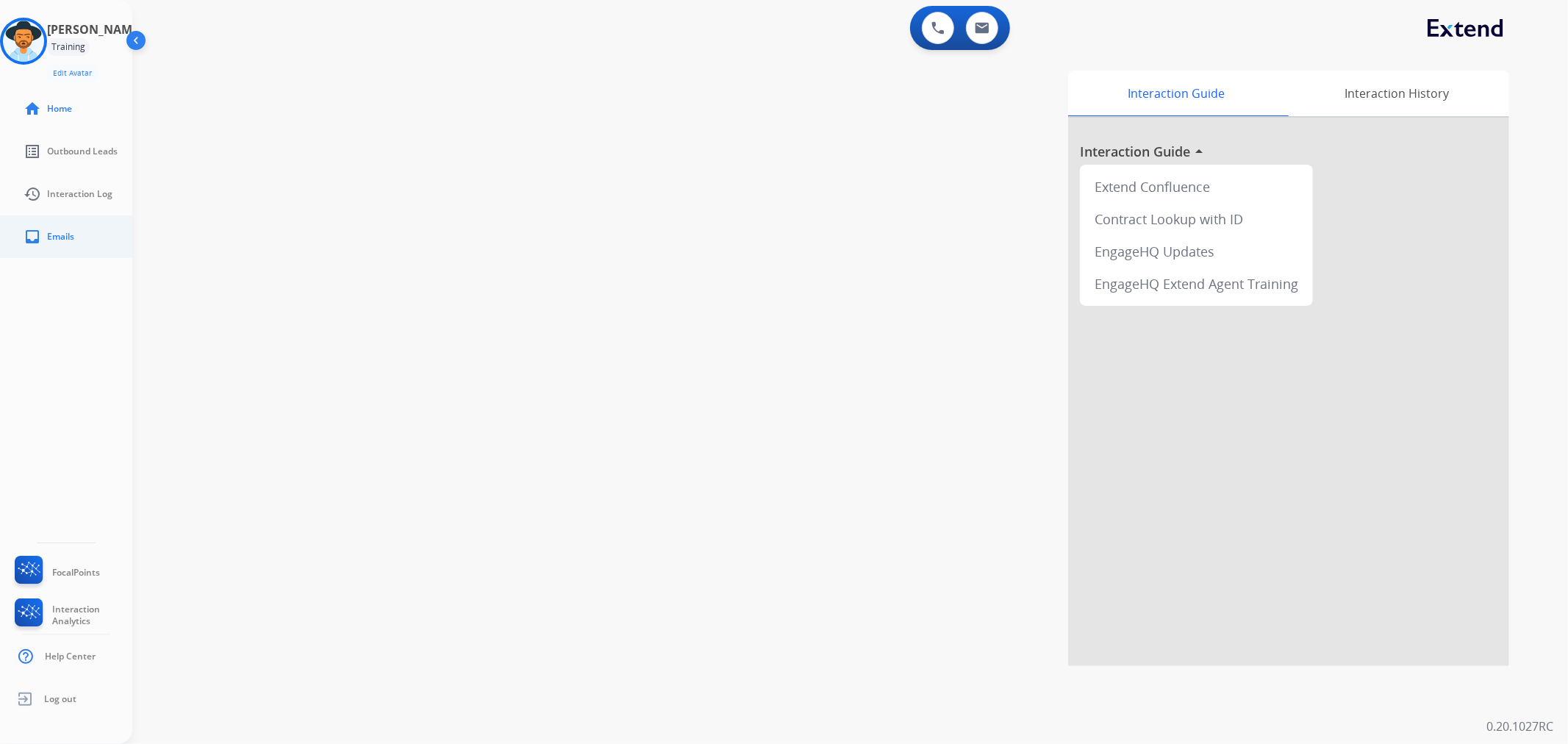
click at [97, 226] on link "inbox Emails" at bounding box center [77, 236] width 132 height 41
select select "**********"
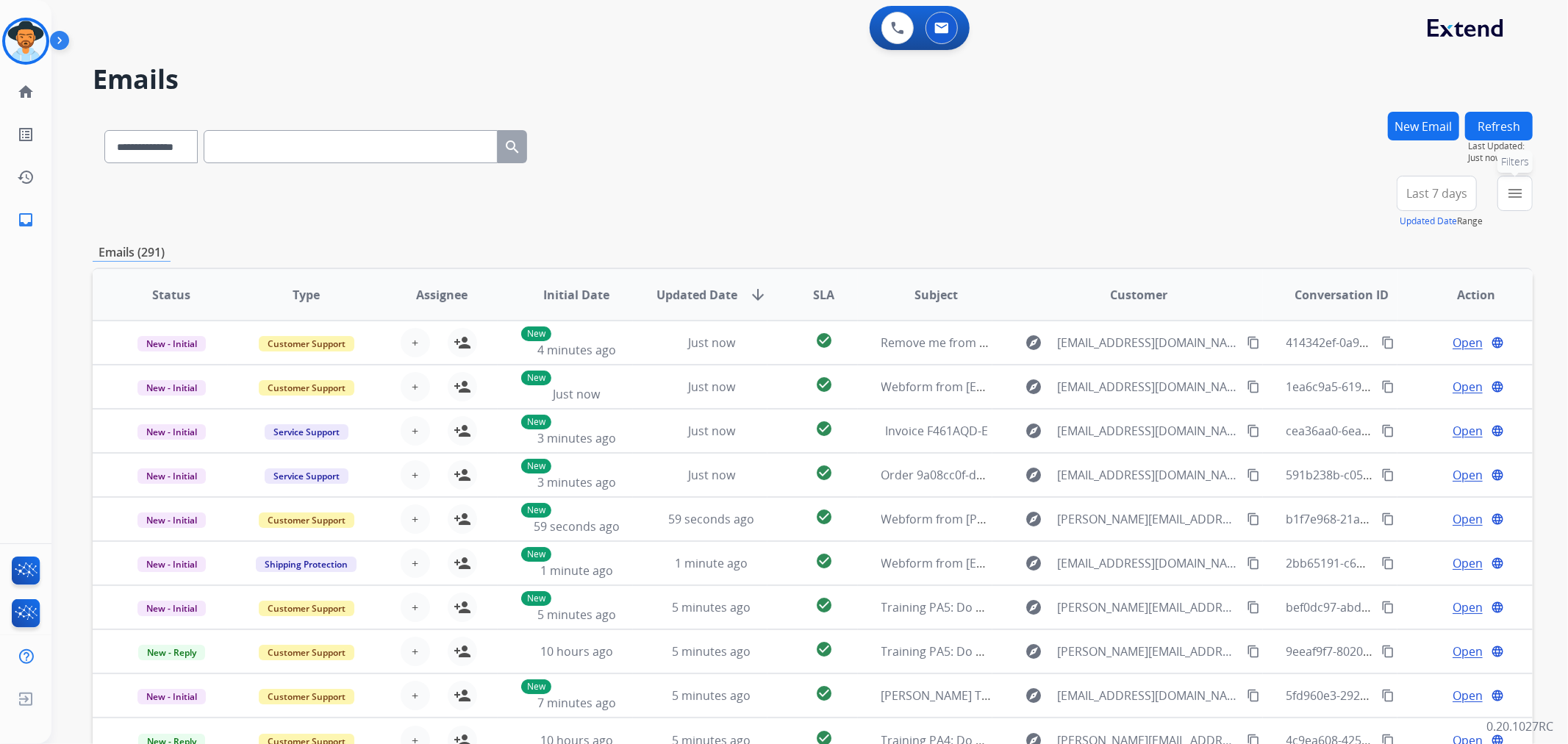
click at [1521, 202] on button "menu Filters" at bounding box center [1515, 193] width 35 height 35
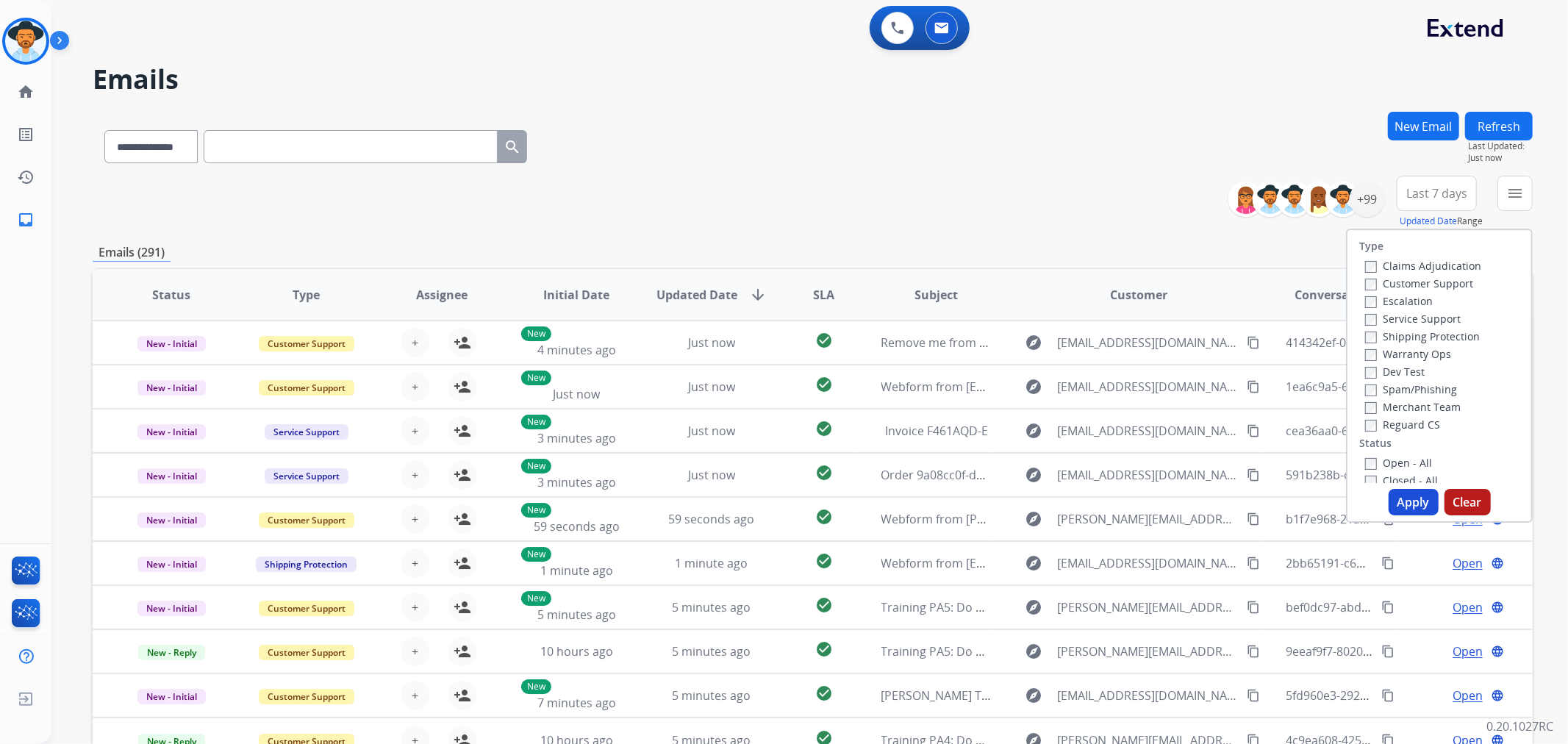
click at [1324, 147] on div "**********" at bounding box center [812, 143] width 1440 height 64
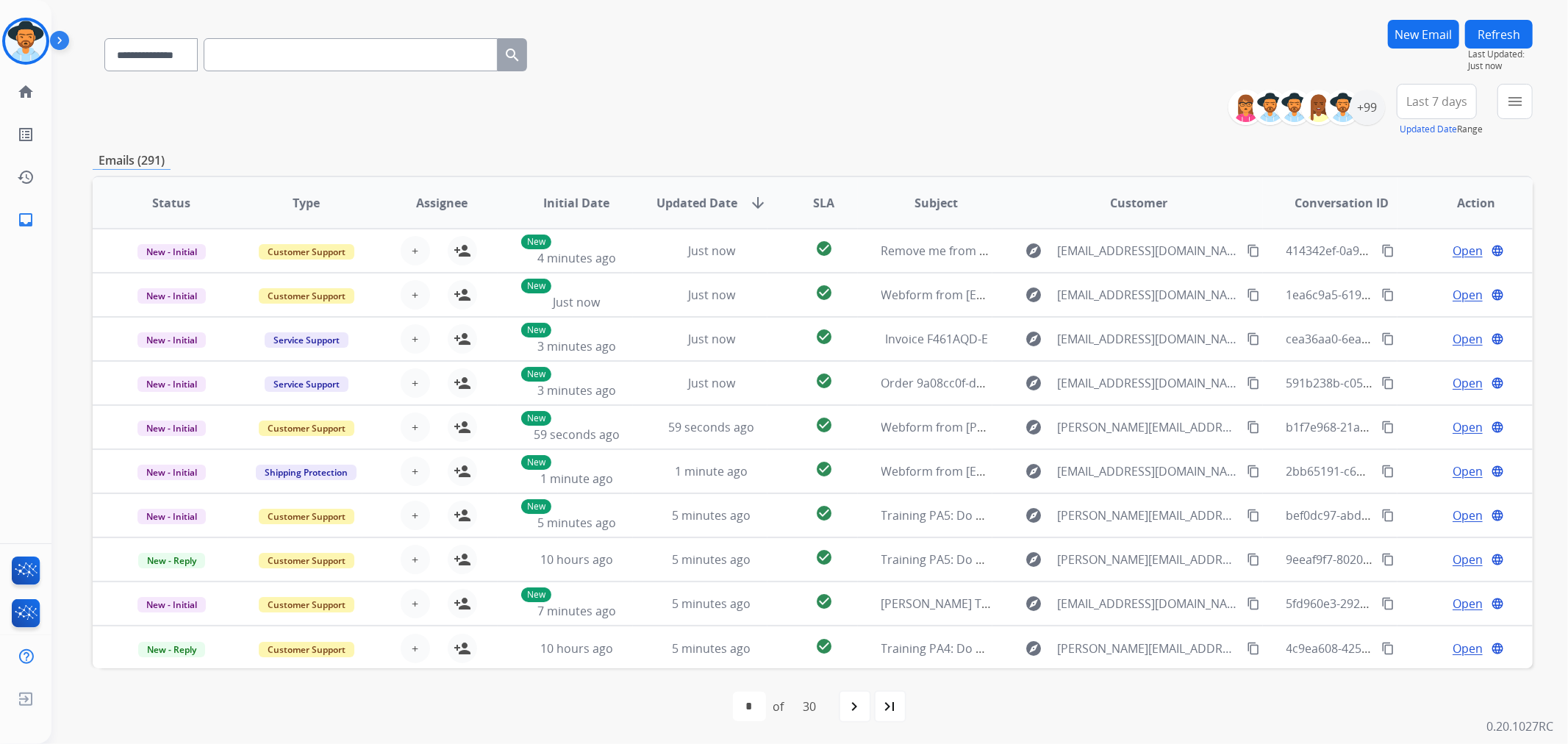
click at [1463, 104] on span "Last 7 days" at bounding box center [1436, 101] width 61 height 6
click at [1506, 104] on mat-icon "menu" at bounding box center [1514, 101] width 17 height 17
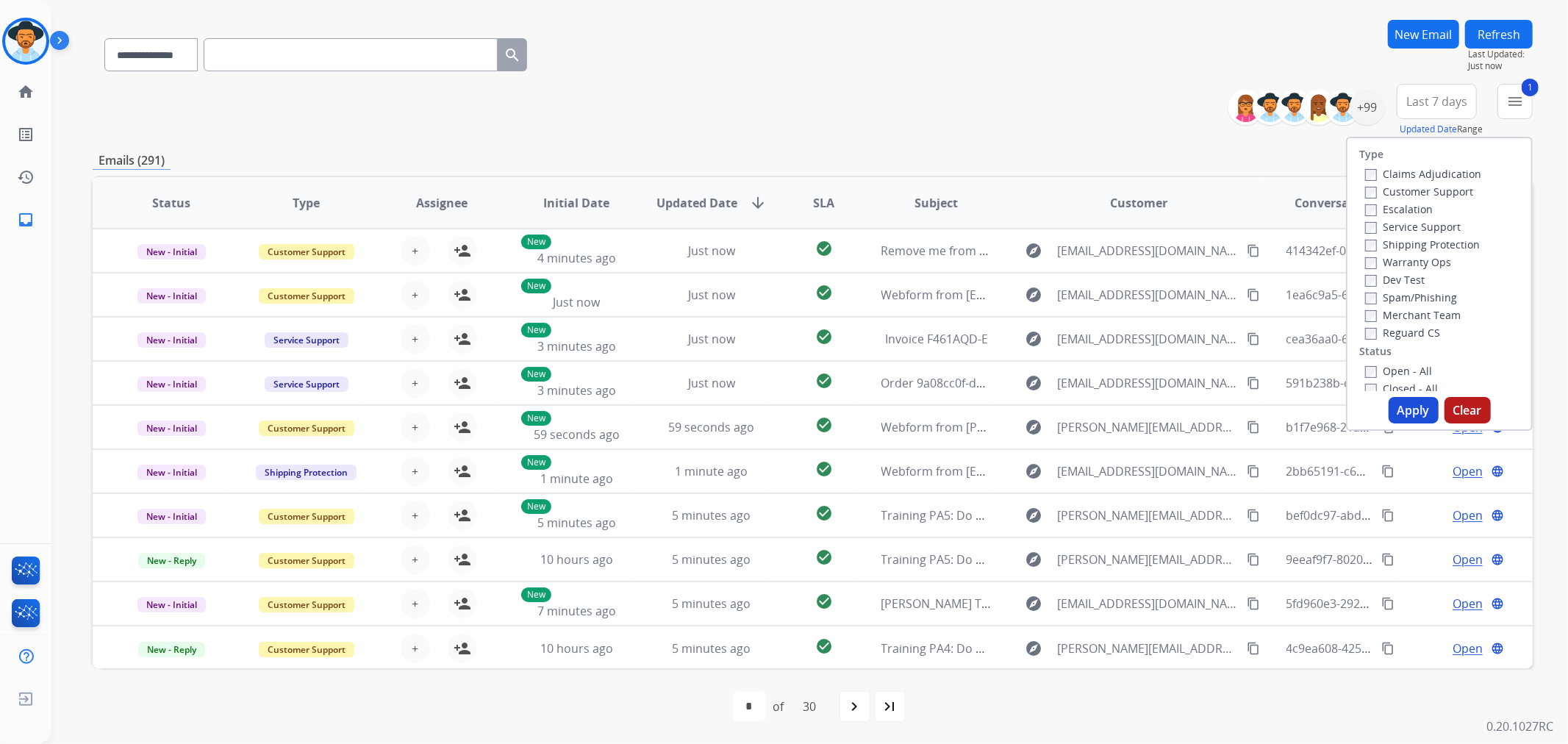
click at [1422, 410] on button "Apply" at bounding box center [1413, 411] width 50 height 27
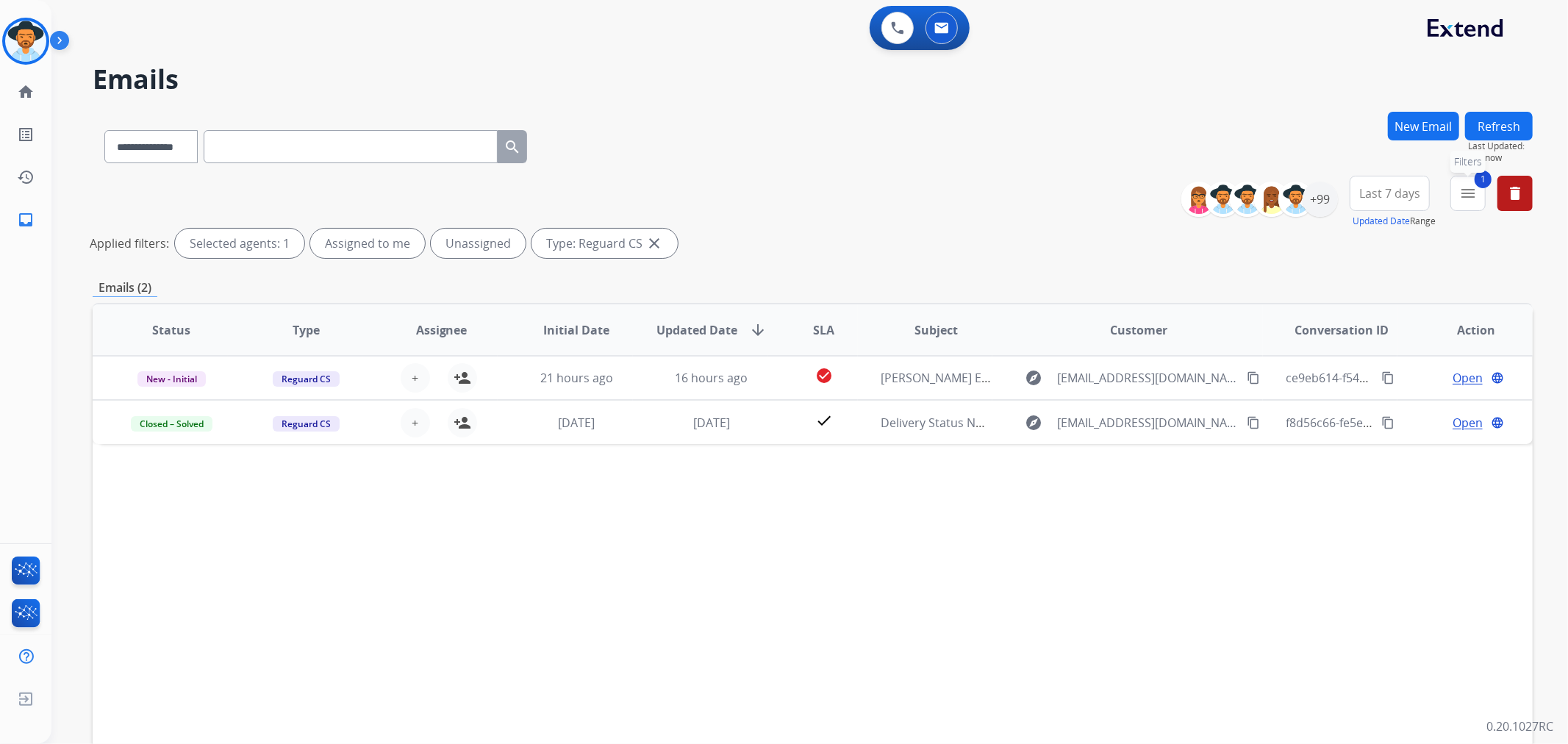
click at [1471, 203] on button "1 menu Filters" at bounding box center [1467, 193] width 35 height 35
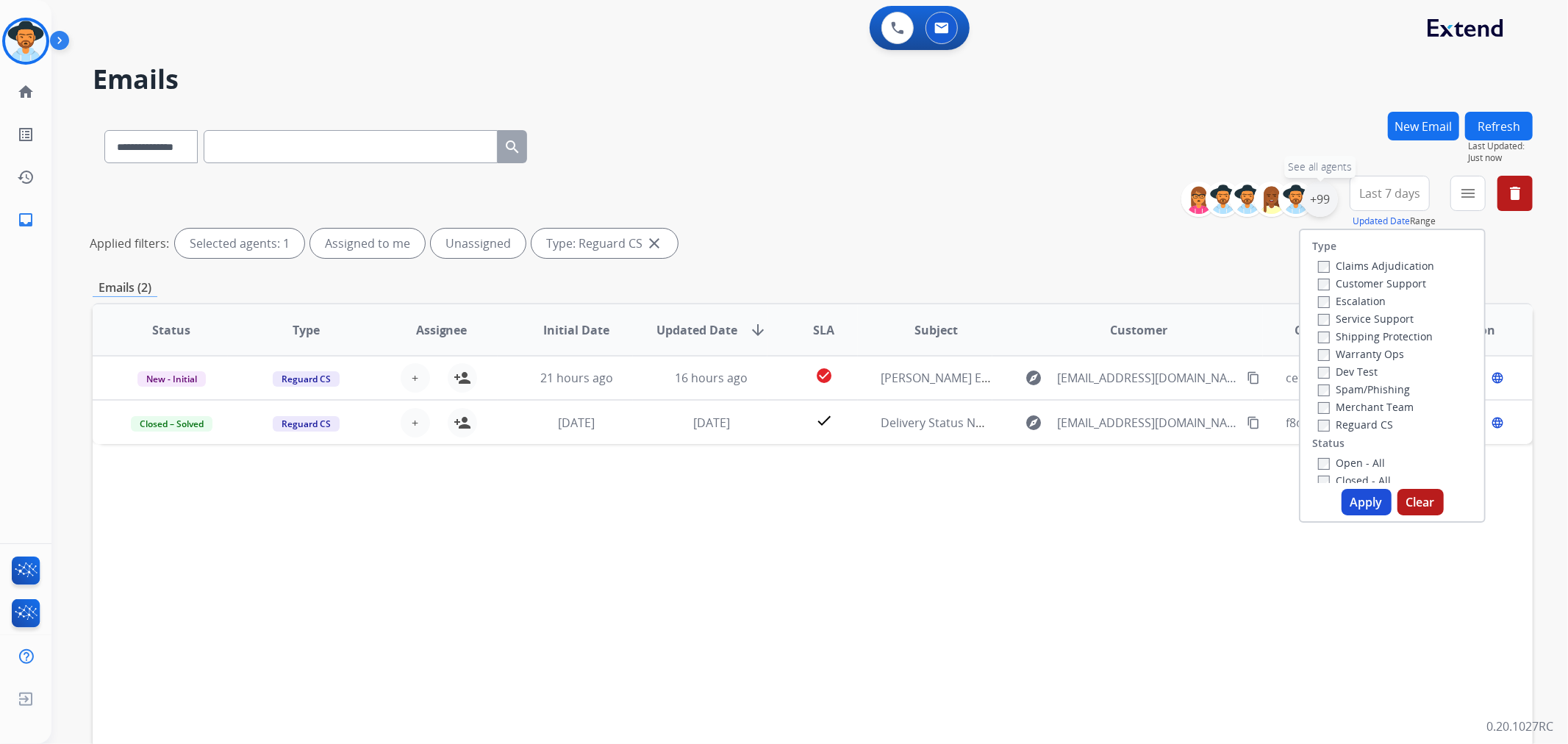
click at [1317, 202] on div "+99" at bounding box center [1320, 199] width 35 height 35
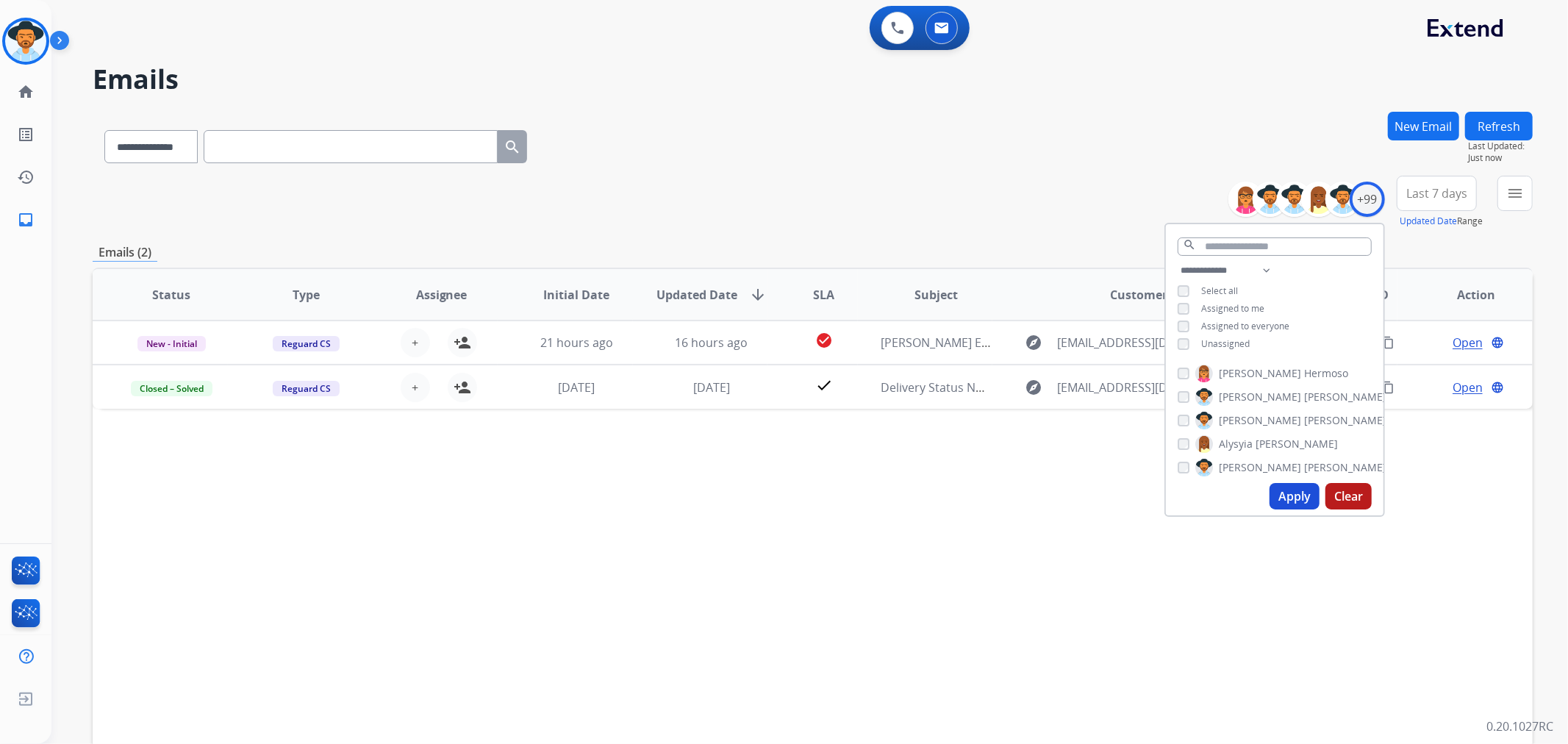
click at [1289, 491] on button "Apply" at bounding box center [1294, 497] width 50 height 27
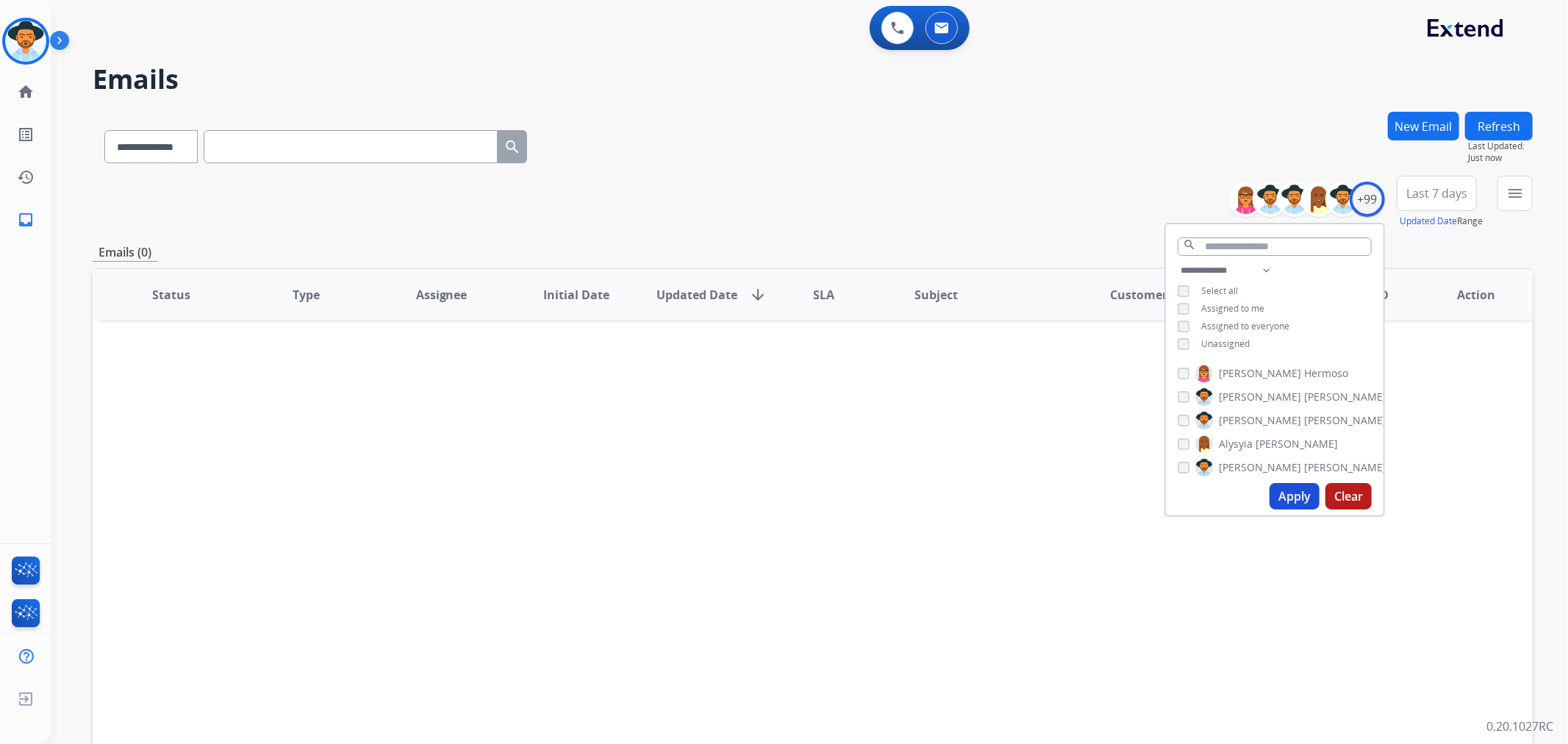
click at [1287, 497] on button "Apply" at bounding box center [1294, 497] width 50 height 27
click at [1042, 435] on div "Status Type Assignee Initial Date Updated Date arrow_downward SLA Subject Custo…" at bounding box center [812, 513] width 1440 height 492
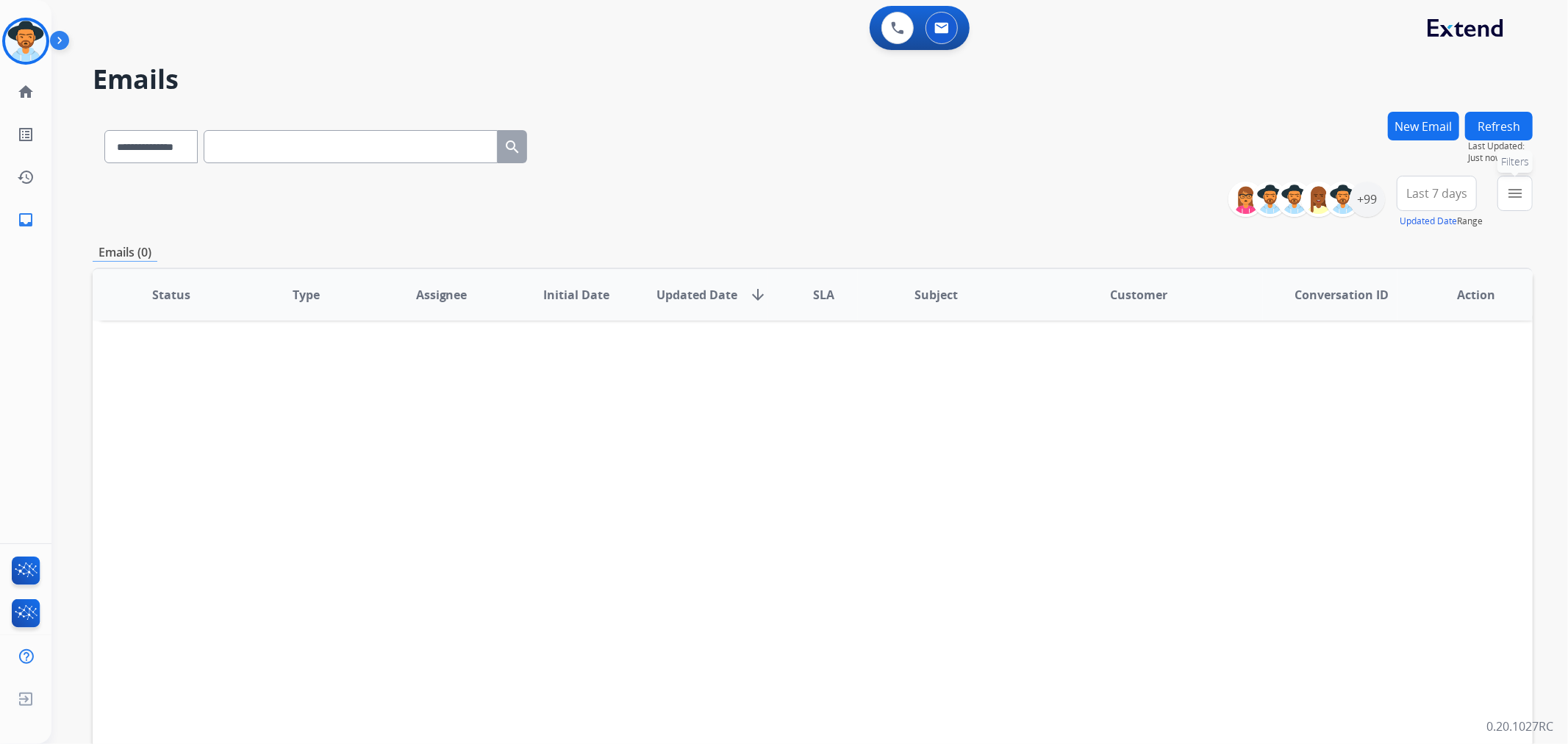
click at [1509, 195] on mat-icon "menu" at bounding box center [1514, 193] width 17 height 17
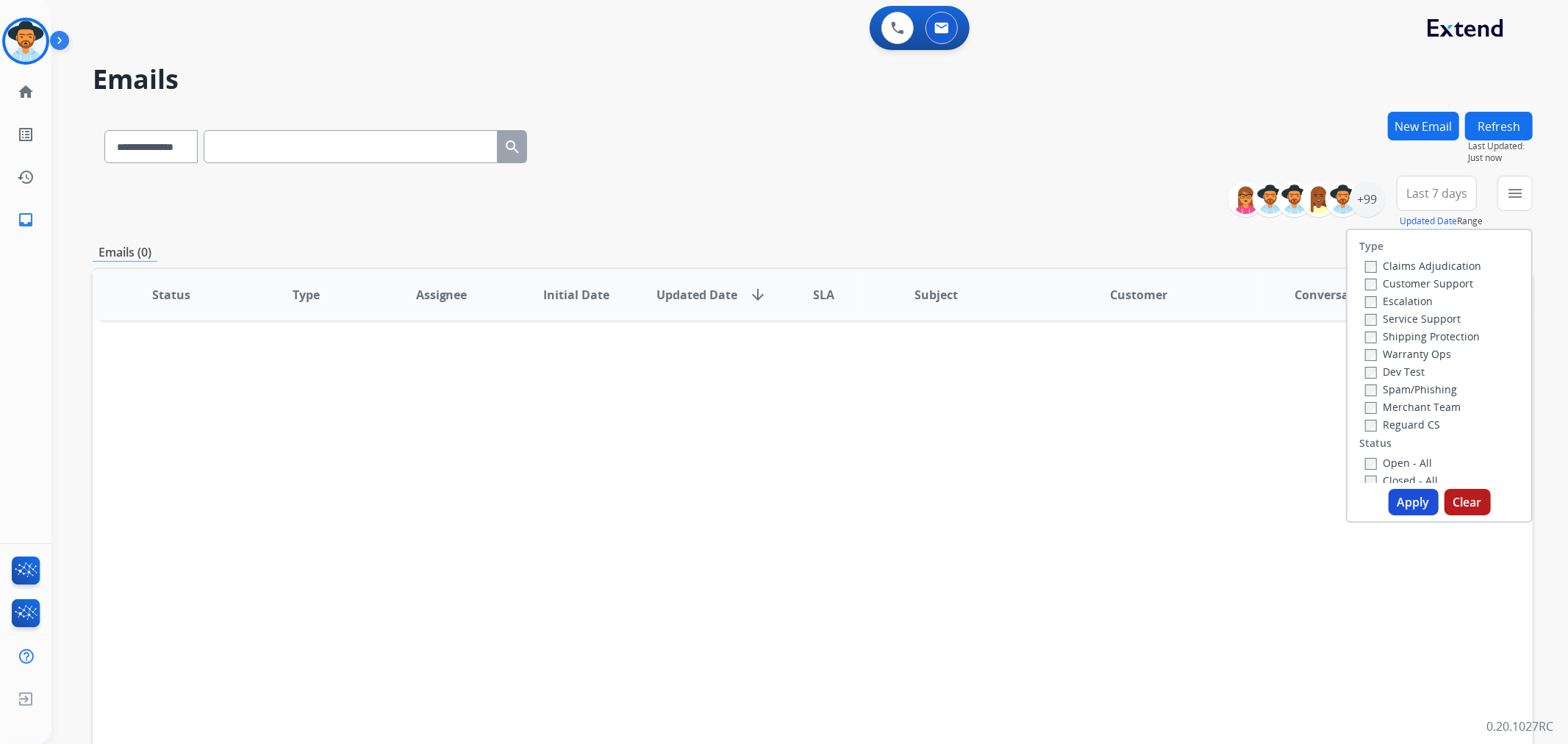
drag, startPoint x: 1125, startPoint y: 218, endPoint x: 1141, endPoint y: 232, distance: 21.3
click at [1123, 218] on div "**********" at bounding box center [812, 202] width 1440 height 53
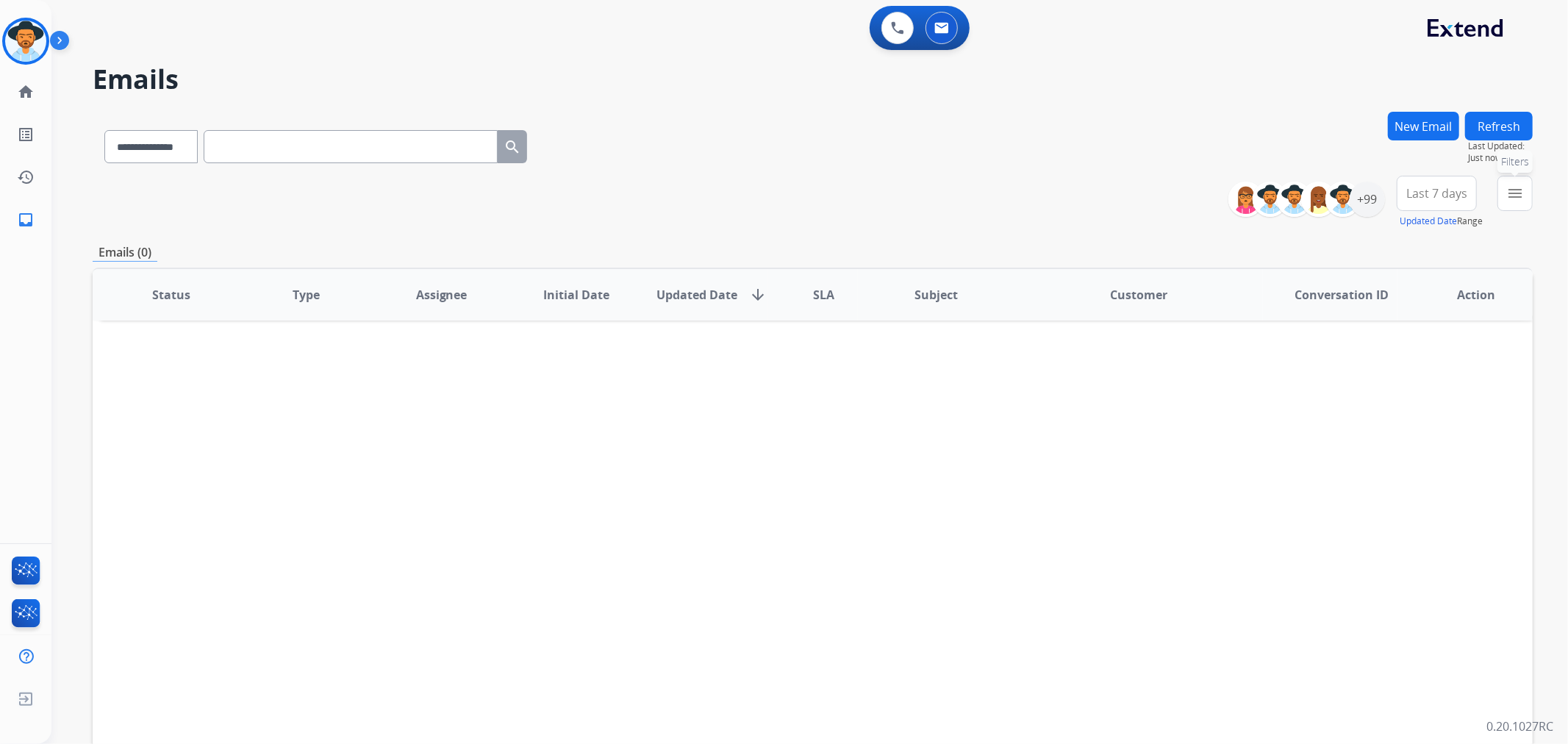
click at [1522, 195] on mat-icon "menu" at bounding box center [1514, 193] width 17 height 17
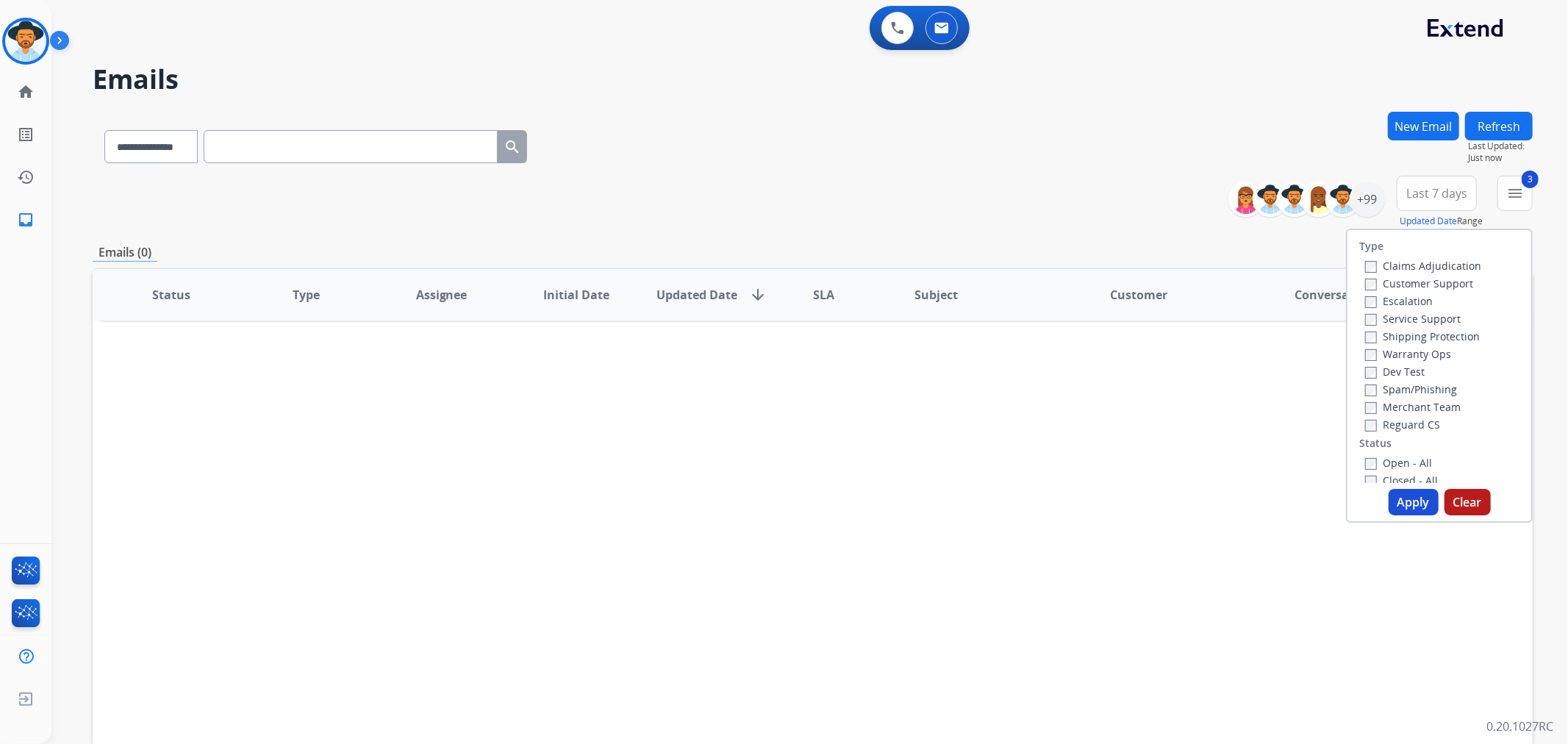
click at [1393, 498] on button "Apply" at bounding box center [1413, 502] width 50 height 27
